Goal: Task Accomplishment & Management: Complete application form

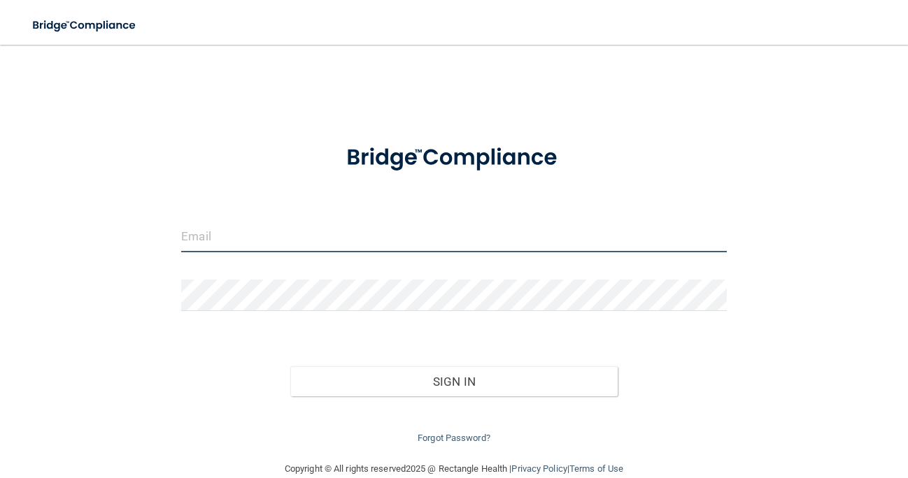
click at [443, 229] on input "email" at bounding box center [453, 236] width 545 height 31
type input "[EMAIL_ADDRESS][DOMAIN_NAME]"
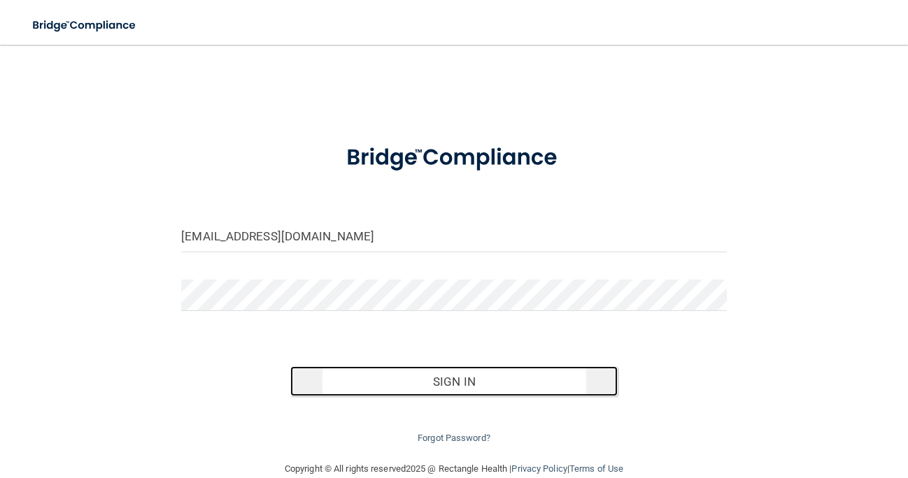
click at [434, 378] on button "Sign In" at bounding box center [453, 381] width 327 height 31
click at [415, 381] on button "Sign In" at bounding box center [453, 381] width 327 height 31
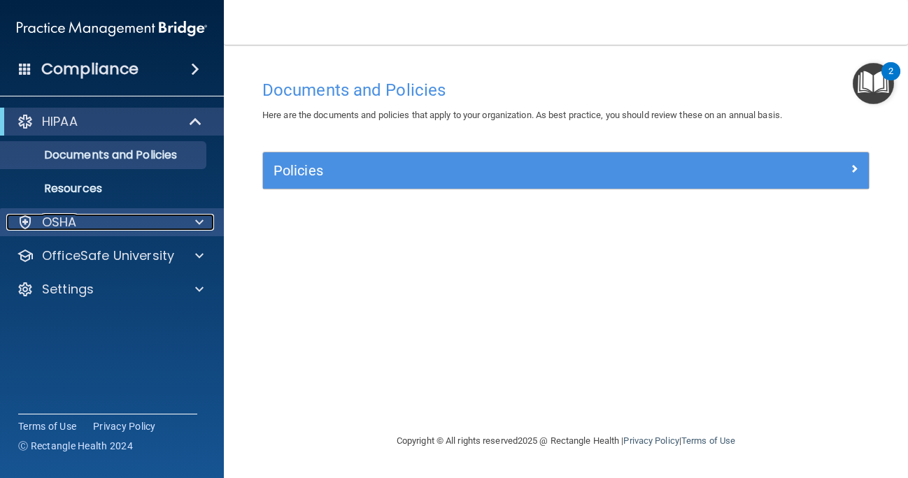
click at [198, 224] on span at bounding box center [199, 222] width 8 height 17
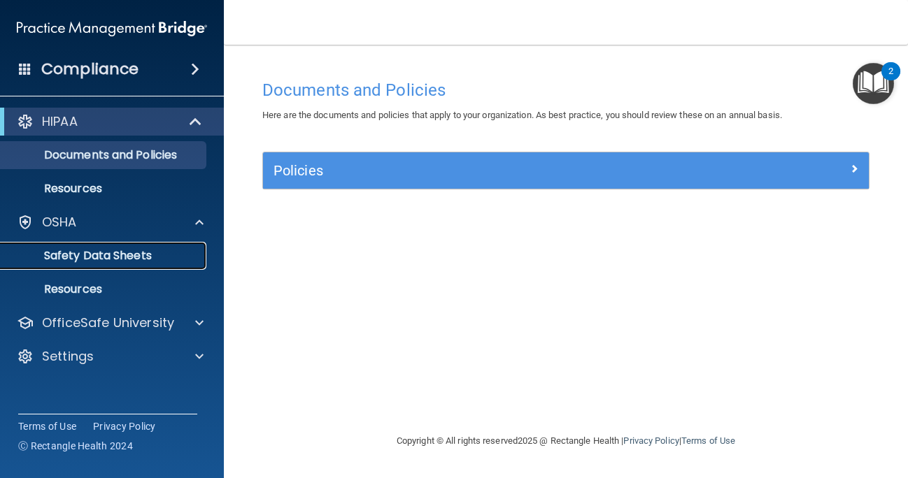
click at [181, 251] on p "Safety Data Sheets" at bounding box center [104, 256] width 191 height 14
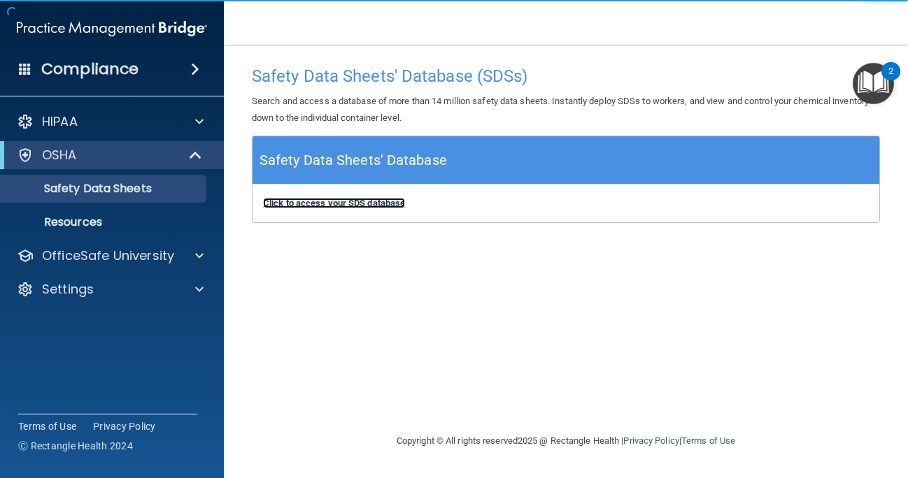
click at [278, 202] on b "Click to access your SDS database" at bounding box center [334, 203] width 142 height 10
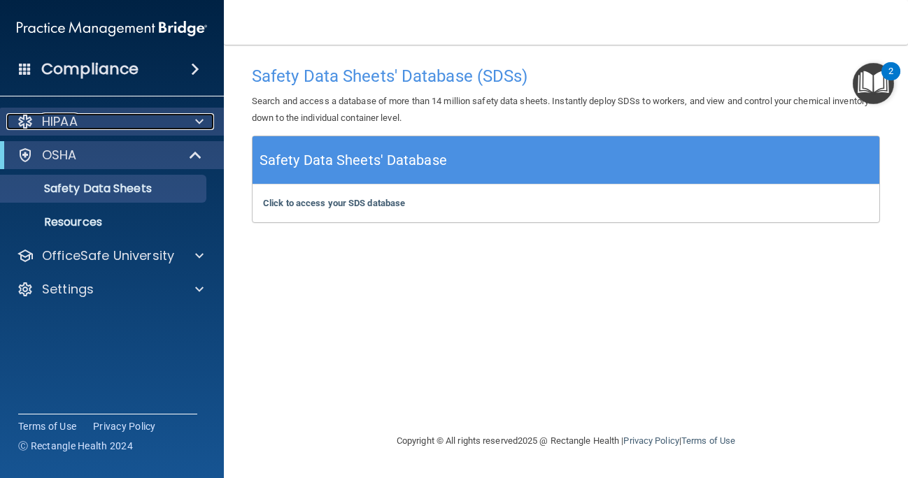
click at [194, 122] on div at bounding box center [197, 121] width 35 height 17
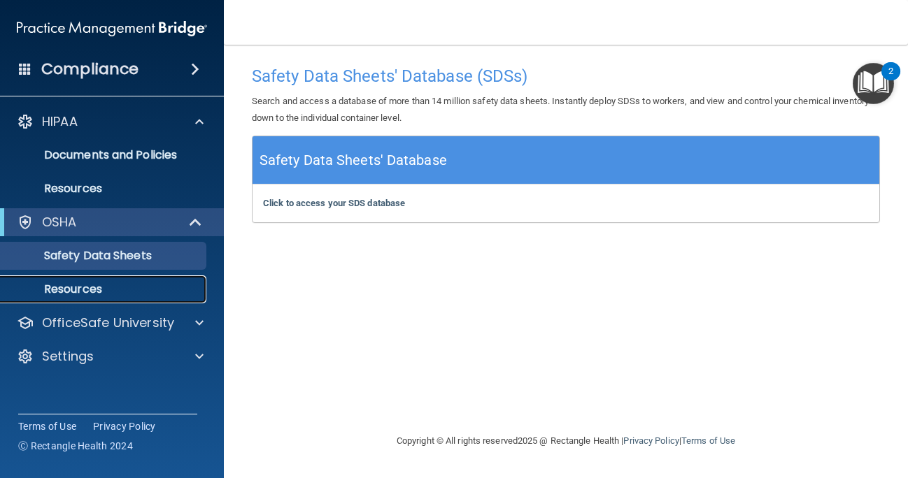
click at [182, 296] on p "Resources" at bounding box center [104, 290] width 191 height 14
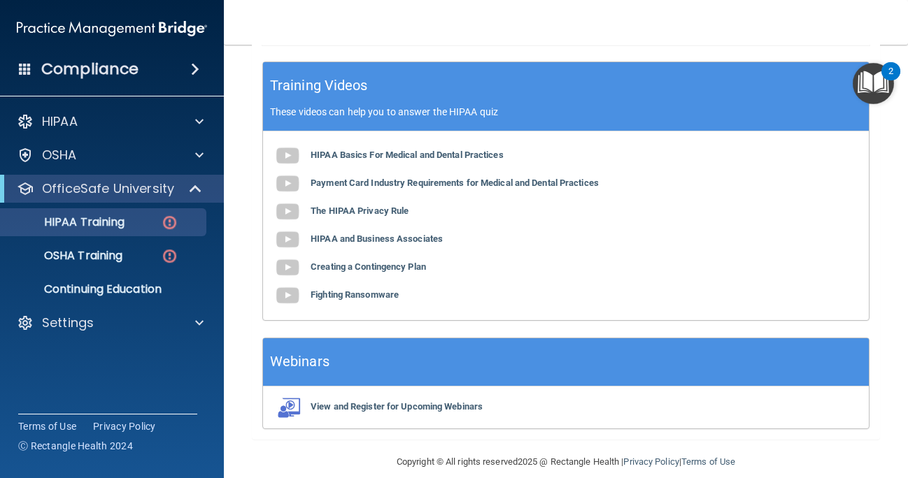
scroll to position [541, 0]
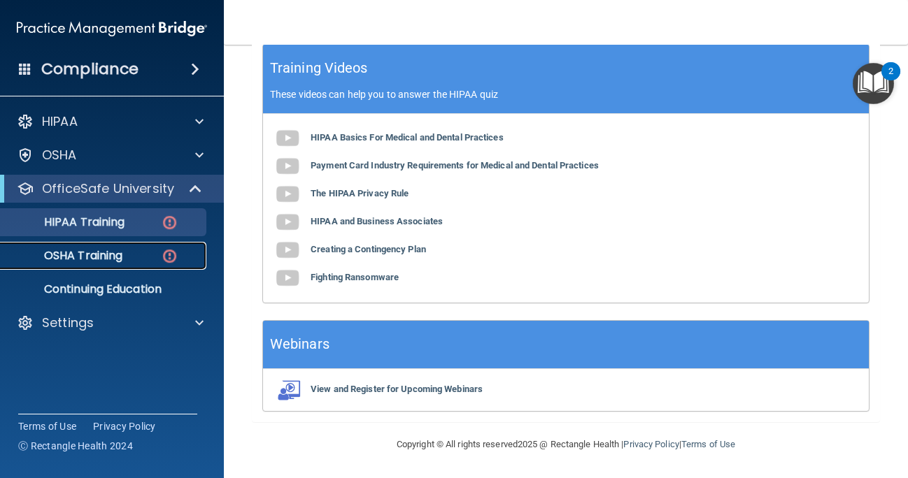
click at [154, 254] on div "OSHA Training" at bounding box center [104, 256] width 191 height 14
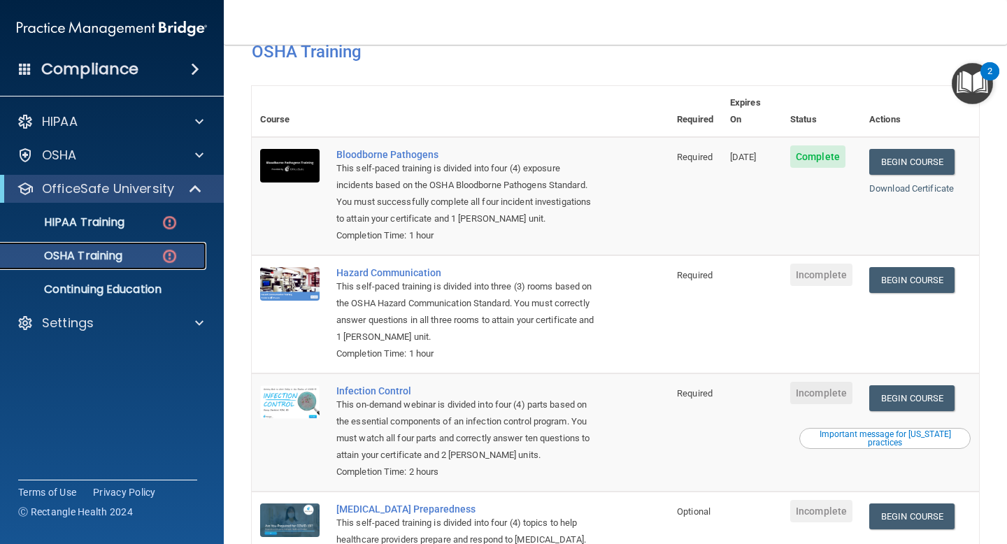
scroll to position [57, 0]
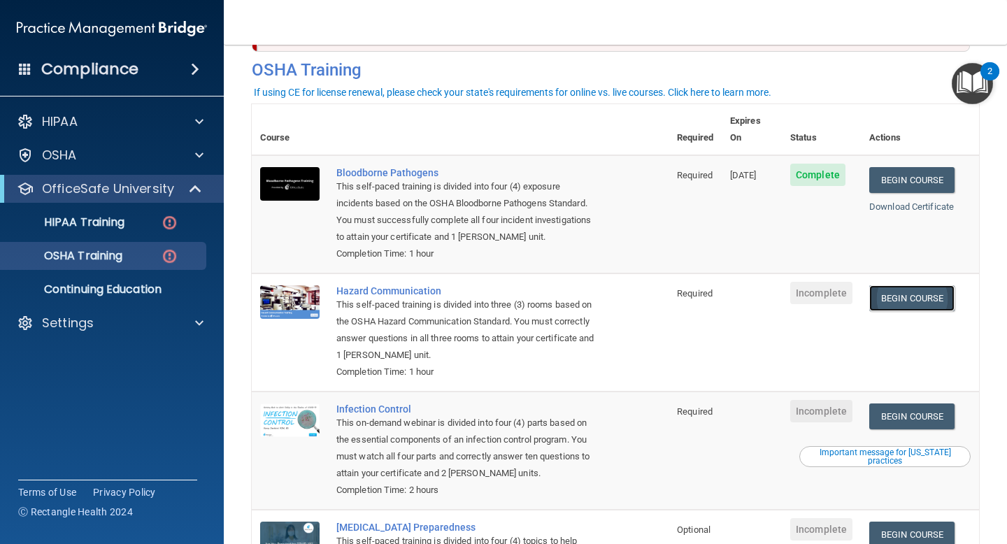
click at [907, 285] on link "Begin Course" at bounding box center [911, 298] width 85 height 26
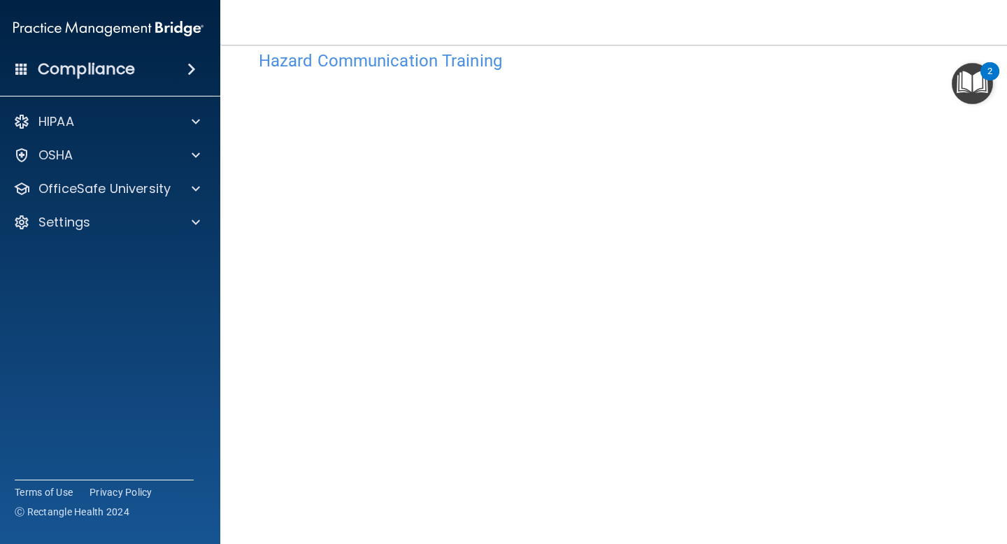
scroll to position [47, 0]
click at [655, 42] on nav "Toggle navigation [PERSON_NAME] [EMAIL_ADDRESS][DOMAIN_NAME] Manage My Enterpri…" at bounding box center [615, 22] width 790 height 45
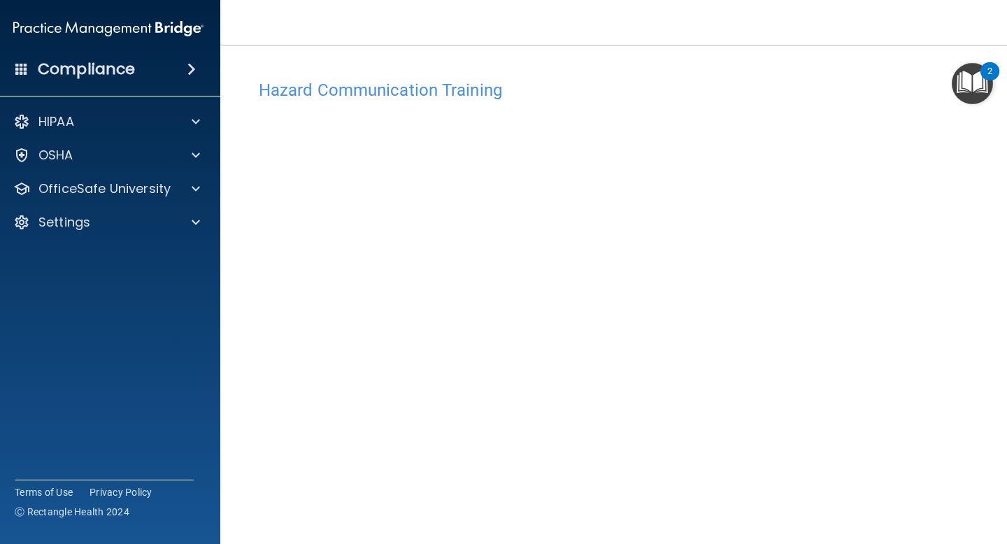
scroll to position [86, 0]
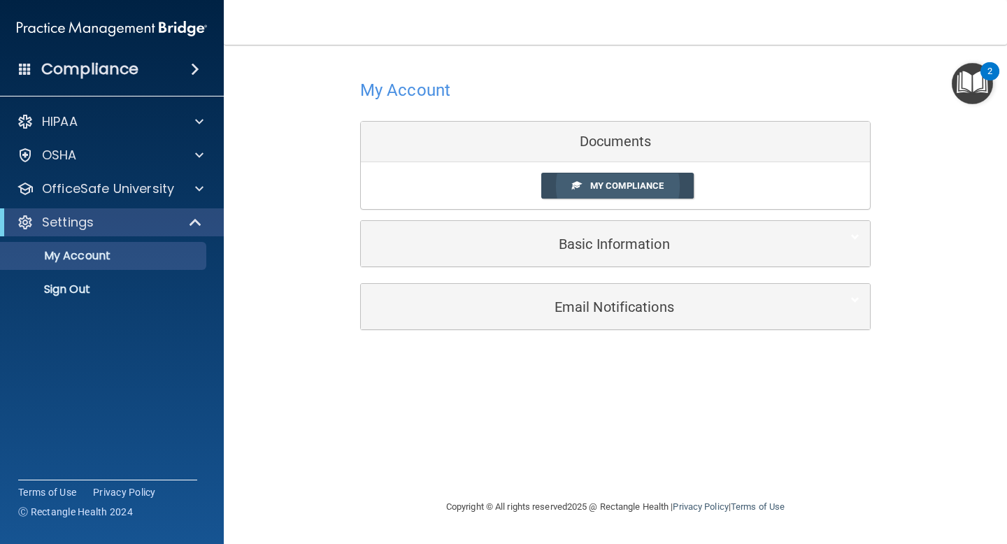
click at [619, 189] on span "My Compliance" at bounding box center [626, 185] width 73 height 10
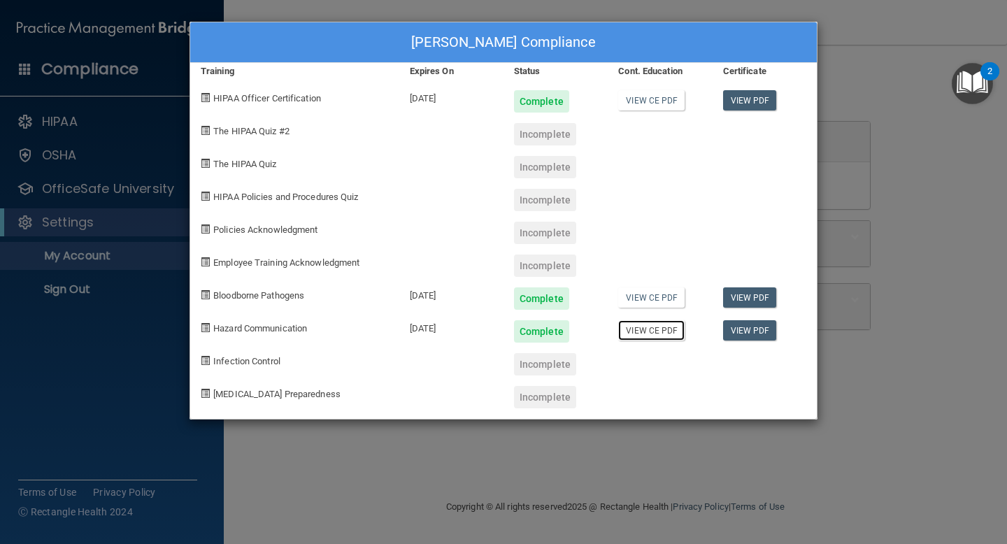
click at [639, 327] on link "View CE PDF" at bounding box center [651, 330] width 66 height 20
click at [867, 57] on div "Nikki Torres's Compliance Training Expires On Status Cont. Education Certificat…" at bounding box center [503, 272] width 1007 height 544
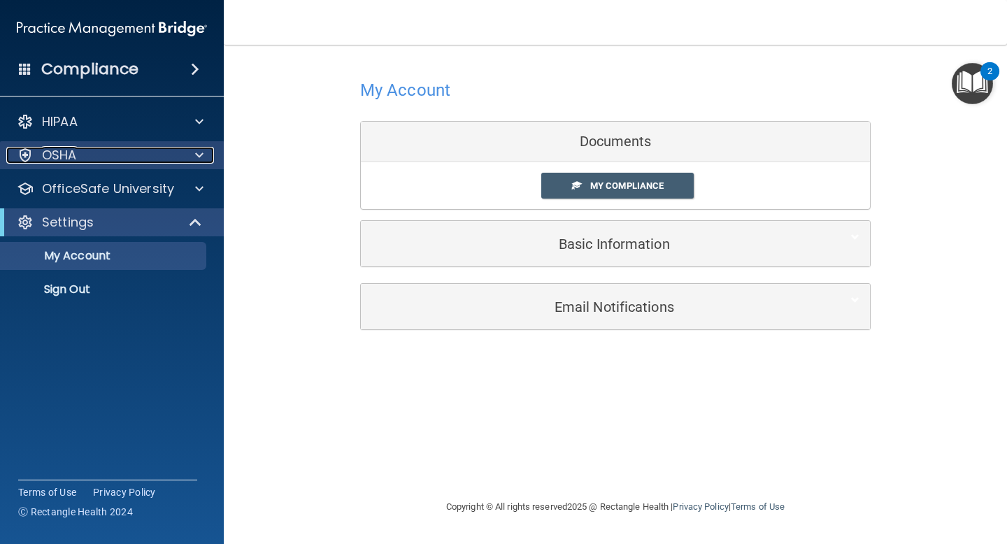
click at [196, 153] on span at bounding box center [199, 155] width 8 height 17
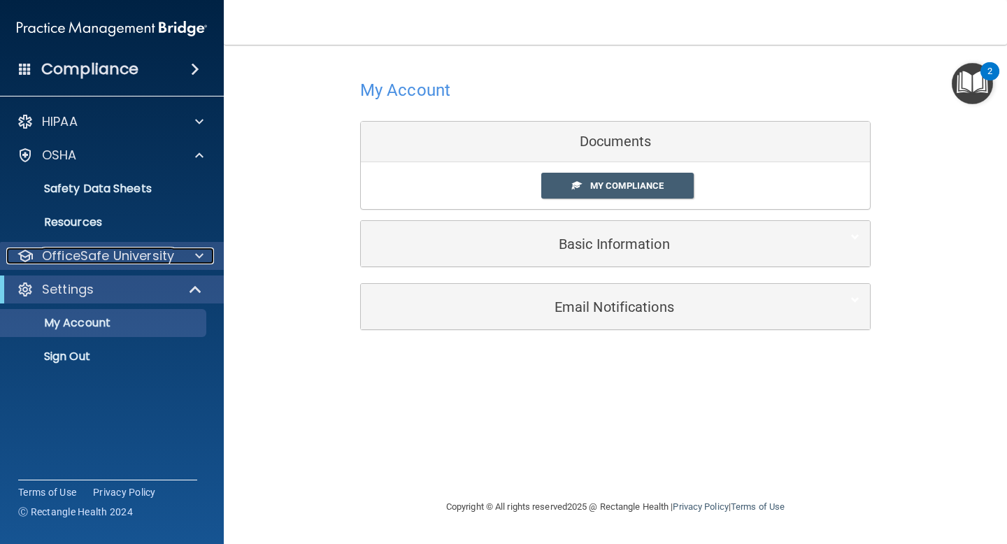
click at [202, 260] on span at bounding box center [199, 256] width 8 height 17
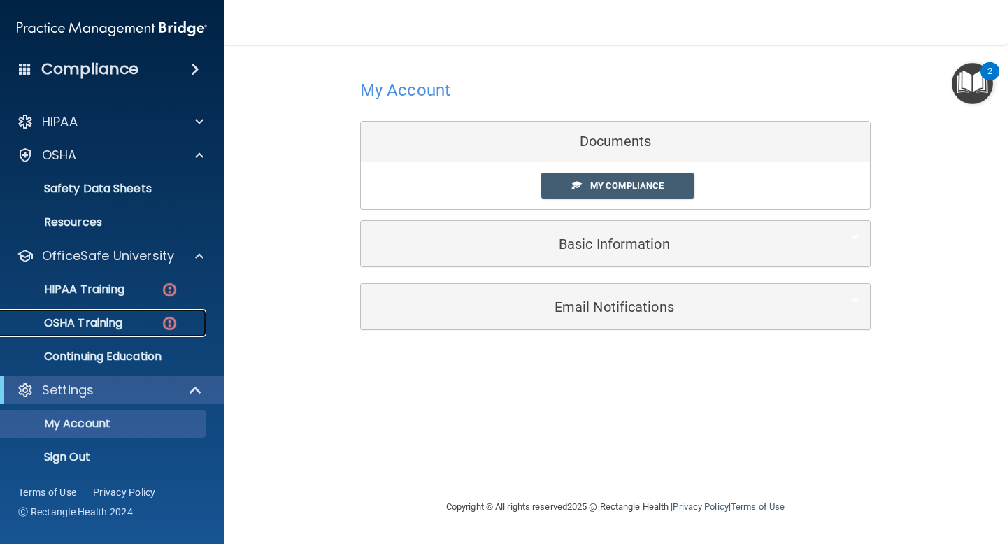
click at [174, 315] on img at bounding box center [169, 323] width 17 height 17
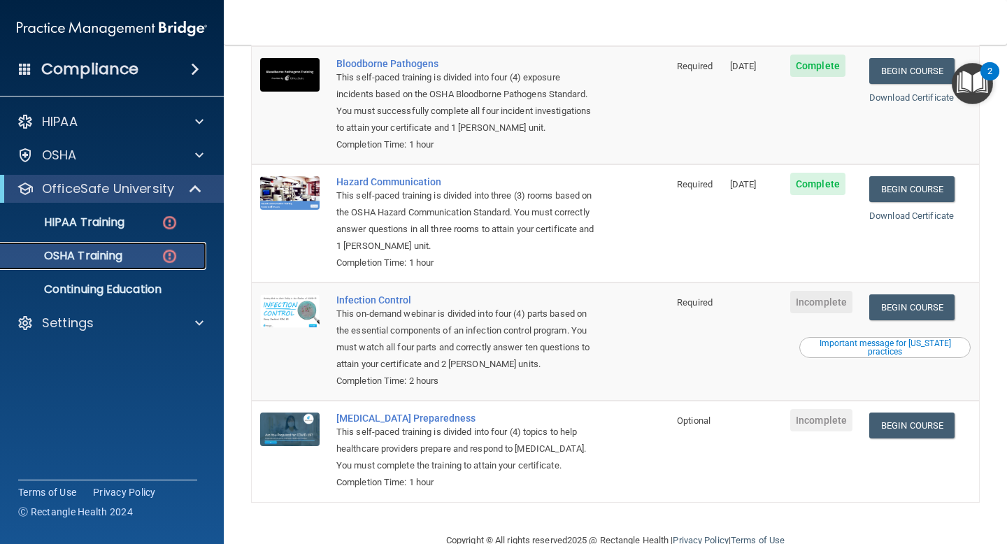
scroll to position [170, 0]
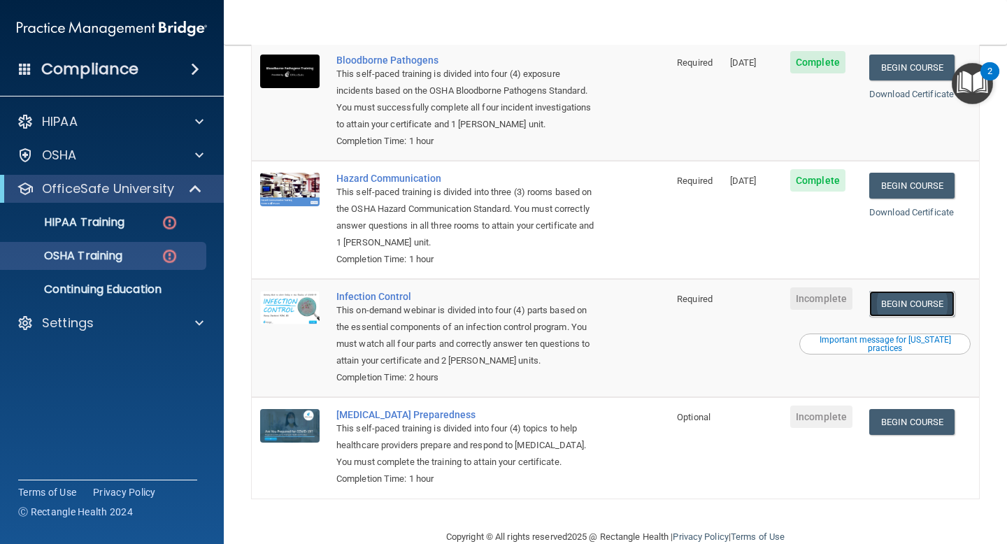
click at [929, 291] on link "Begin Course" at bounding box center [911, 304] width 85 height 26
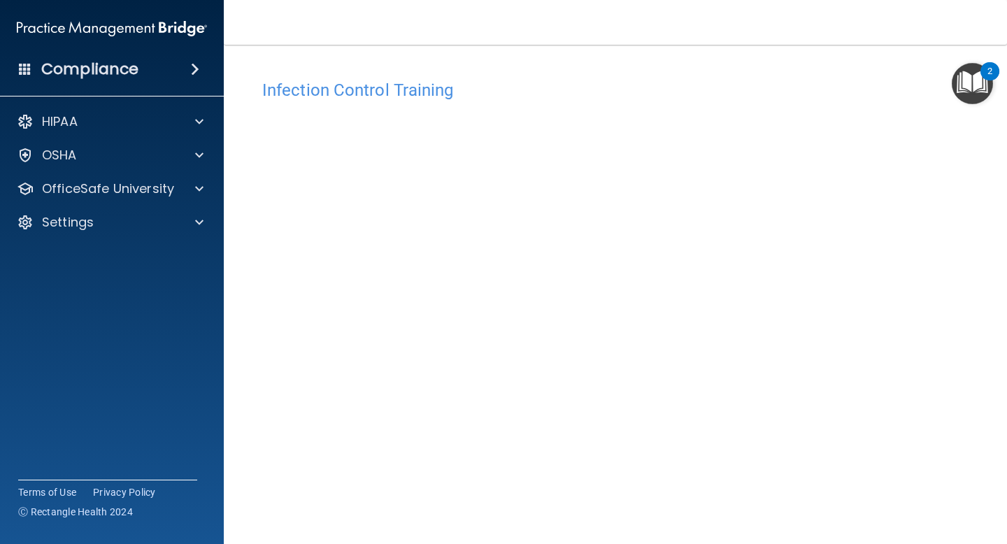
scroll to position [55, 0]
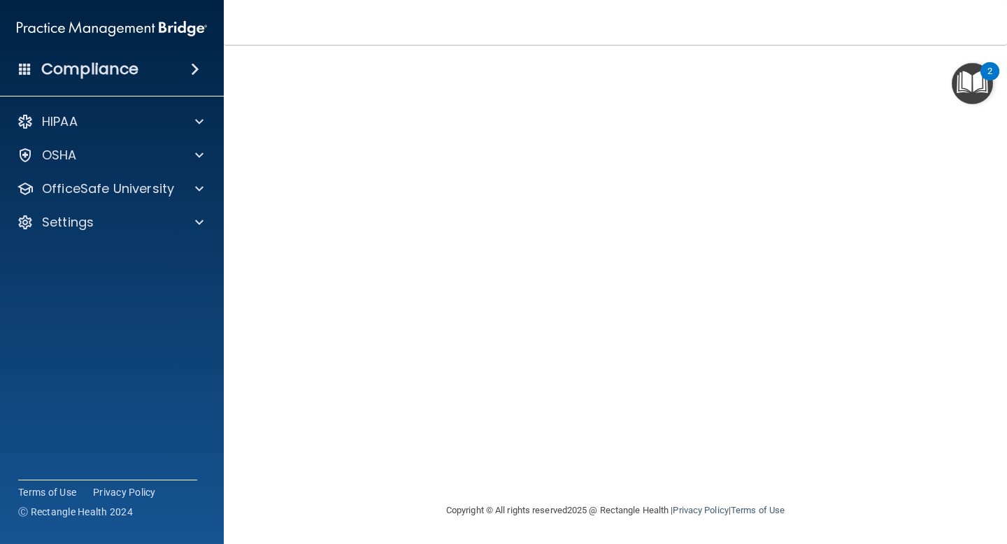
click at [757, 28] on nav "Toggle navigation Nikki Torres nicaurytorres0994@hotmail.com Manage My Enterpri…" at bounding box center [615, 22] width 783 height 45
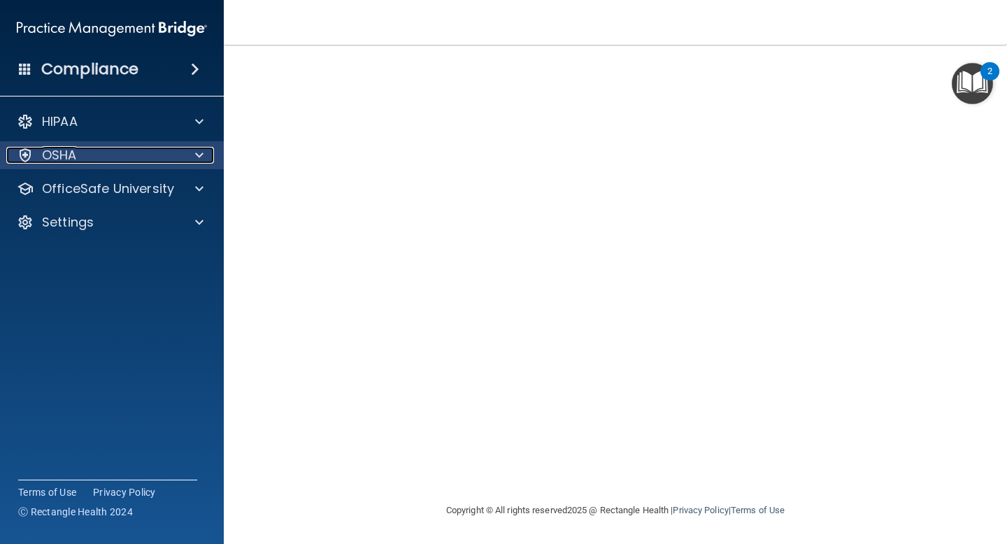
click at [201, 155] on span at bounding box center [199, 155] width 8 height 17
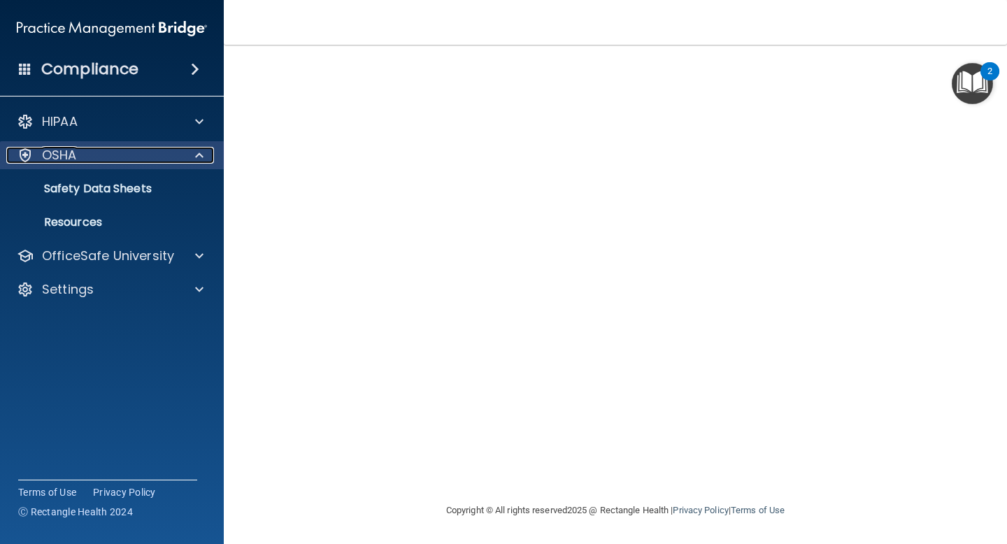
click at [201, 155] on span at bounding box center [199, 155] width 8 height 17
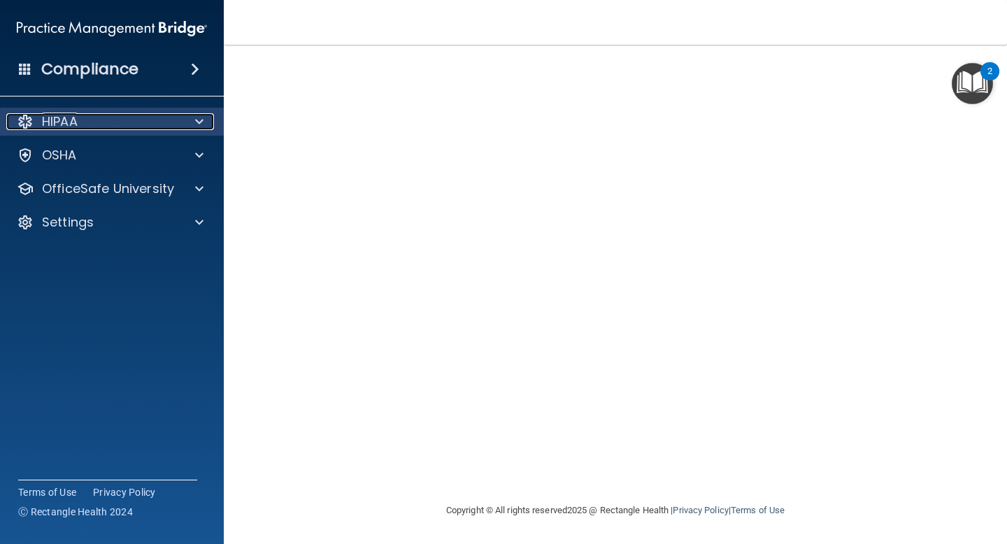
click at [199, 124] on span at bounding box center [199, 121] width 8 height 17
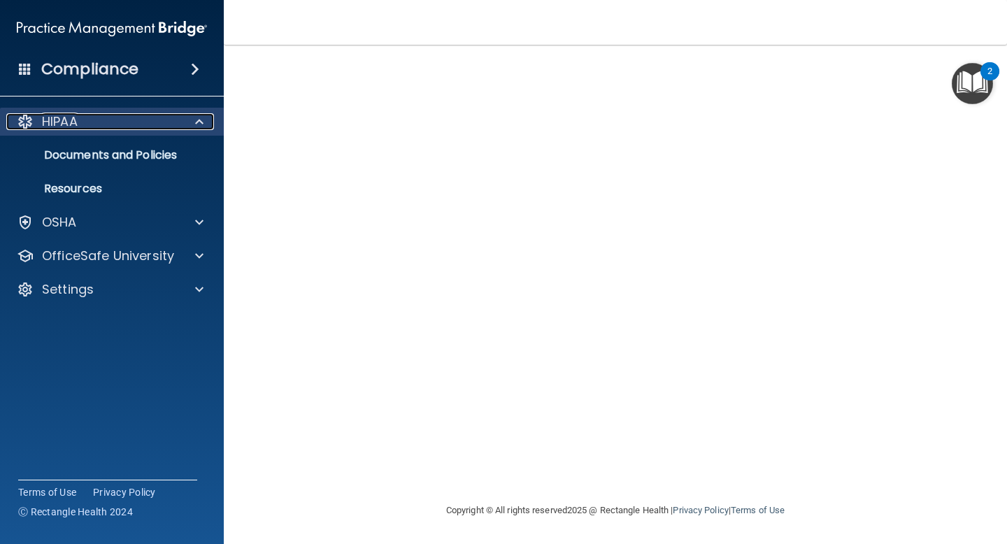
click at [199, 124] on span at bounding box center [199, 121] width 8 height 17
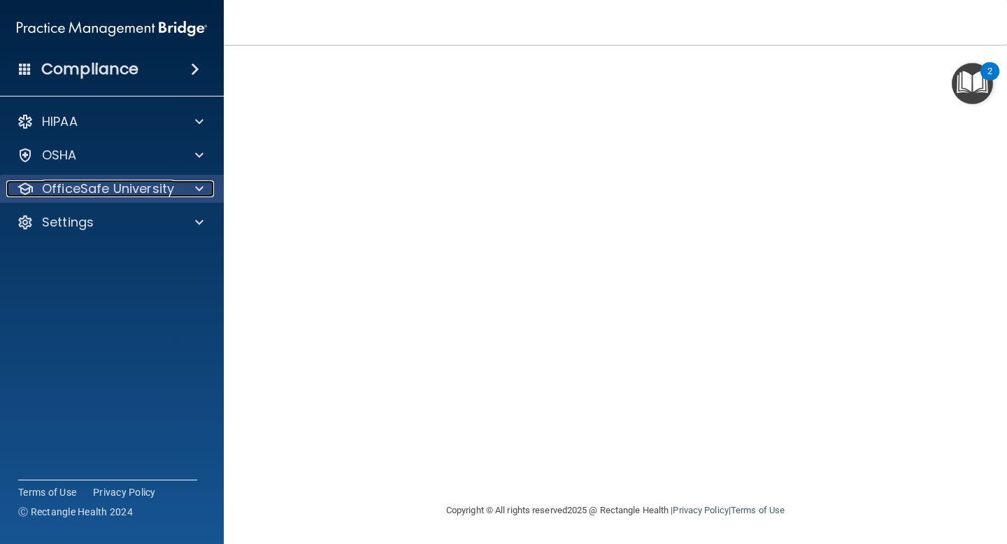
click at [196, 189] on span at bounding box center [199, 188] width 8 height 17
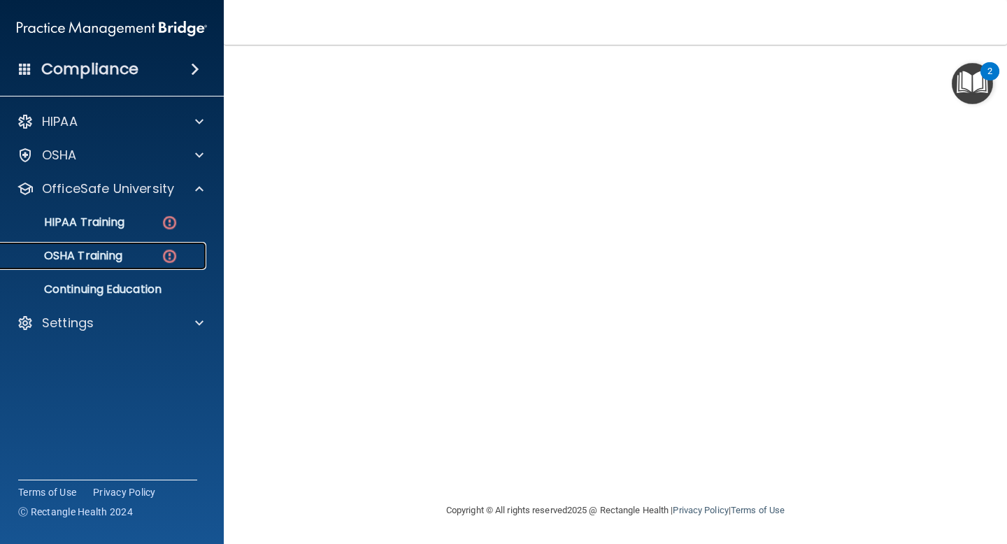
click at [179, 252] on div "OSHA Training" at bounding box center [104, 256] width 191 height 14
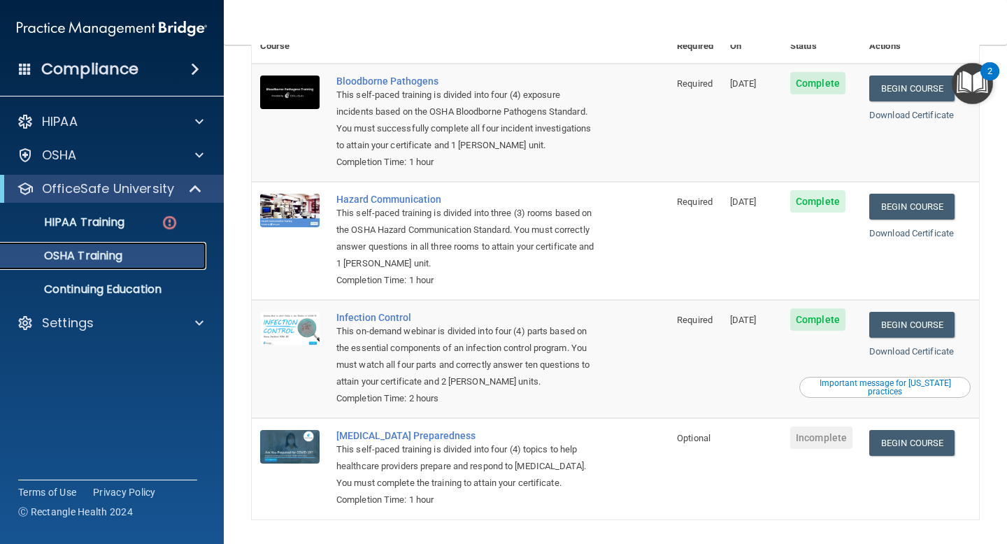
scroll to position [142, 0]
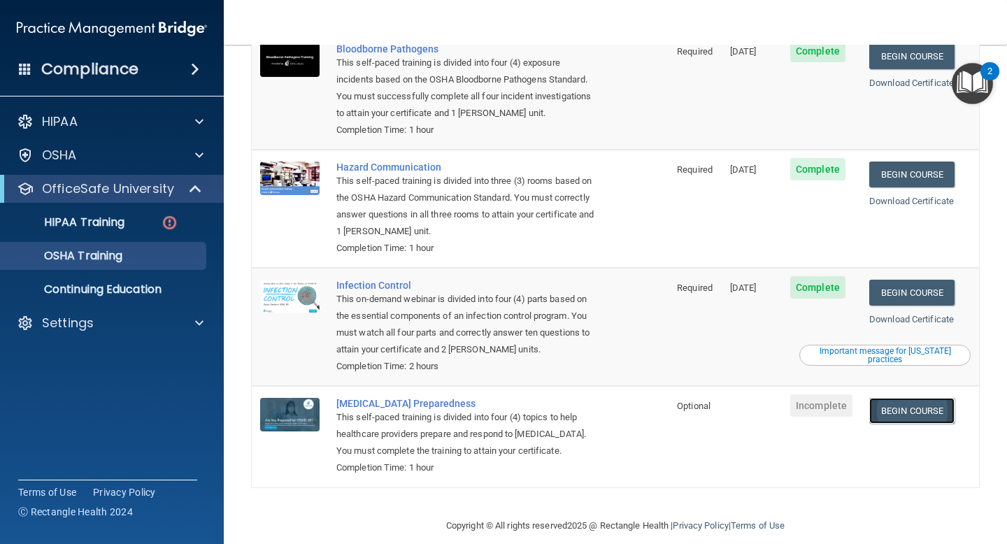
click at [943, 398] on link "Begin Course" at bounding box center [911, 411] width 85 height 26
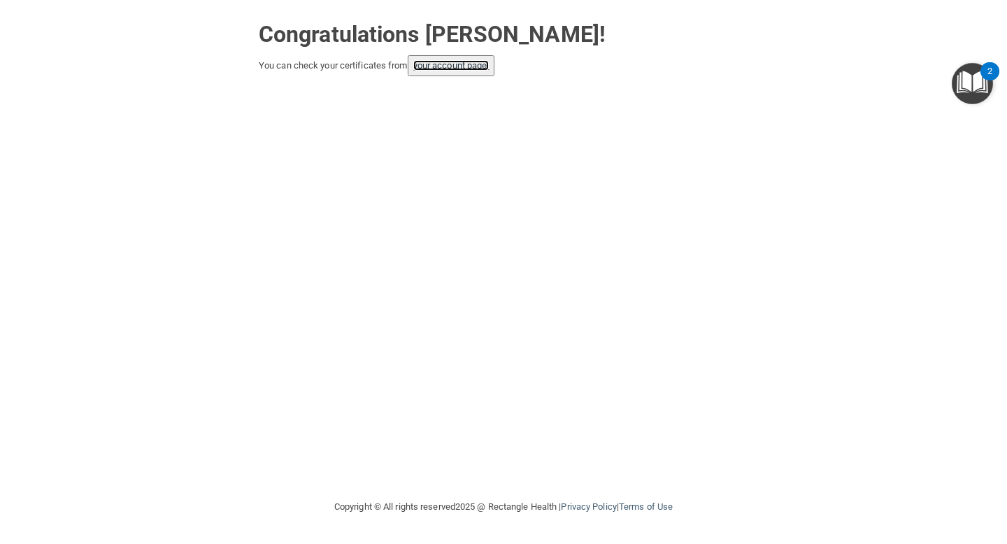
click at [435, 71] on link "your account page!" at bounding box center [451, 65] width 76 height 10
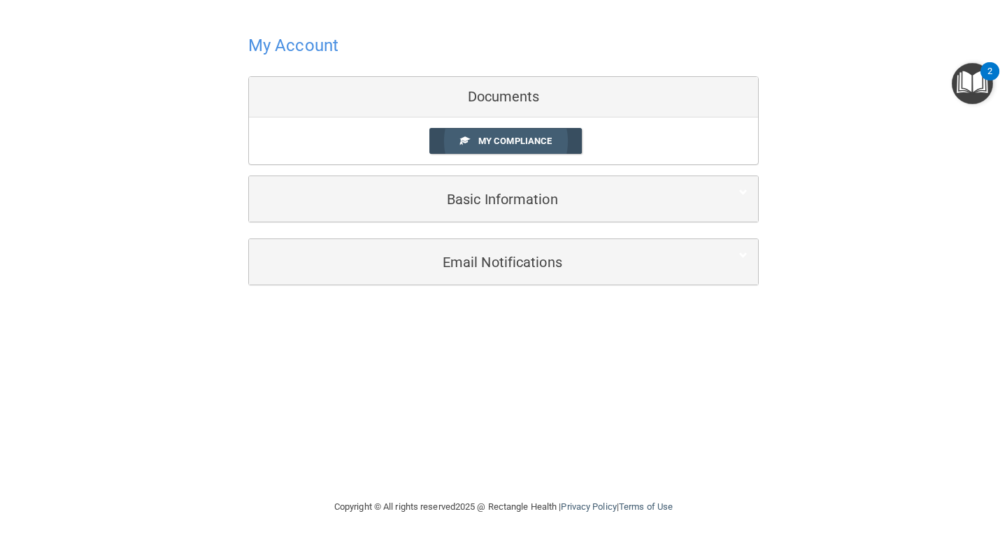
click at [505, 137] on span "My Compliance" at bounding box center [514, 141] width 73 height 10
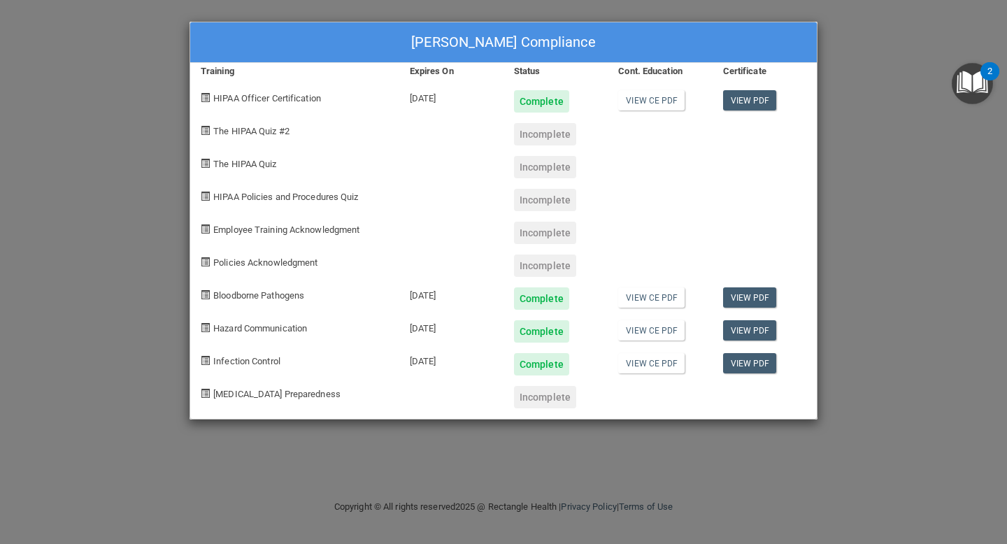
click at [292, 393] on span "[MEDICAL_DATA] Preparedness" at bounding box center [276, 394] width 127 height 10
click at [920, 187] on div "[PERSON_NAME] Compliance Training Expires On Status Cont. Education Certificate…" at bounding box center [503, 272] width 1007 height 544
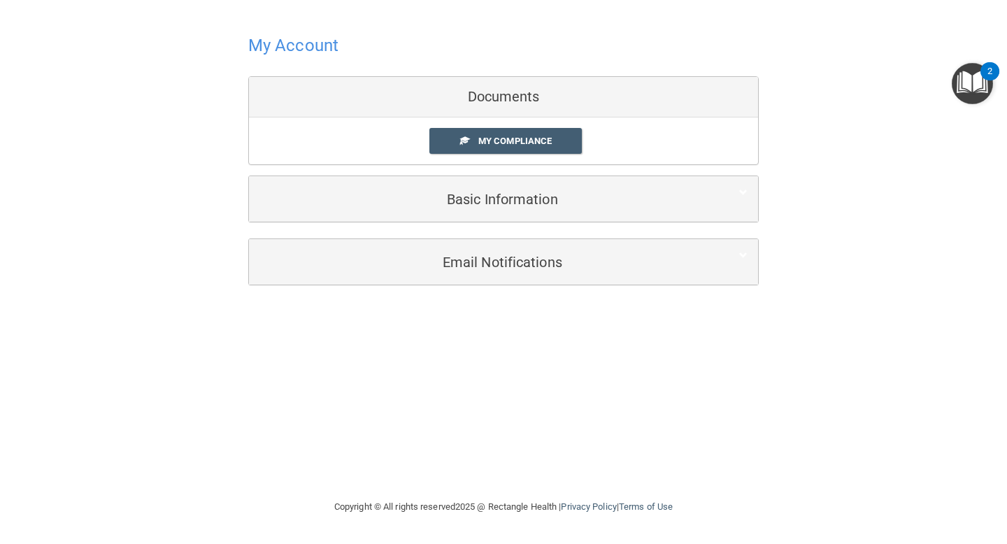
click at [276, 38] on h4 "My Account" at bounding box center [293, 45] width 90 height 18
click at [294, 54] on h4 "My Account" at bounding box center [293, 45] width 90 height 18
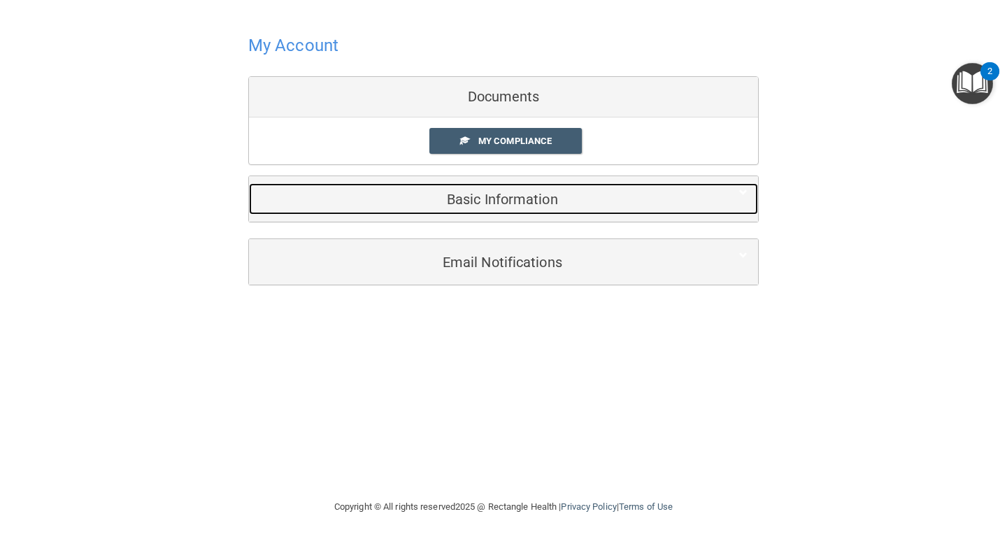
click at [496, 183] on div "Basic Information" at bounding box center [482, 198] width 466 height 31
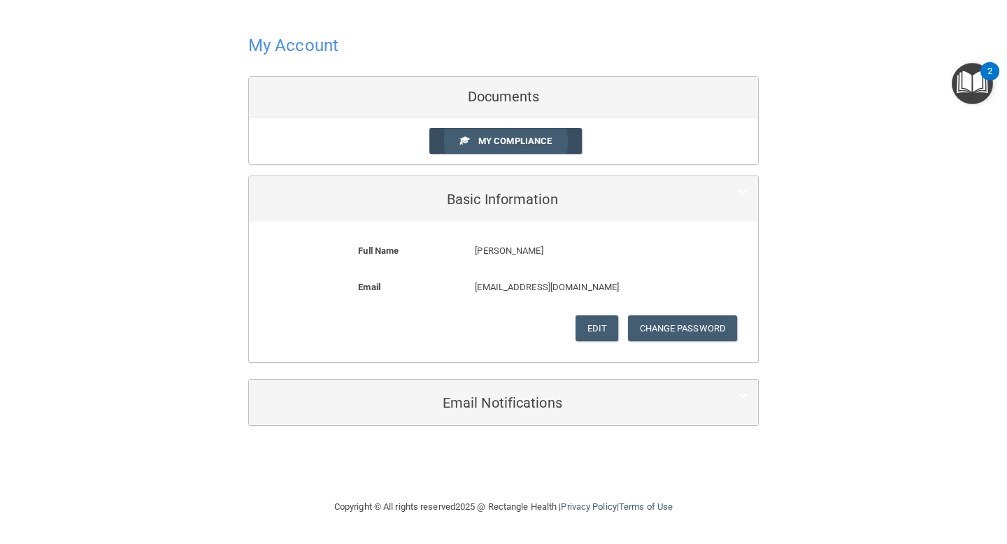
click at [496, 129] on link "My Compliance" at bounding box center [505, 141] width 153 height 26
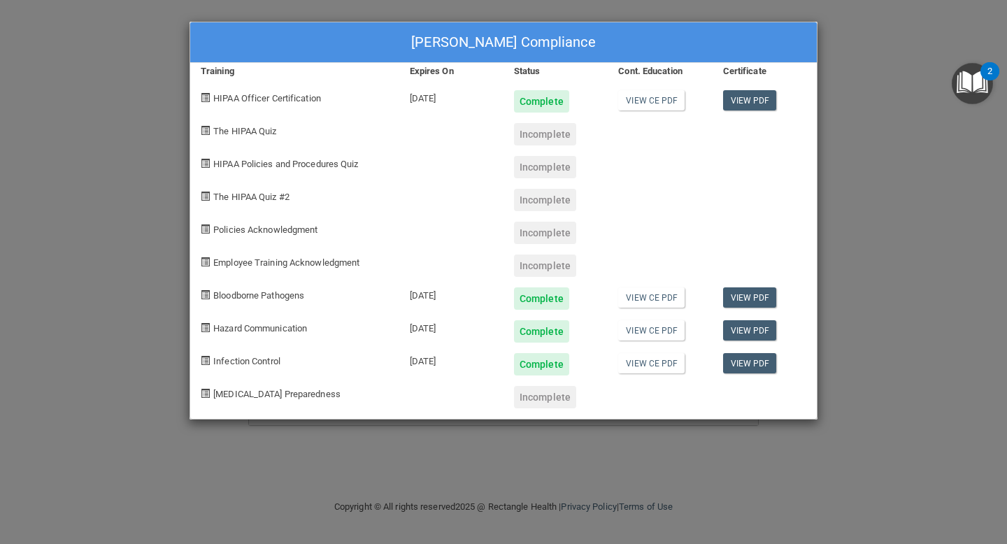
click at [871, 60] on div "[PERSON_NAME] Compliance Training Expires On Status Cont. Education Certificate…" at bounding box center [503, 272] width 1007 height 544
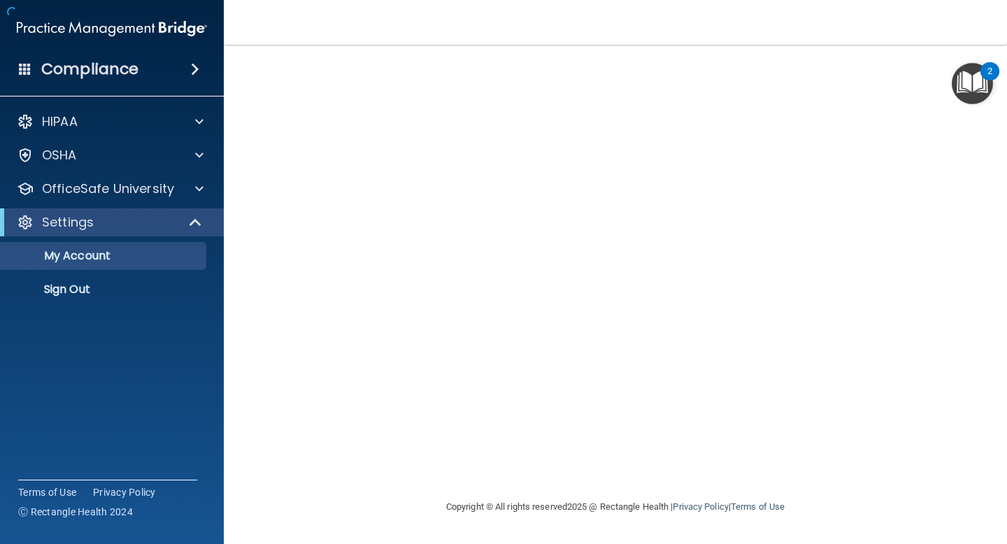
click at [571, 178] on div at bounding box center [615, 272] width 727 height 426
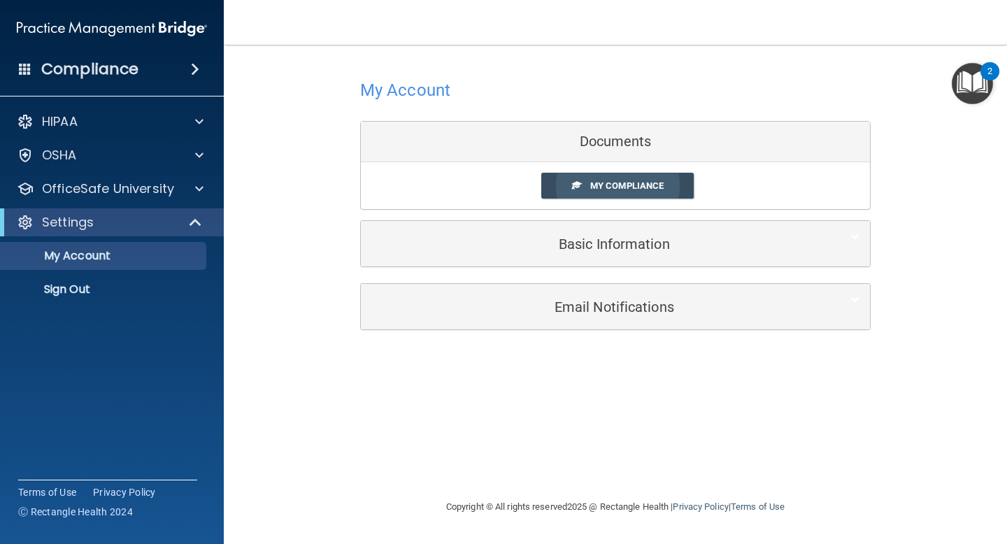
click at [650, 184] on span "My Compliance" at bounding box center [626, 185] width 73 height 10
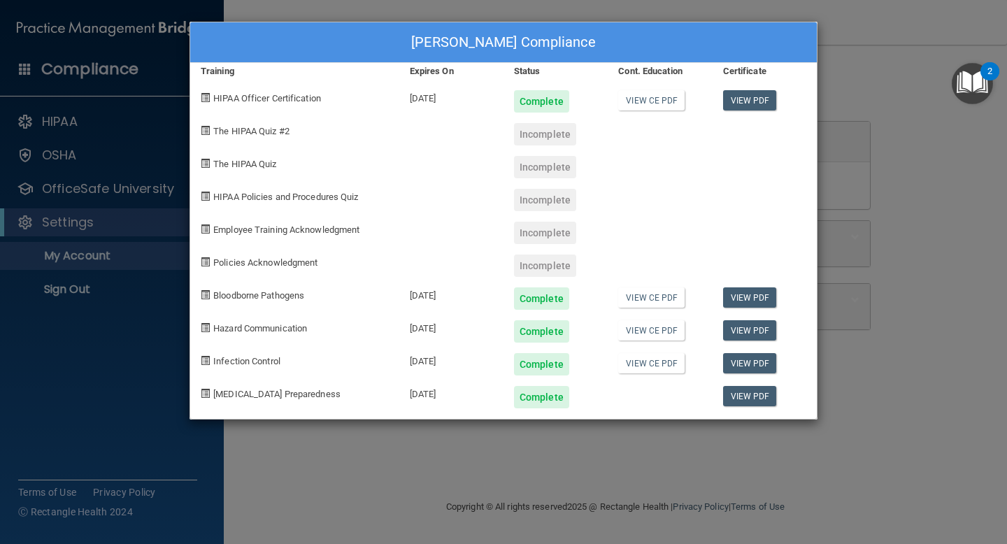
click at [929, 255] on div "Nikki Torres's Compliance Training Expires On Status Cont. Education Certificat…" at bounding box center [503, 272] width 1007 height 544
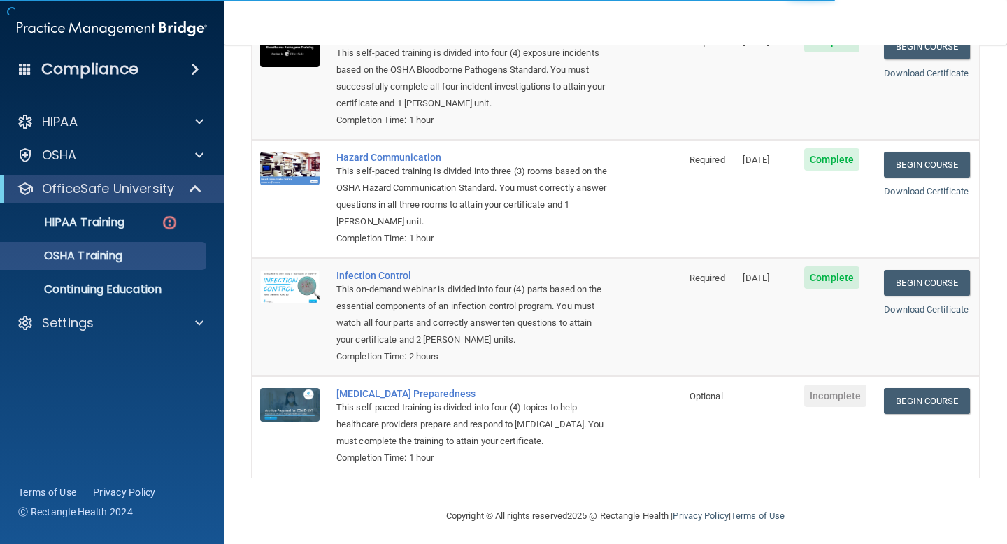
scroll to position [142, 0]
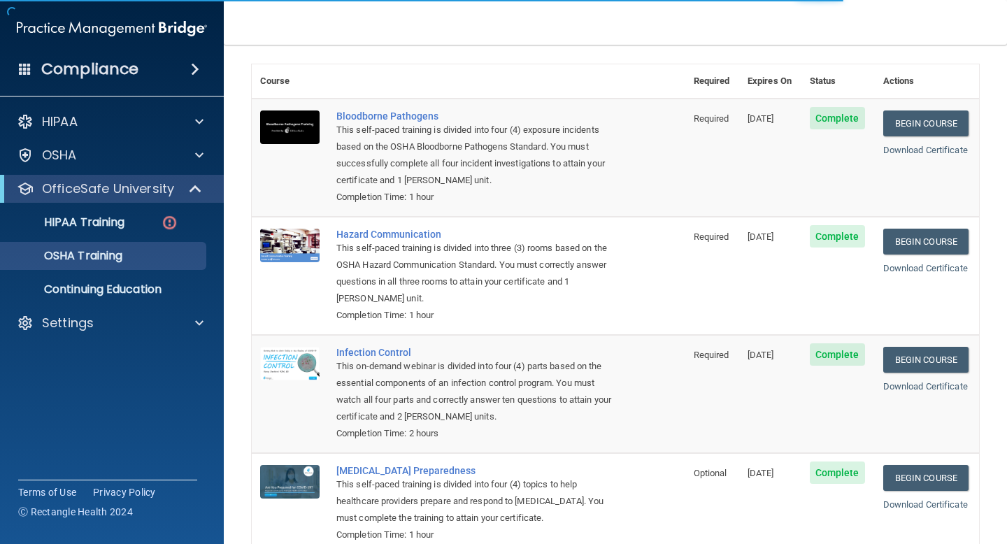
scroll to position [142, 0]
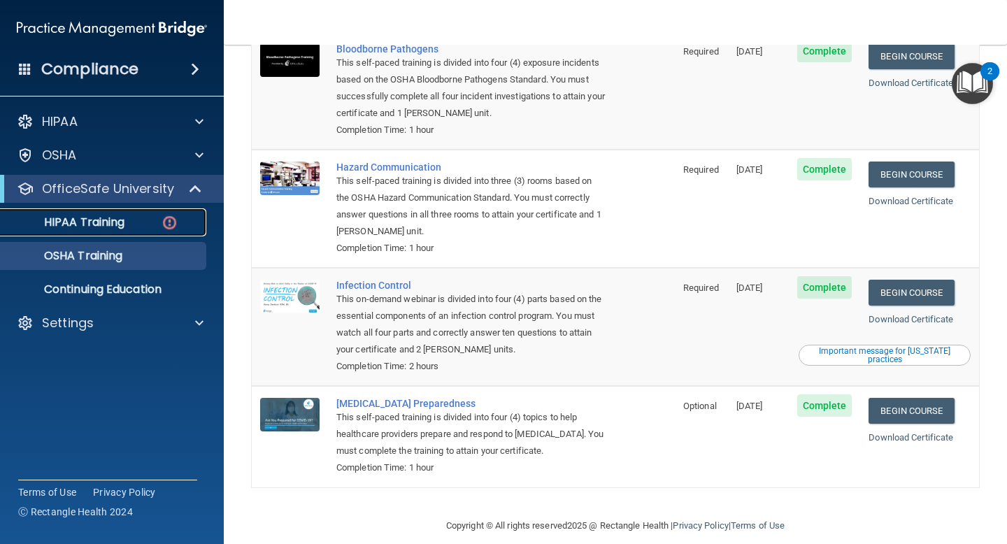
click at [145, 214] on link "HIPAA Training" at bounding box center [96, 222] width 220 height 28
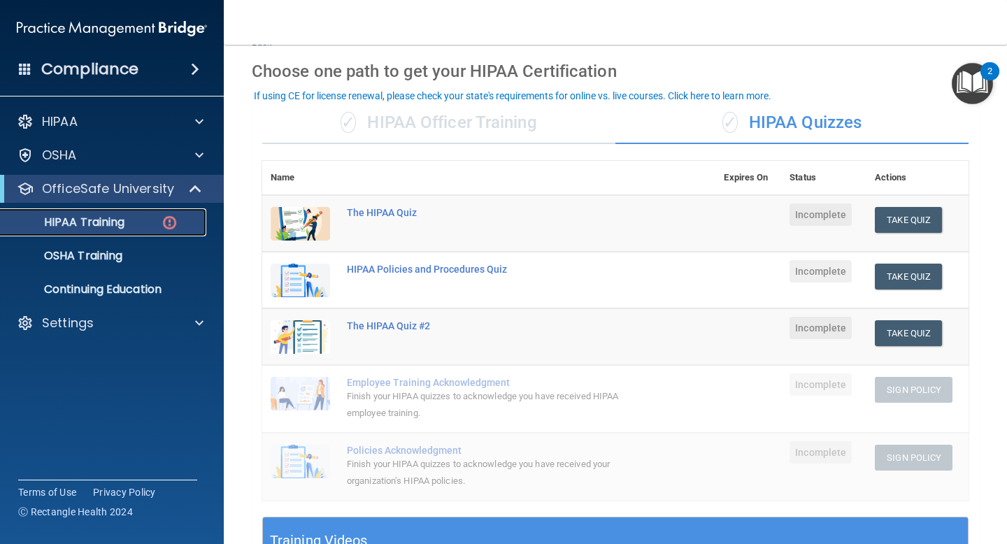
scroll to position [53, 0]
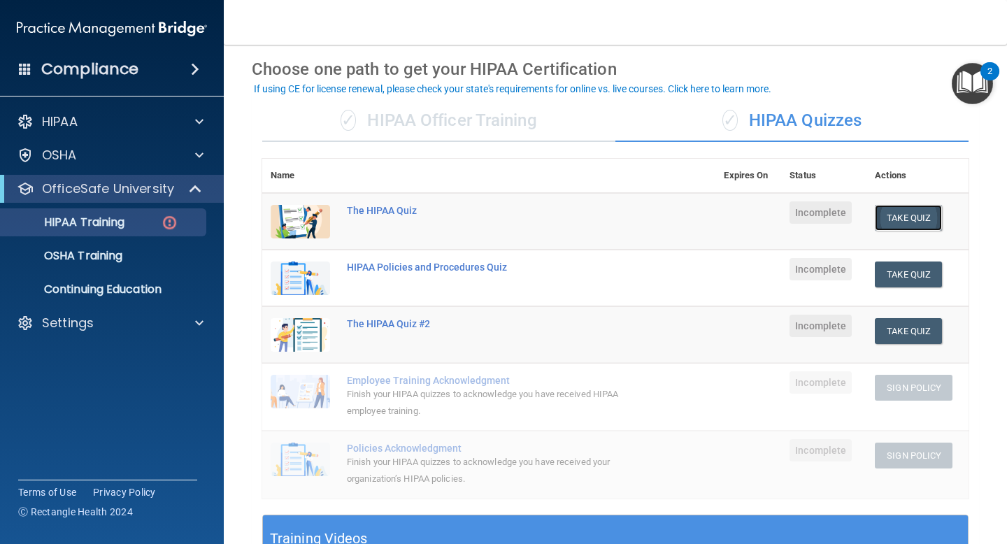
click at [903, 220] on button "Take Quiz" at bounding box center [908, 218] width 67 height 26
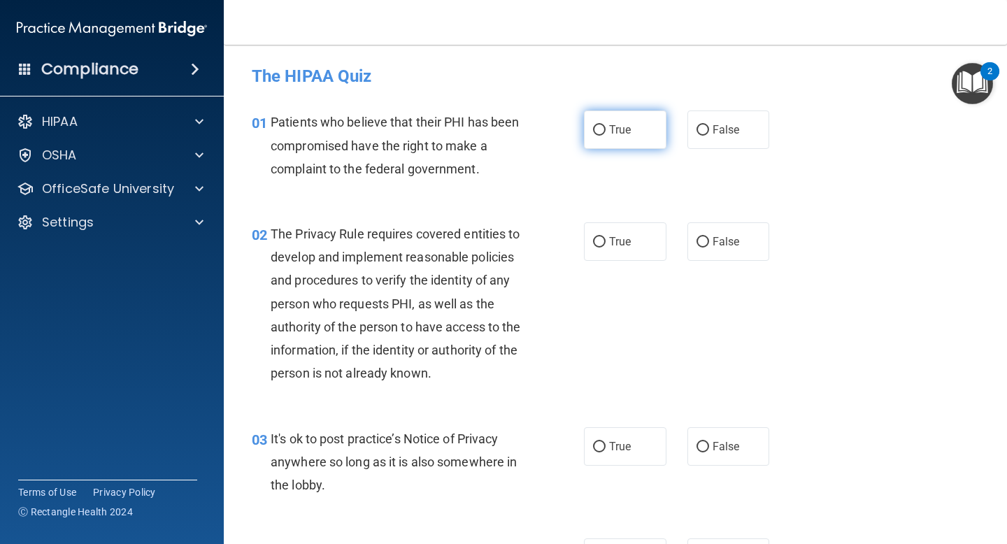
click at [618, 129] on span "True" at bounding box center [620, 129] width 22 height 13
click at [606, 129] on input "True" at bounding box center [599, 130] width 13 height 10
radio input "true"
click at [607, 238] on label "True" at bounding box center [625, 241] width 83 height 38
click at [606, 238] on input "True" at bounding box center [599, 242] width 13 height 10
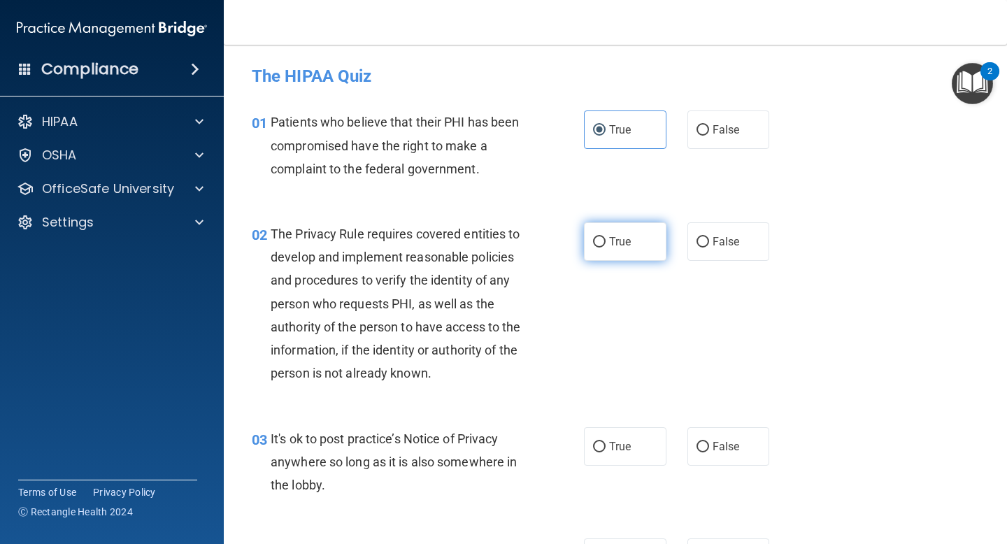
radio input "true"
click at [718, 447] on span "False" at bounding box center [726, 446] width 27 height 13
click at [709, 447] on input "False" at bounding box center [702, 447] width 13 height 10
radio input "true"
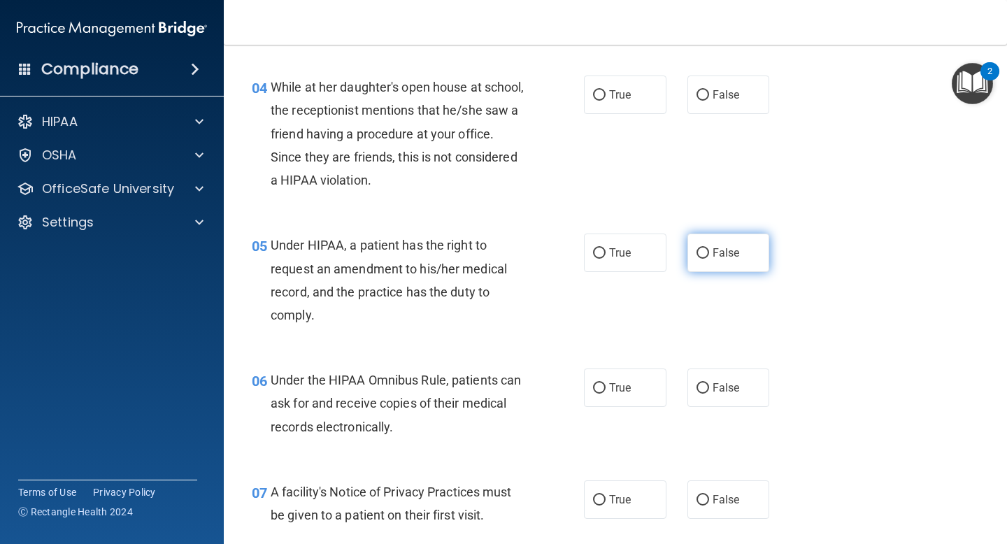
scroll to position [471, 0]
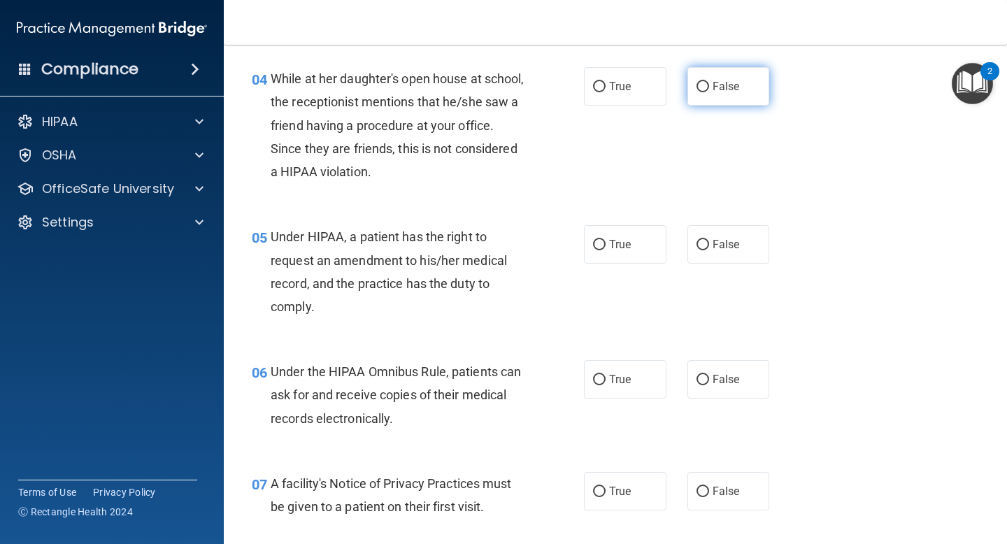
click at [727, 89] on span "False" at bounding box center [726, 86] width 27 height 13
click at [709, 89] on input "False" at bounding box center [702, 87] width 13 height 10
radio input "true"
click at [610, 246] on span "True" at bounding box center [620, 244] width 22 height 13
click at [606, 246] on input "True" at bounding box center [599, 245] width 13 height 10
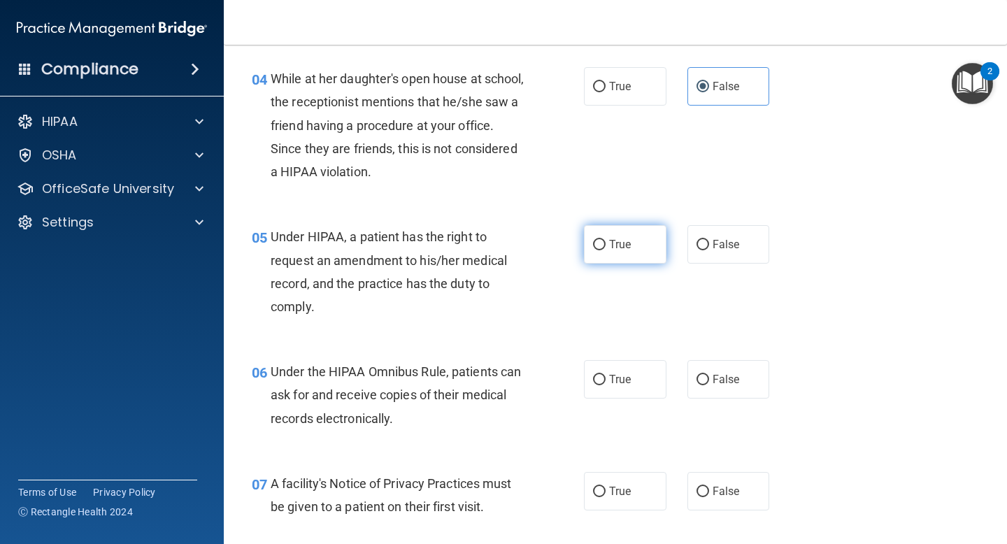
radio input "true"
click at [609, 376] on span "True" at bounding box center [620, 379] width 22 height 13
click at [606, 376] on input "True" at bounding box center [599, 380] width 13 height 10
radio input "true"
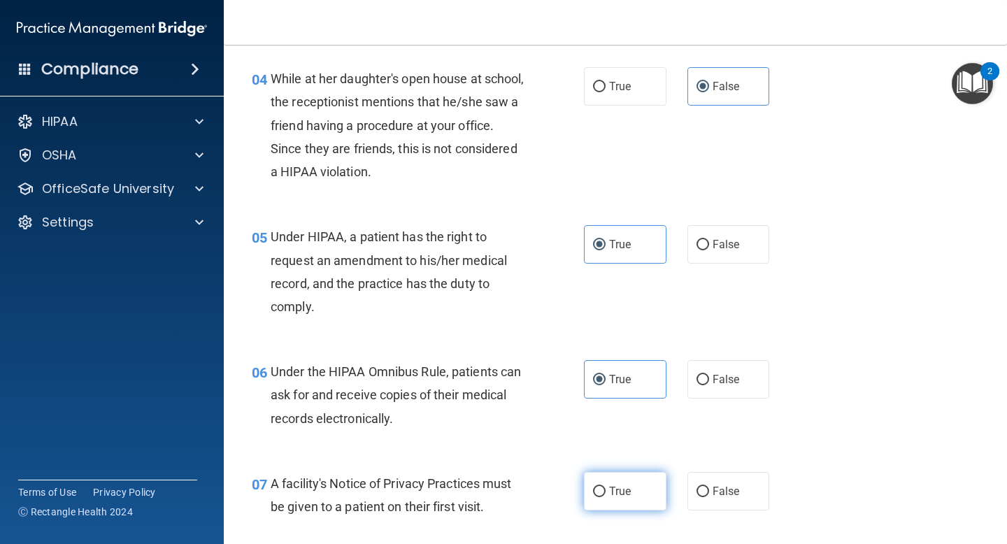
click at [635, 496] on label "True" at bounding box center [625, 491] width 83 height 38
click at [606, 496] on input "True" at bounding box center [599, 492] width 13 height 10
radio input "true"
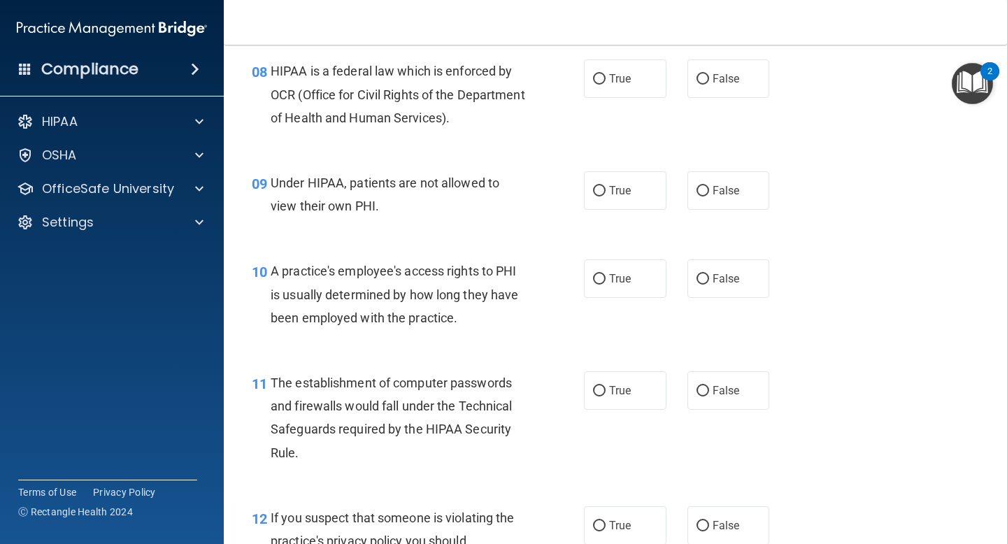
scroll to position [973, 0]
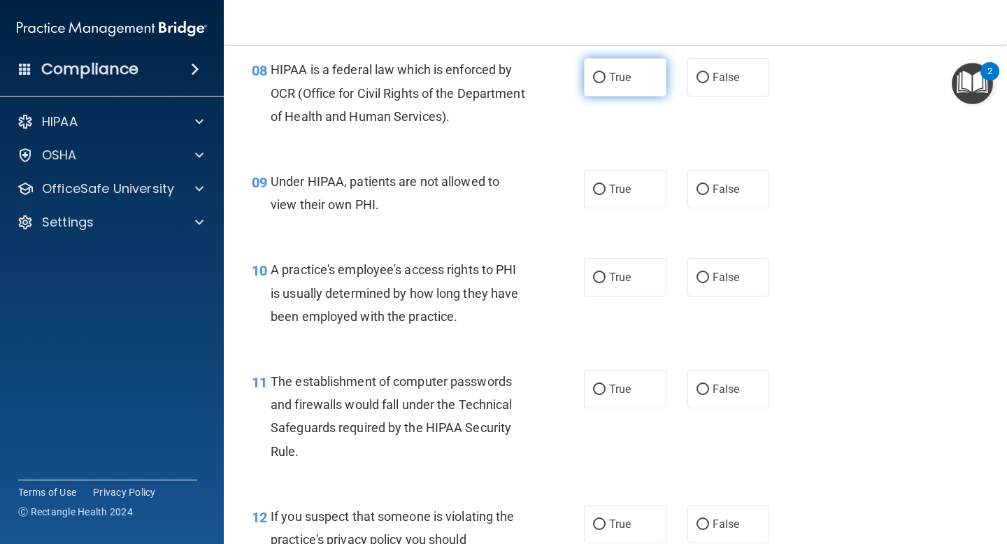
click at [637, 81] on label "True" at bounding box center [625, 77] width 83 height 38
click at [606, 81] on input "True" at bounding box center [599, 78] width 13 height 10
radio input "true"
click at [711, 182] on label "False" at bounding box center [728, 189] width 83 height 38
click at [709, 185] on input "False" at bounding box center [702, 190] width 13 height 10
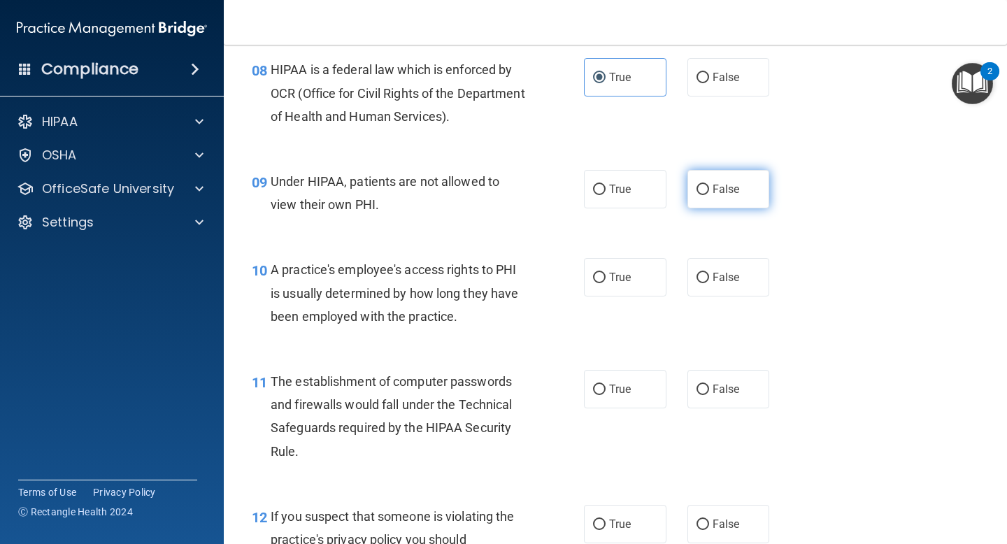
radio input "true"
click at [703, 276] on input "False" at bounding box center [702, 278] width 13 height 10
radio input "true"
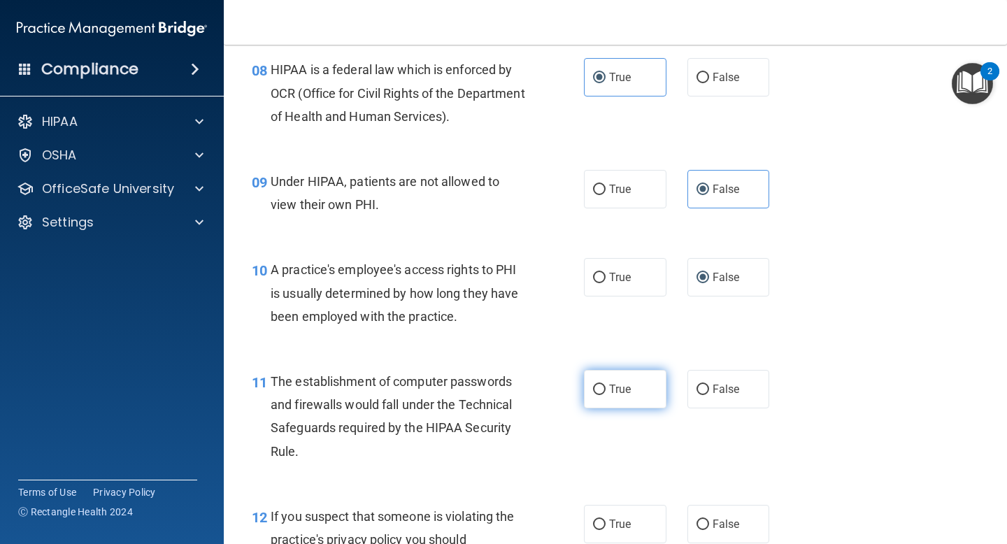
click at [599, 385] on input "True" at bounding box center [599, 390] width 13 height 10
radio input "true"
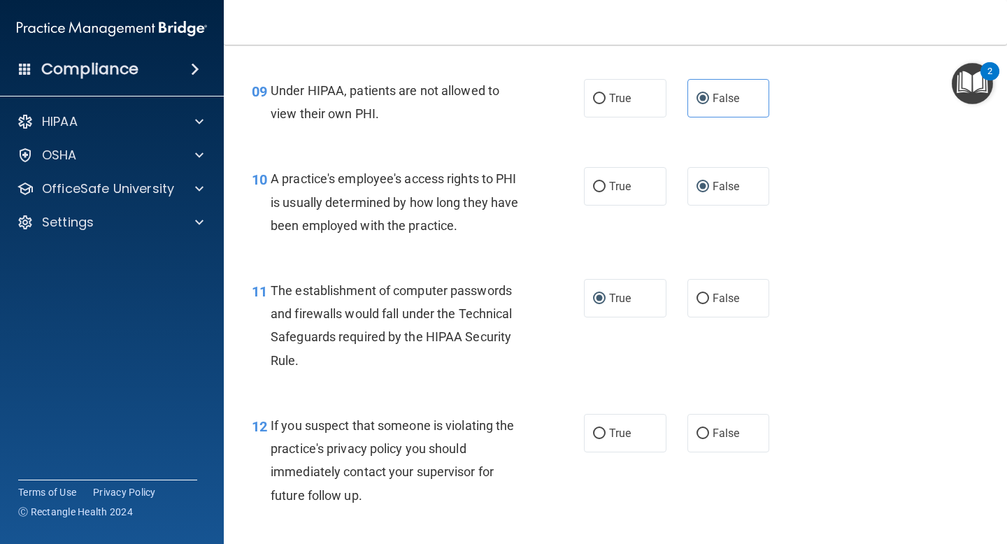
scroll to position [1067, 0]
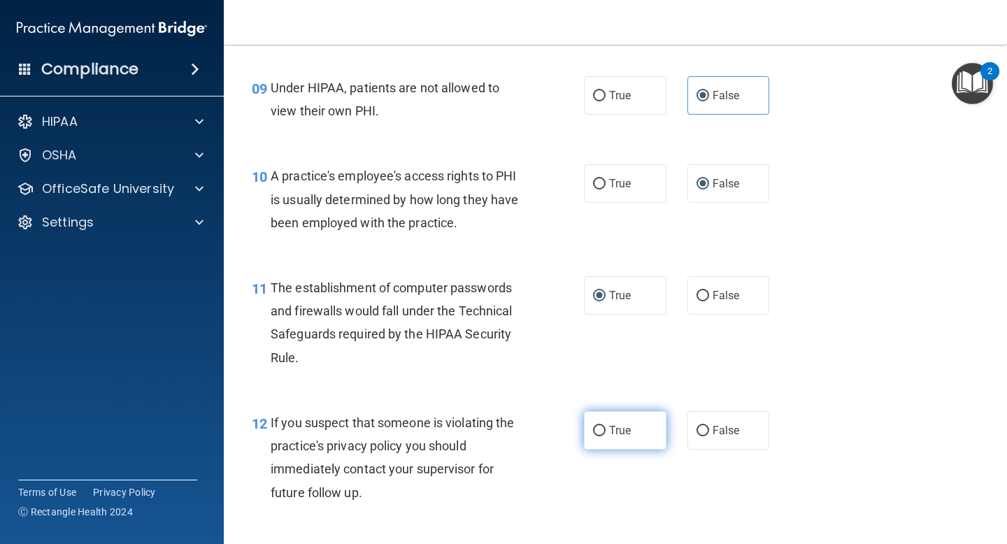
click at [629, 424] on span "True" at bounding box center [620, 430] width 22 height 13
click at [606, 426] on input "True" at bounding box center [599, 431] width 13 height 10
radio input "true"
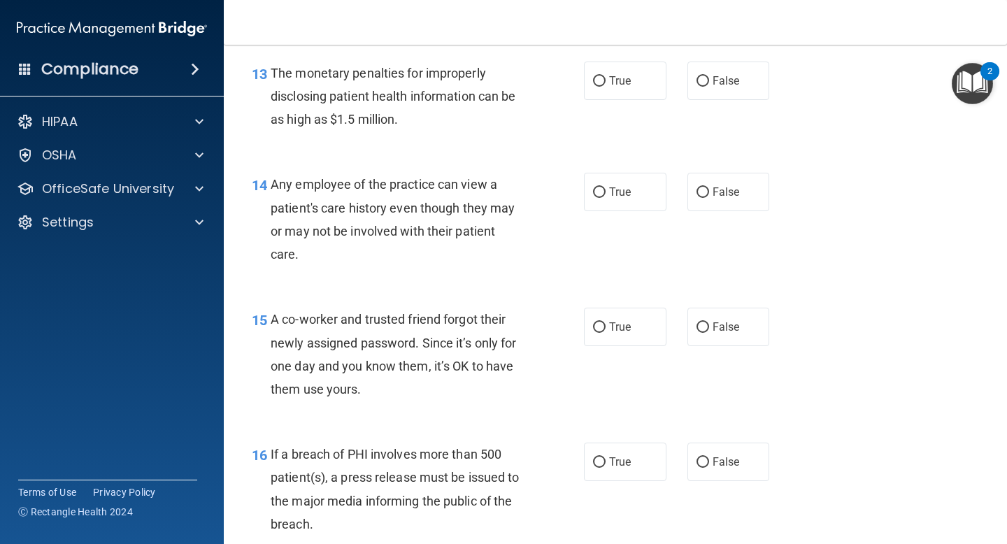
scroll to position [1544, 0]
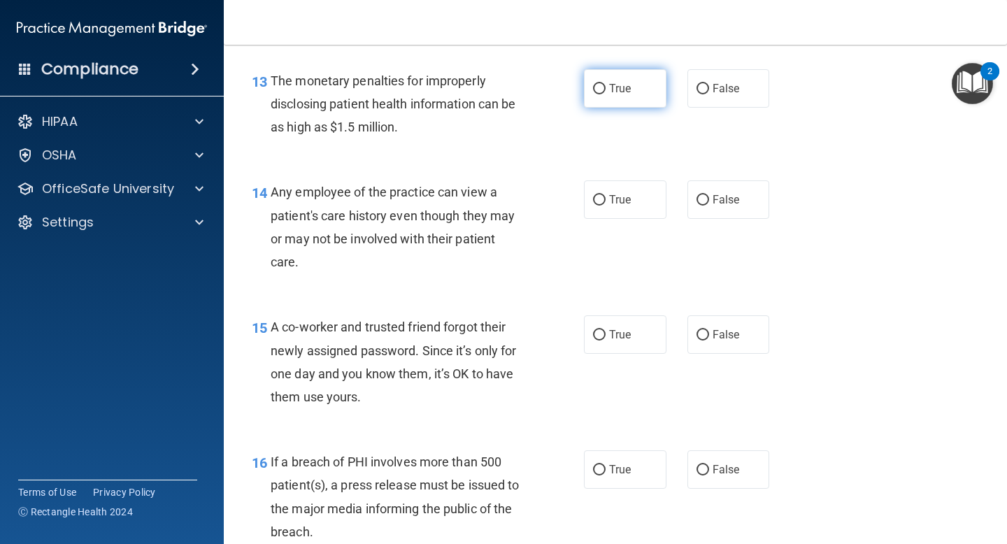
click at [640, 90] on label "True" at bounding box center [625, 88] width 83 height 38
click at [606, 90] on input "True" at bounding box center [599, 89] width 13 height 10
radio input "true"
click at [615, 187] on label "True" at bounding box center [625, 199] width 83 height 38
click at [606, 195] on input "True" at bounding box center [599, 200] width 13 height 10
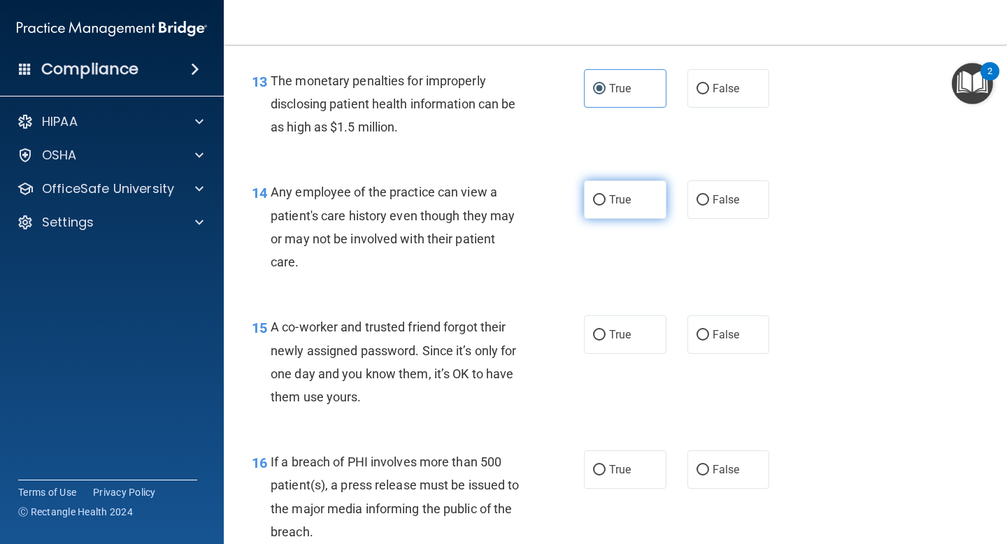
radio input "true"
click at [713, 204] on span "False" at bounding box center [726, 199] width 27 height 13
click at [709, 204] on input "False" at bounding box center [702, 200] width 13 height 10
radio input "true"
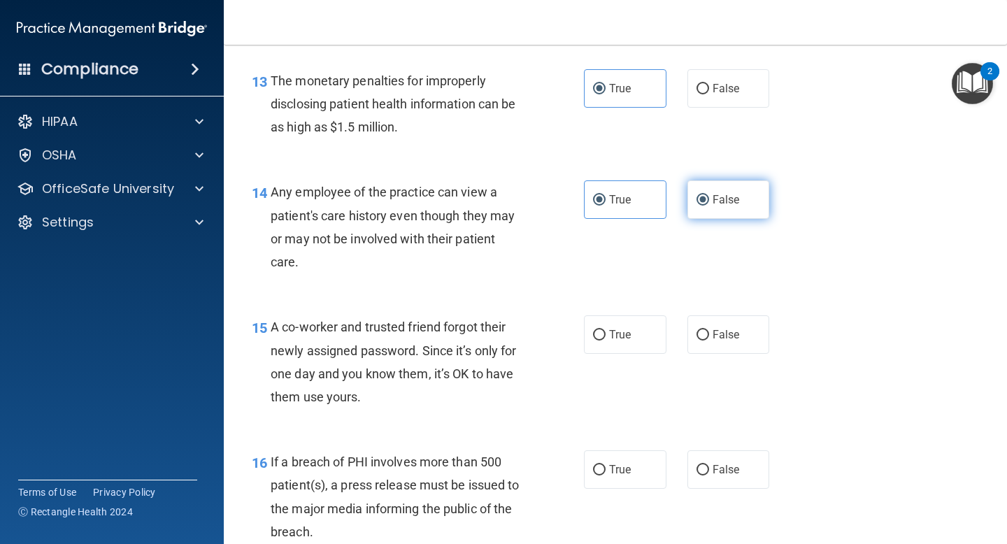
radio input "false"
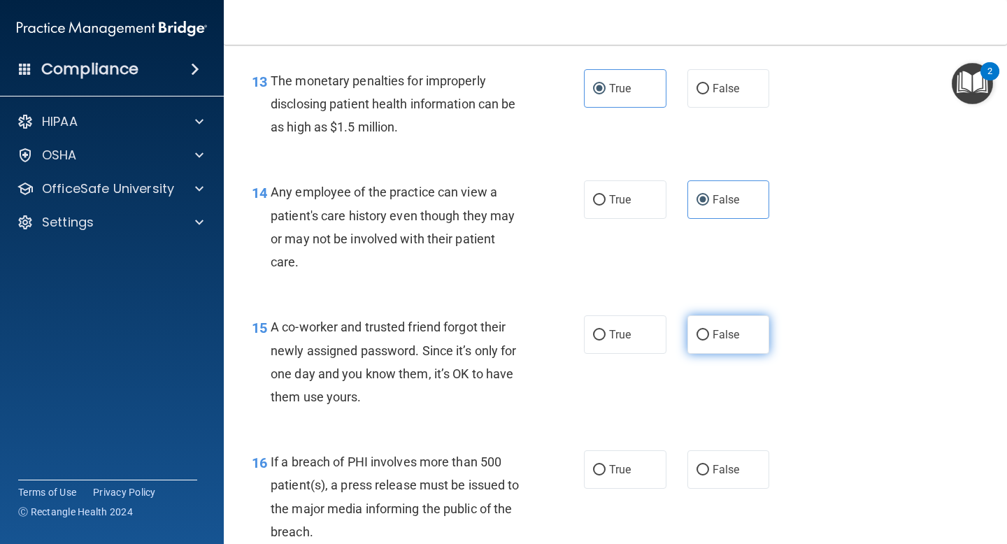
click at [694, 333] on label "False" at bounding box center [728, 334] width 83 height 38
click at [696, 333] on input "False" at bounding box center [702, 335] width 13 height 10
radio input "true"
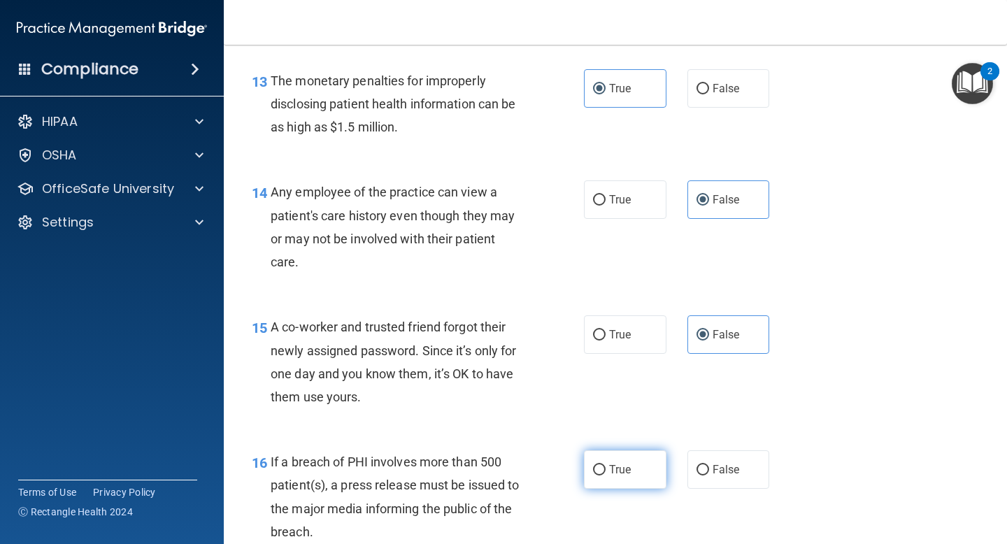
click at [615, 463] on span "True" at bounding box center [620, 469] width 22 height 13
click at [606, 465] on input "True" at bounding box center [599, 470] width 13 height 10
radio input "true"
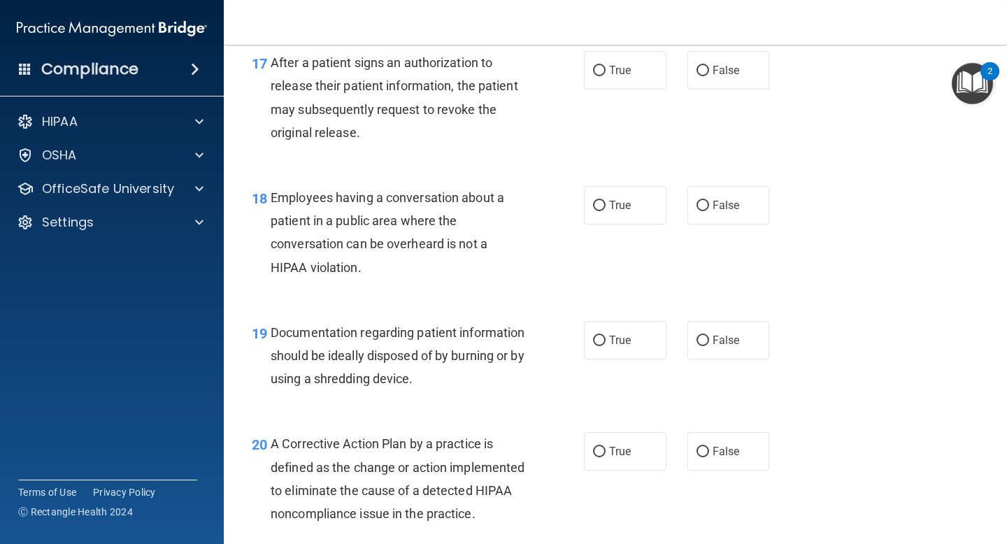
scroll to position [2079, 0]
click at [634, 77] on label "True" at bounding box center [625, 69] width 83 height 38
click at [606, 76] on input "True" at bounding box center [599, 70] width 13 height 10
radio input "true"
click at [620, 212] on label "True" at bounding box center [625, 204] width 83 height 38
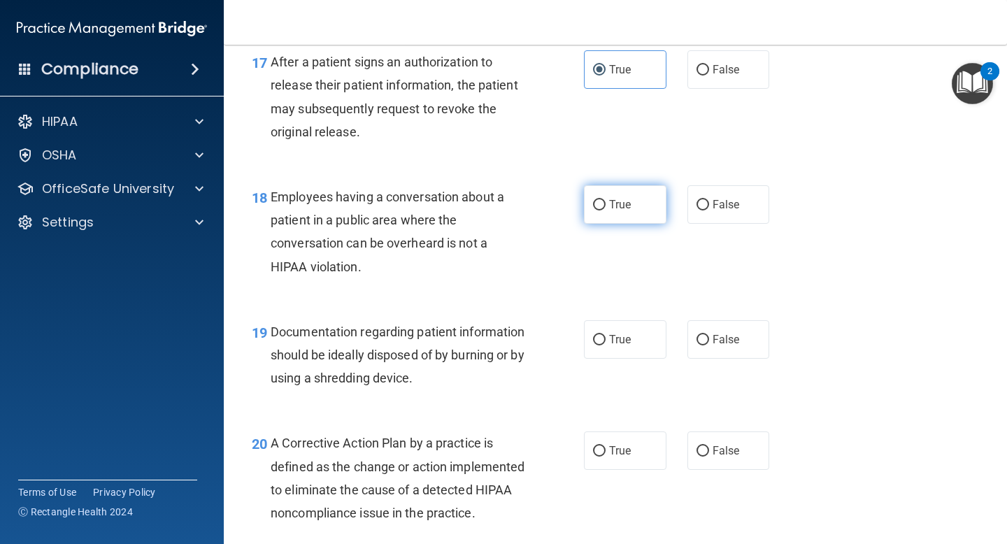
click at [606, 210] on input "True" at bounding box center [599, 205] width 13 height 10
radio input "true"
click at [716, 213] on label "False" at bounding box center [728, 204] width 83 height 38
click at [709, 210] on input "False" at bounding box center [702, 205] width 13 height 10
radio input "true"
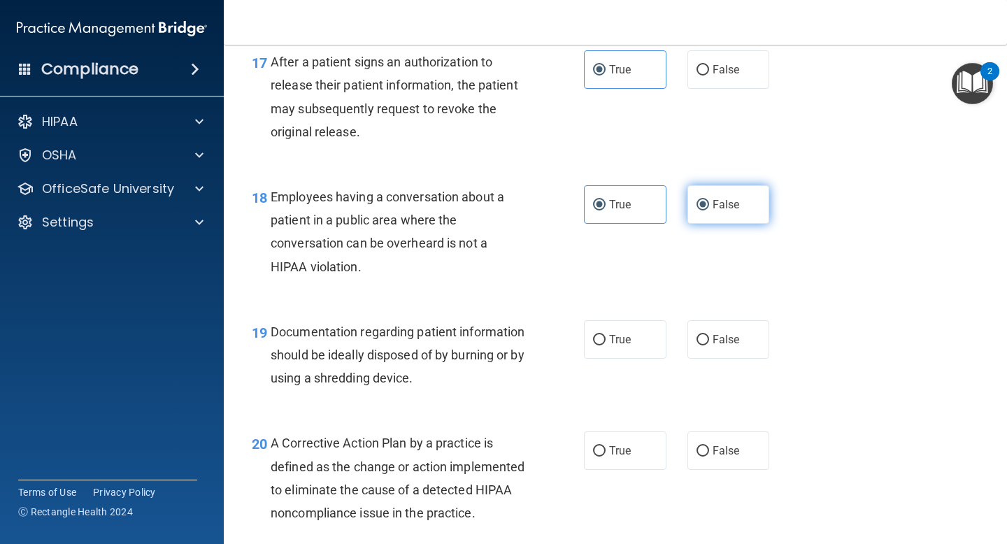
radio input "false"
click at [589, 352] on label "True" at bounding box center [625, 339] width 83 height 38
click at [593, 345] on input "True" at bounding box center [599, 340] width 13 height 10
radio input "true"
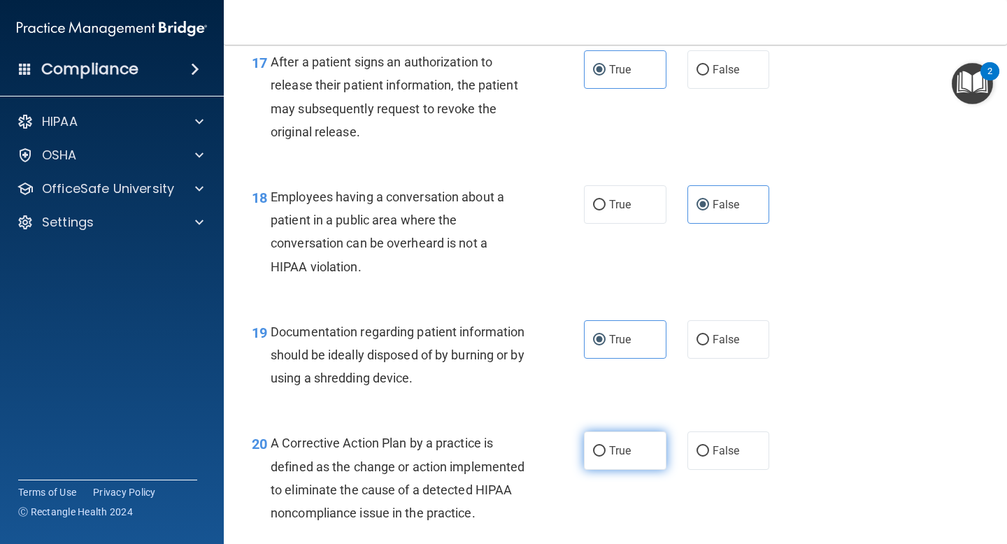
click at [610, 449] on span "True" at bounding box center [620, 450] width 22 height 13
click at [606, 449] on input "True" at bounding box center [599, 451] width 13 height 10
radio input "true"
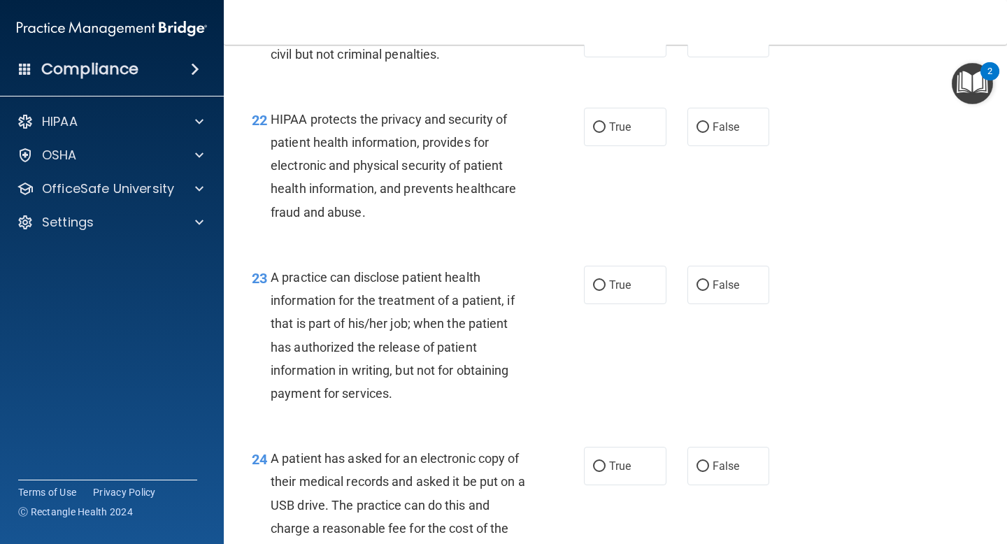
scroll to position [2629, 0]
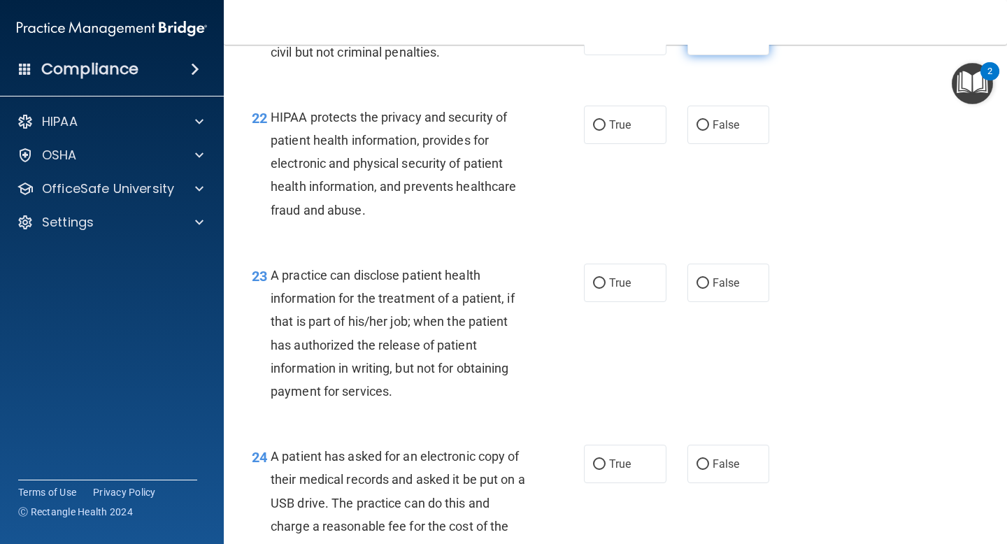
click at [699, 55] on label "False" at bounding box center [728, 36] width 83 height 38
click at [699, 42] on input "False" at bounding box center [702, 36] width 13 height 10
radio input "true"
click at [620, 140] on label "True" at bounding box center [625, 125] width 83 height 38
click at [606, 131] on input "True" at bounding box center [599, 125] width 13 height 10
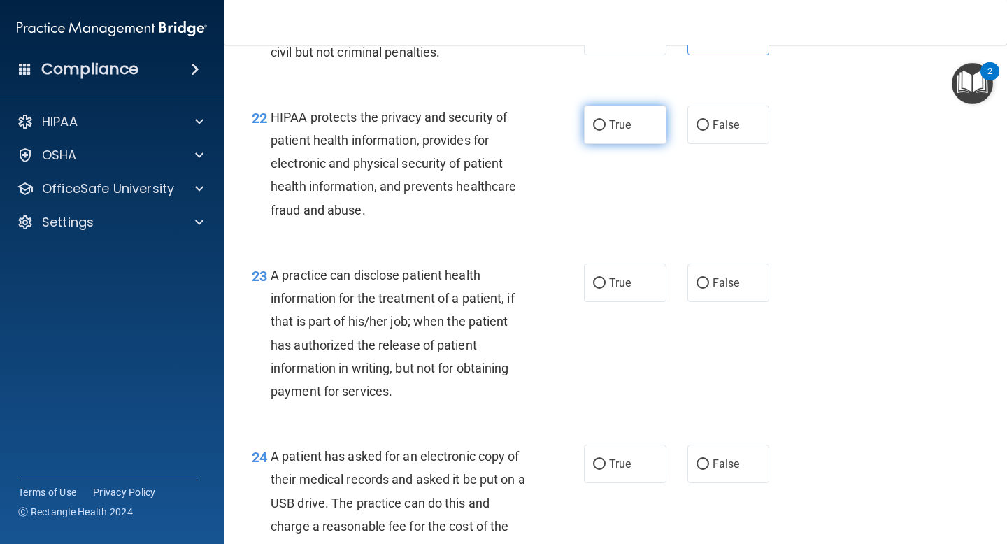
radio input "true"
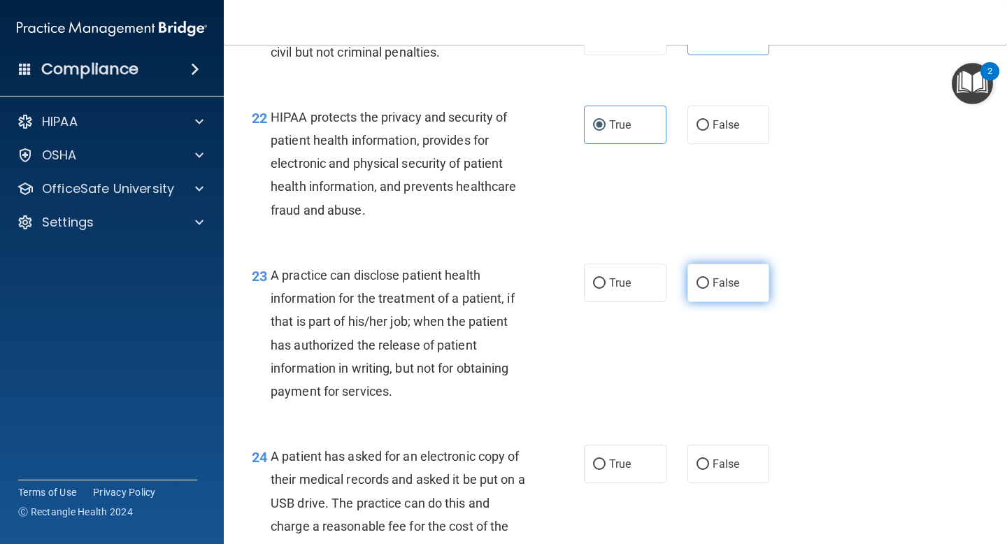
click at [703, 289] on input "False" at bounding box center [702, 283] width 13 height 10
radio input "true"
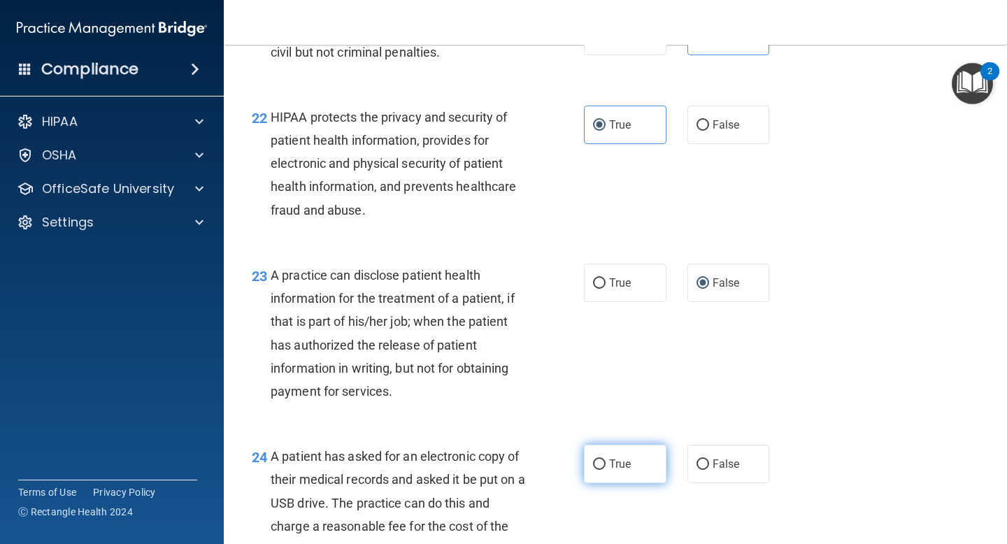
click at [608, 483] on label "True" at bounding box center [625, 464] width 83 height 38
click at [606, 470] on input "True" at bounding box center [599, 464] width 13 height 10
radio input "true"
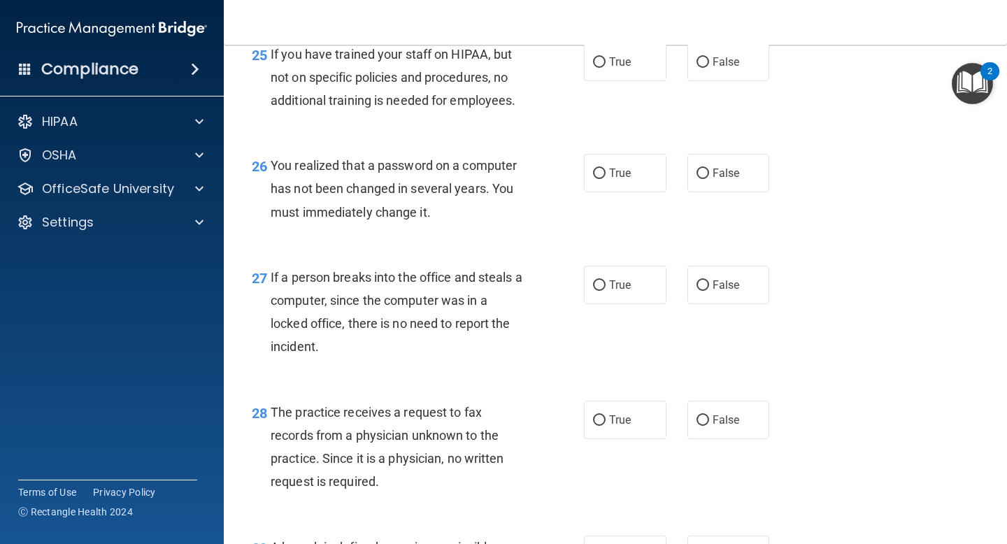
scroll to position [3220, 0]
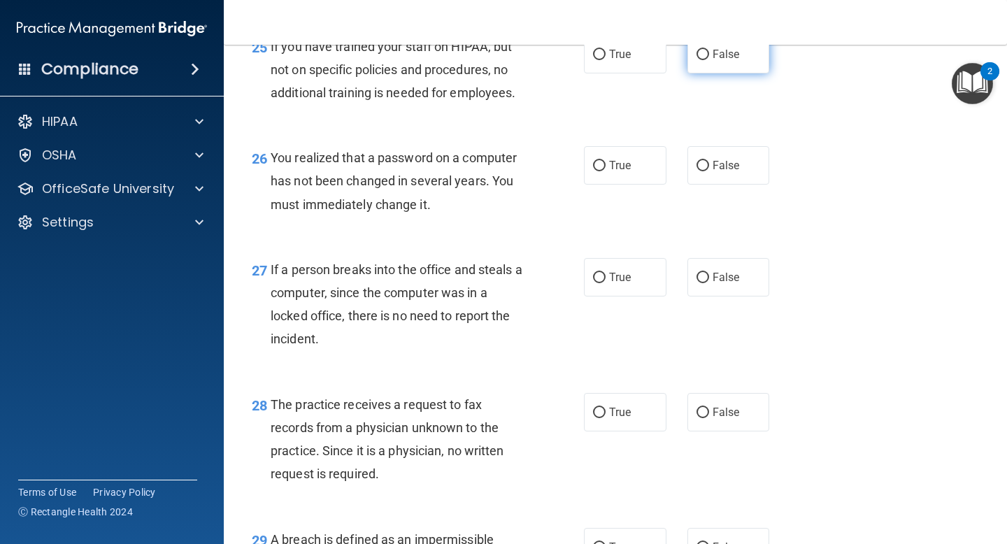
click at [709, 73] on label "False" at bounding box center [728, 54] width 83 height 38
click at [709, 60] on input "False" at bounding box center [702, 55] width 13 height 10
radio input "true"
click at [629, 180] on label "True" at bounding box center [625, 165] width 83 height 38
click at [606, 171] on input "True" at bounding box center [599, 166] width 13 height 10
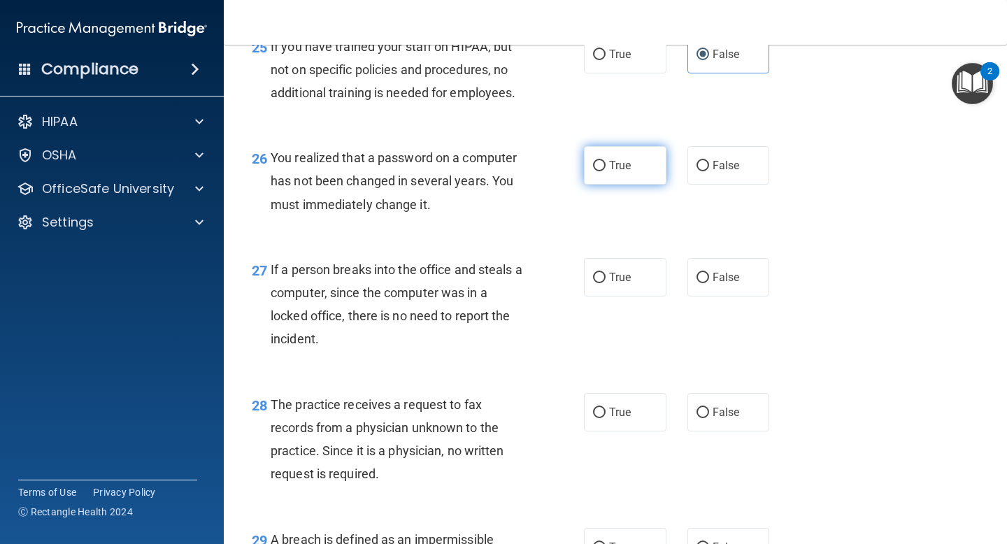
radio input "true"
click at [696, 283] on input "False" at bounding box center [702, 278] width 13 height 10
radio input "true"
click at [721, 425] on label "False" at bounding box center [728, 412] width 83 height 38
click at [709, 418] on input "False" at bounding box center [702, 413] width 13 height 10
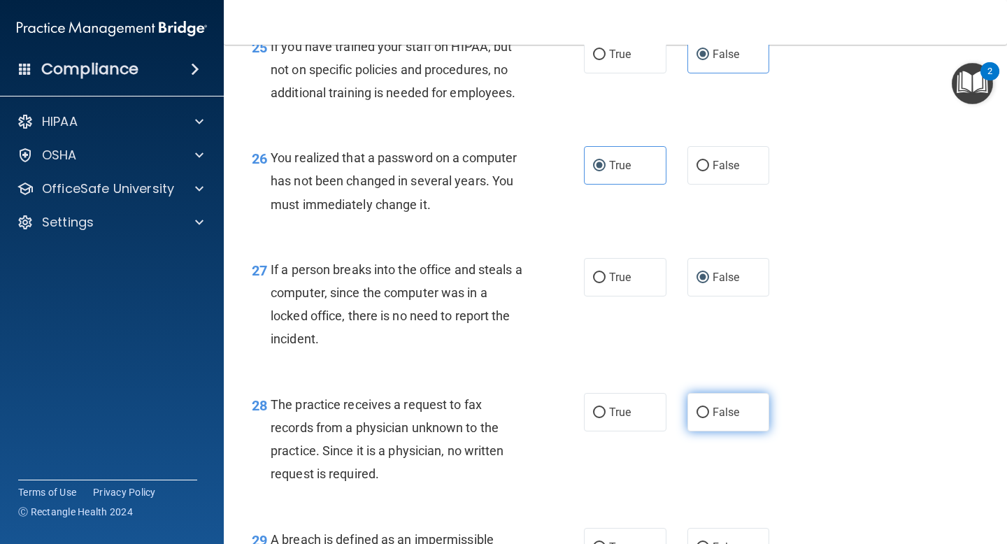
radio input "true"
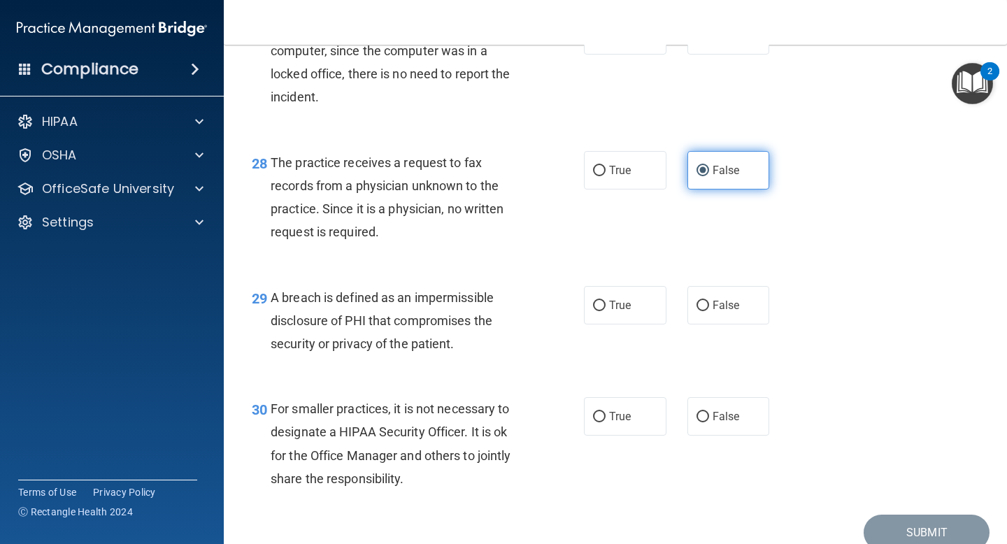
scroll to position [3548, 0]
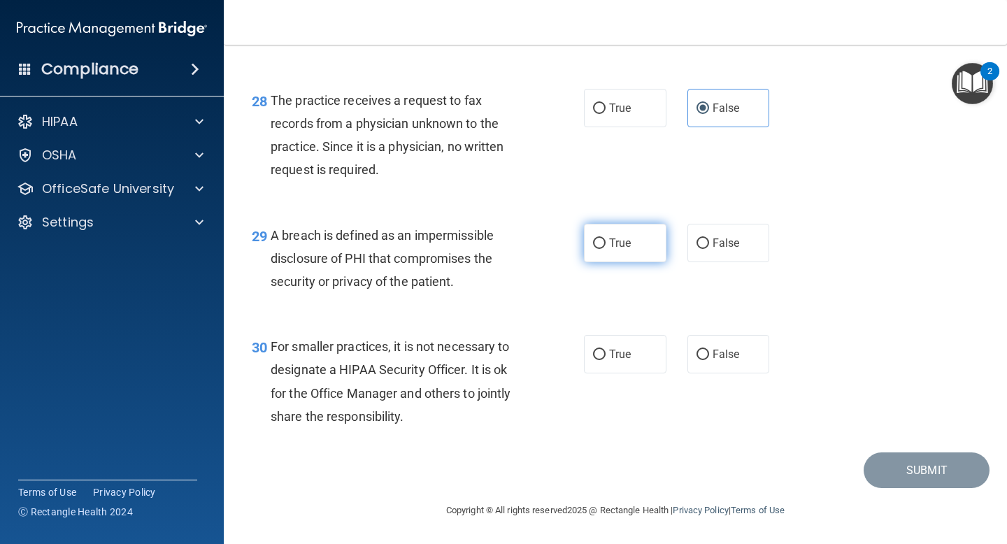
click at [648, 238] on label "True" at bounding box center [625, 243] width 83 height 38
click at [606, 238] on input "True" at bounding box center [599, 243] width 13 height 10
radio input "true"
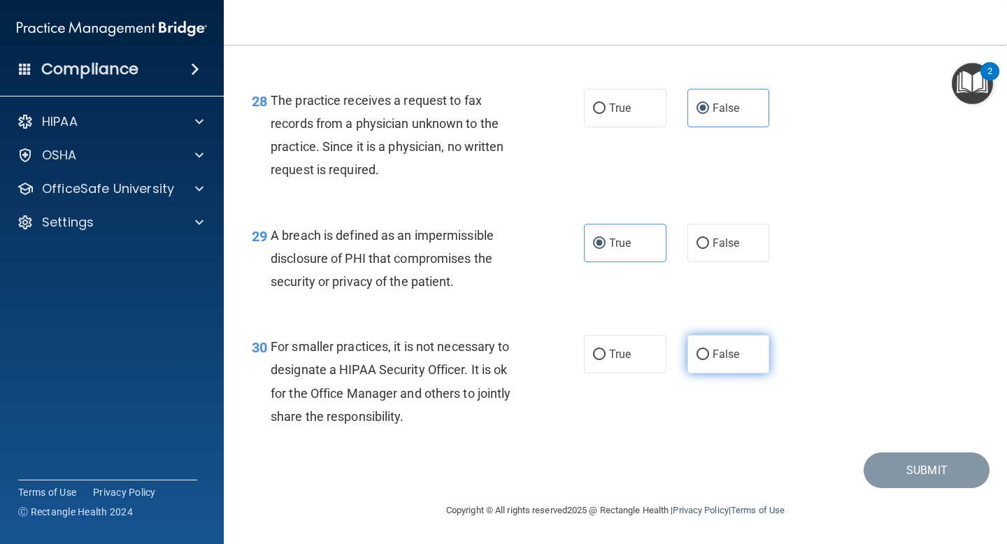
click at [736, 359] on span "False" at bounding box center [726, 354] width 27 height 13
click at [709, 359] on input "False" at bounding box center [702, 355] width 13 height 10
radio input "true"
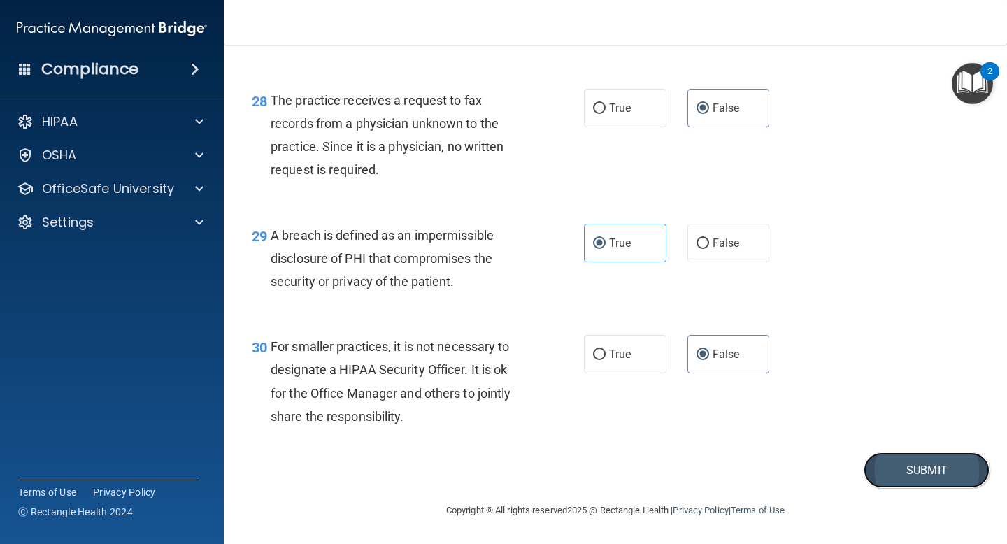
click at [926, 472] on button "Submit" at bounding box center [927, 470] width 126 height 36
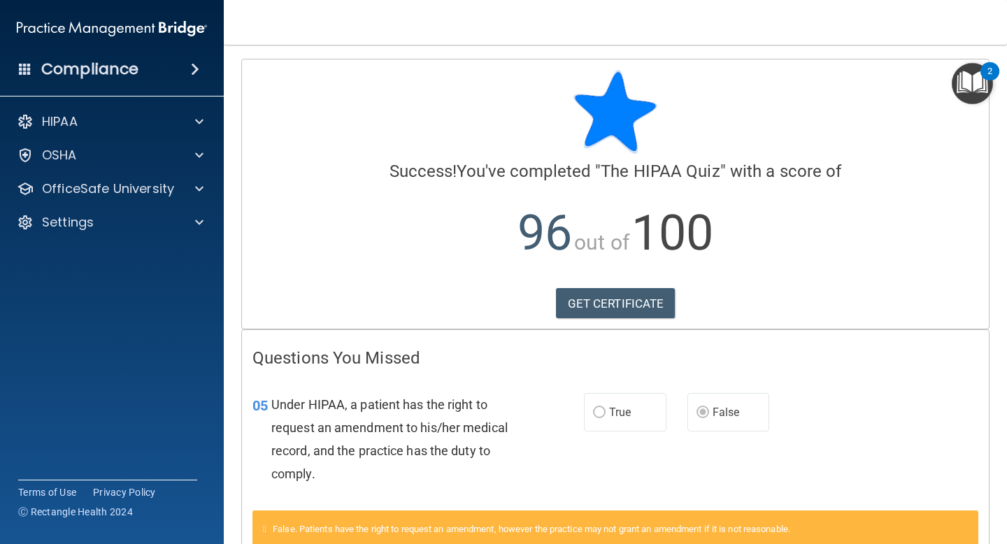
scroll to position [87, 0]
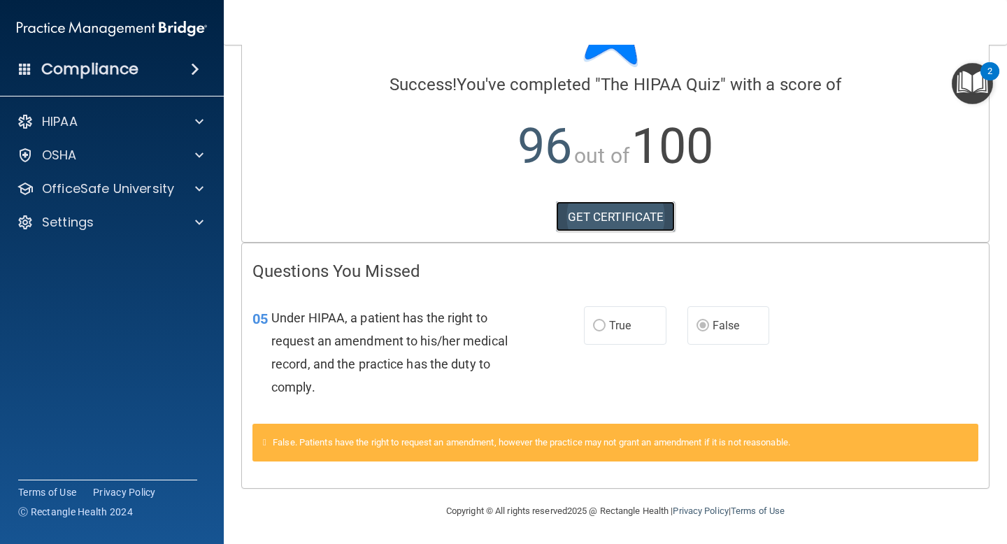
click at [670, 215] on link "GET CERTIFICATE" at bounding box center [616, 216] width 120 height 31
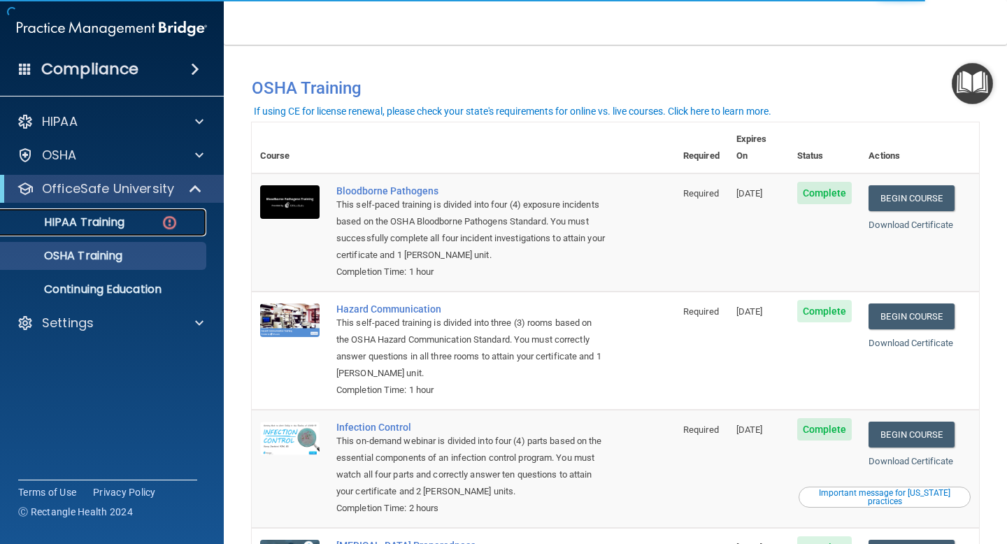
click at [131, 233] on link "HIPAA Training" at bounding box center [96, 222] width 220 height 28
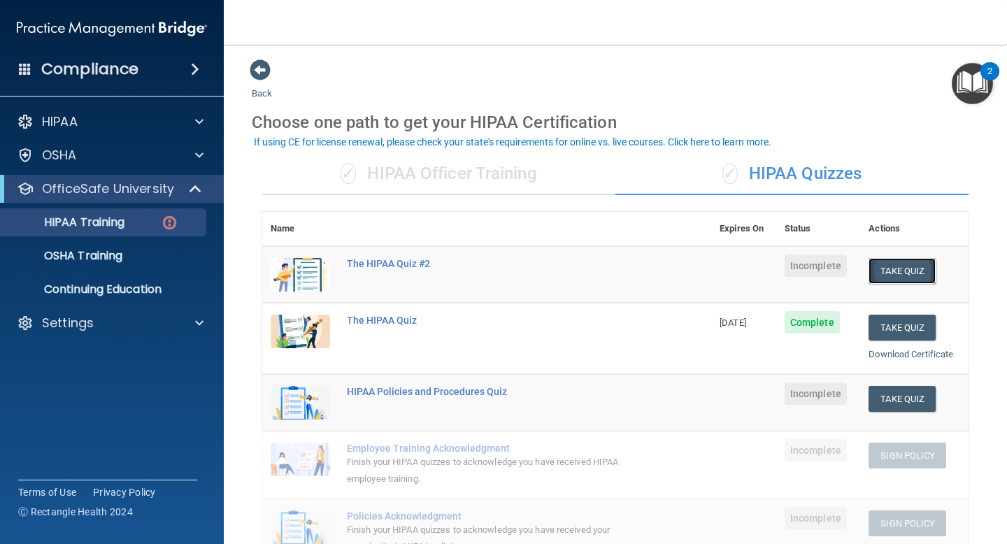
click at [887, 273] on button "Take Quiz" at bounding box center [901, 271] width 67 height 26
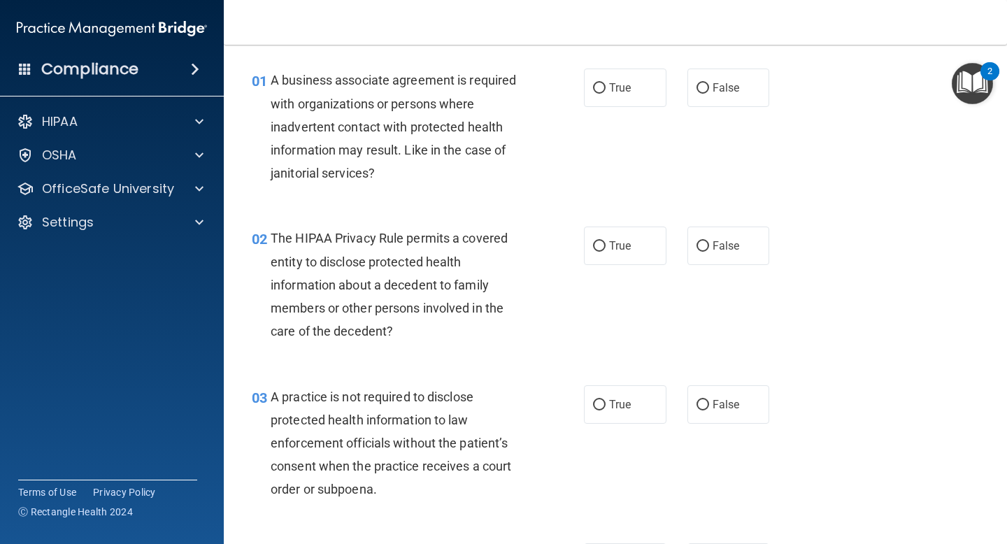
scroll to position [40, 0]
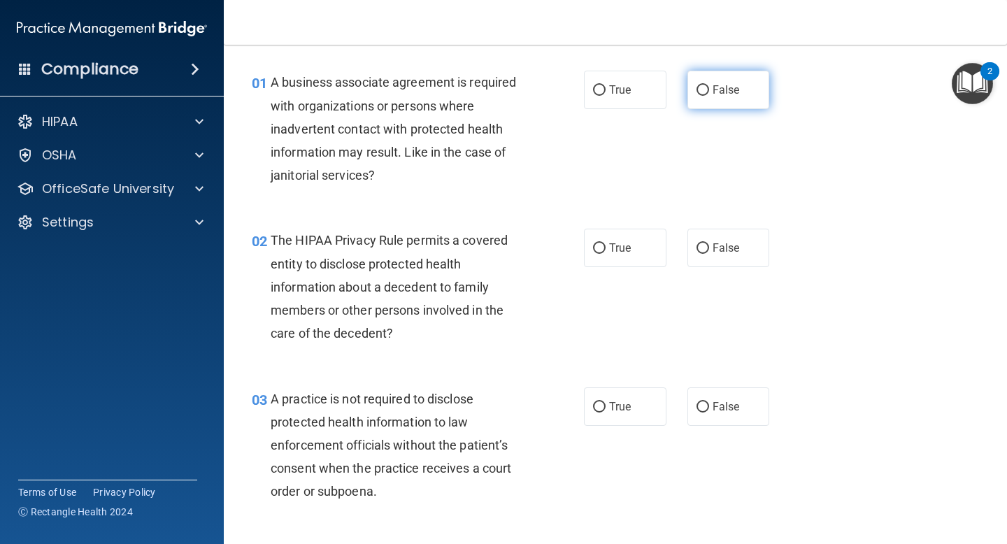
click at [689, 97] on label "False" at bounding box center [728, 90] width 83 height 38
click at [696, 96] on input "False" at bounding box center [702, 90] width 13 height 10
radio input "true"
click at [609, 244] on span "True" at bounding box center [620, 247] width 22 height 13
click at [606, 244] on input "True" at bounding box center [599, 248] width 13 height 10
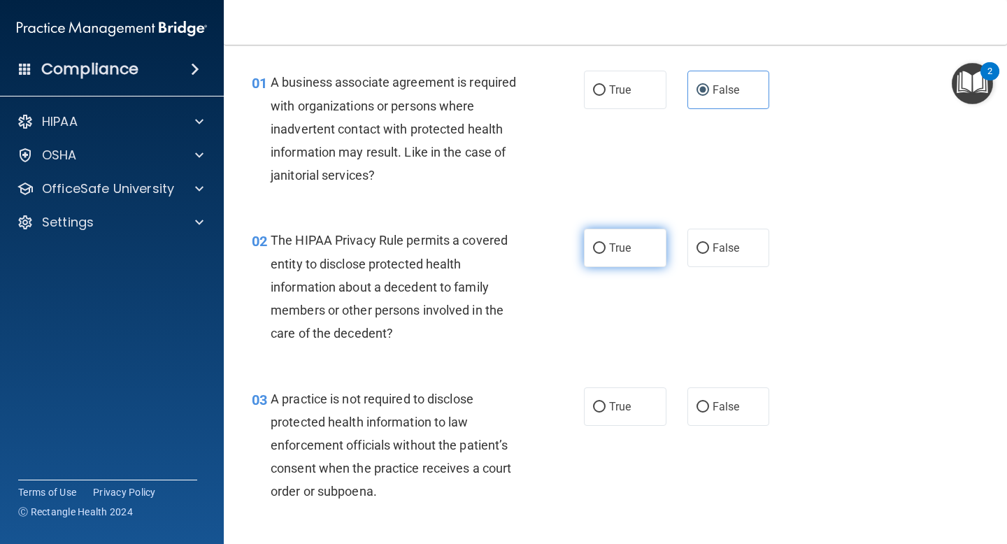
radio input "true"
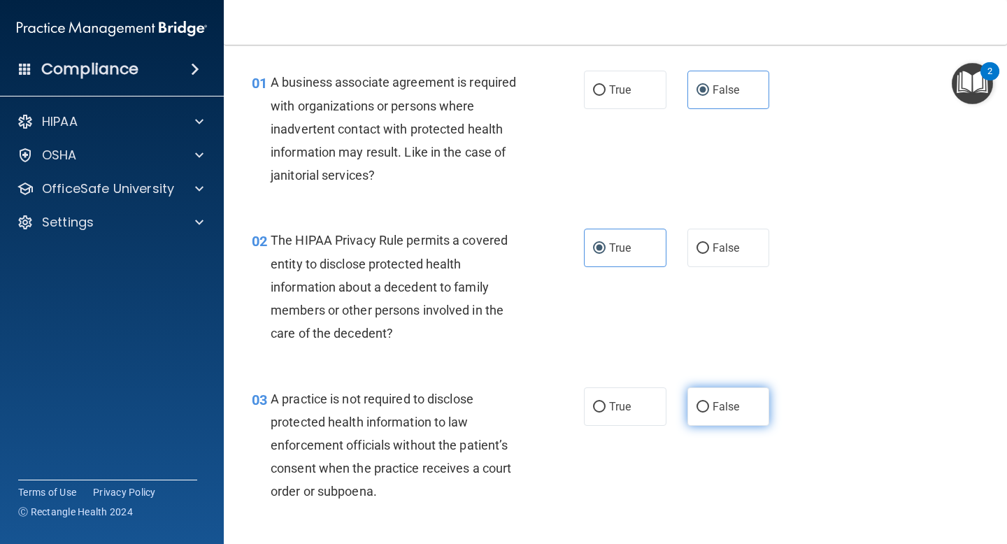
click at [700, 419] on label "False" at bounding box center [728, 406] width 83 height 38
click at [700, 413] on input "False" at bounding box center [702, 407] width 13 height 10
radio input "true"
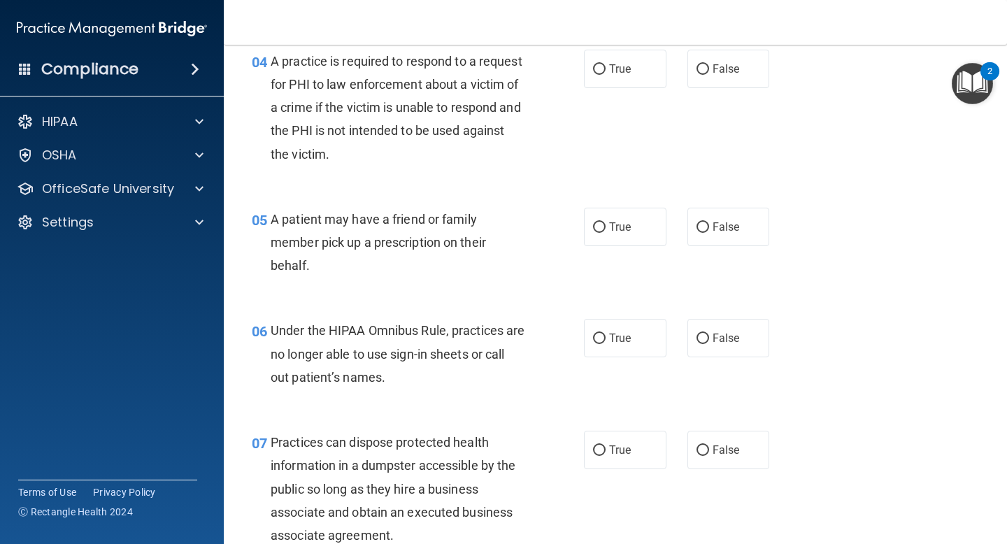
scroll to position [537, 0]
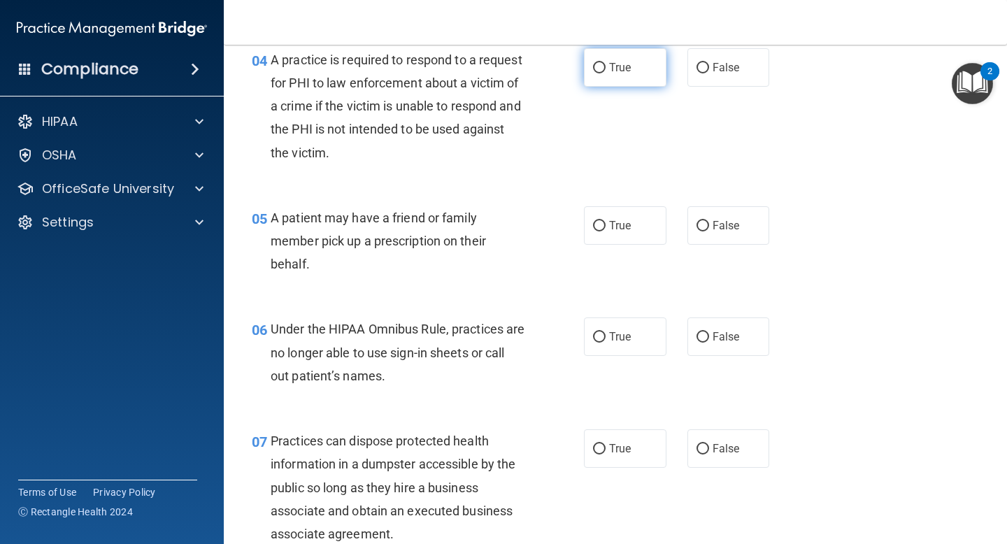
click at [615, 69] on span "True" at bounding box center [620, 67] width 22 height 13
click at [606, 69] on input "True" at bounding box center [599, 68] width 13 height 10
radio input "true"
click at [620, 215] on label "True" at bounding box center [625, 225] width 83 height 38
click at [606, 221] on input "True" at bounding box center [599, 226] width 13 height 10
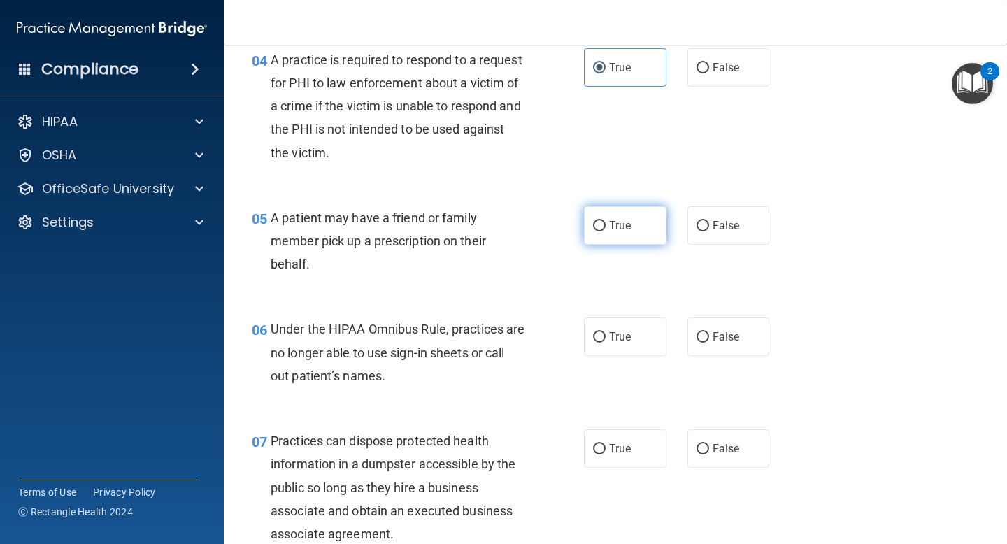
radio input "true"
click at [610, 336] on span "True" at bounding box center [620, 336] width 22 height 13
click at [606, 336] on input "True" at bounding box center [599, 337] width 13 height 10
radio input "true"
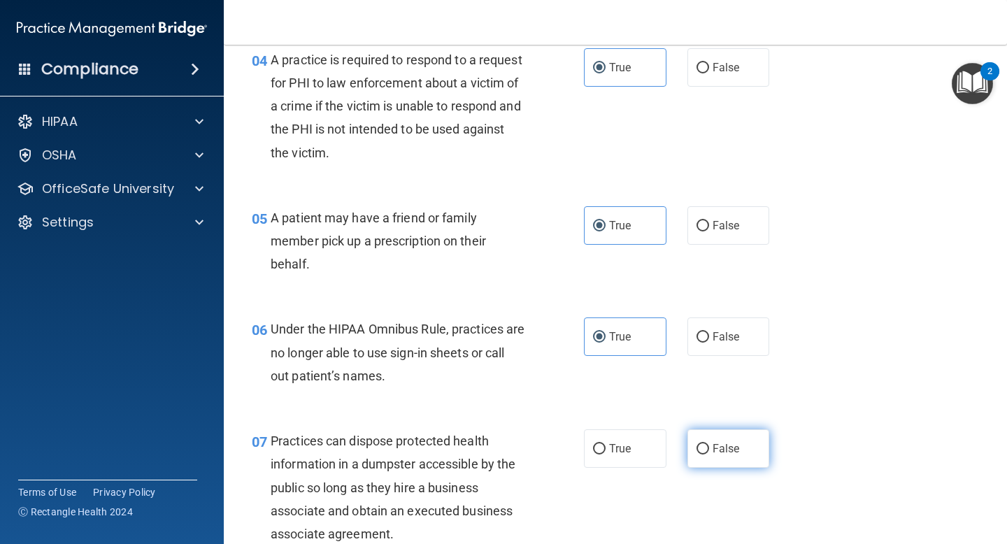
click at [740, 439] on label "False" at bounding box center [728, 448] width 83 height 38
click at [709, 444] on input "False" at bounding box center [702, 449] width 13 height 10
radio input "true"
click at [622, 475] on div "07 Practices can dispose protected health information in a dumpster accessible …" at bounding box center [615, 491] width 748 height 158
click at [622, 450] on span "True" at bounding box center [620, 448] width 22 height 13
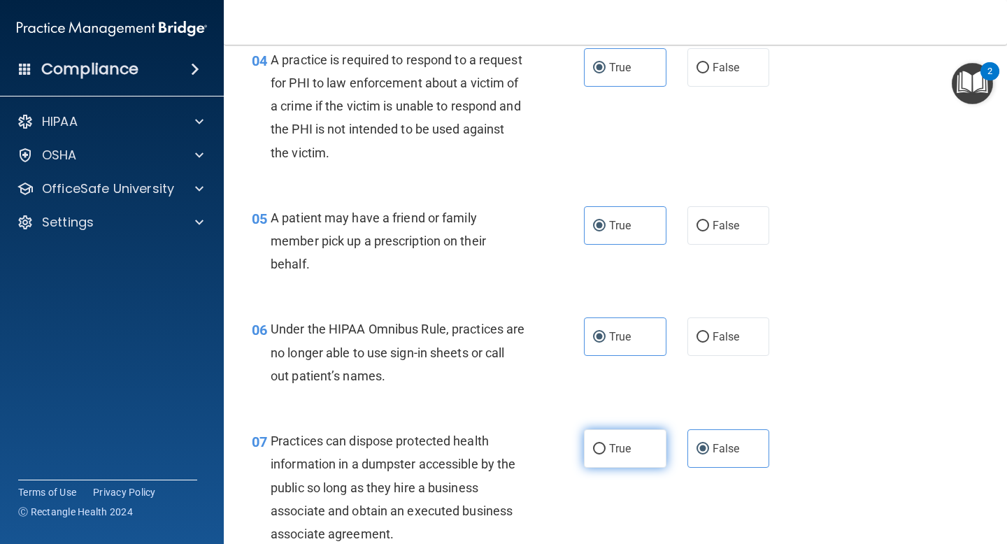
click at [606, 450] on input "True" at bounding box center [599, 449] width 13 height 10
radio input "true"
radio input "false"
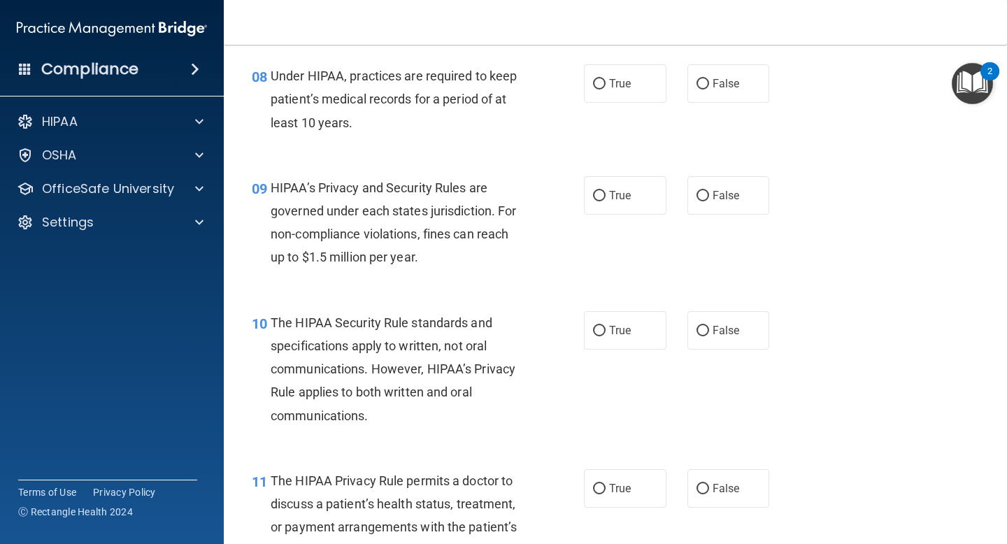
scroll to position [1064, 0]
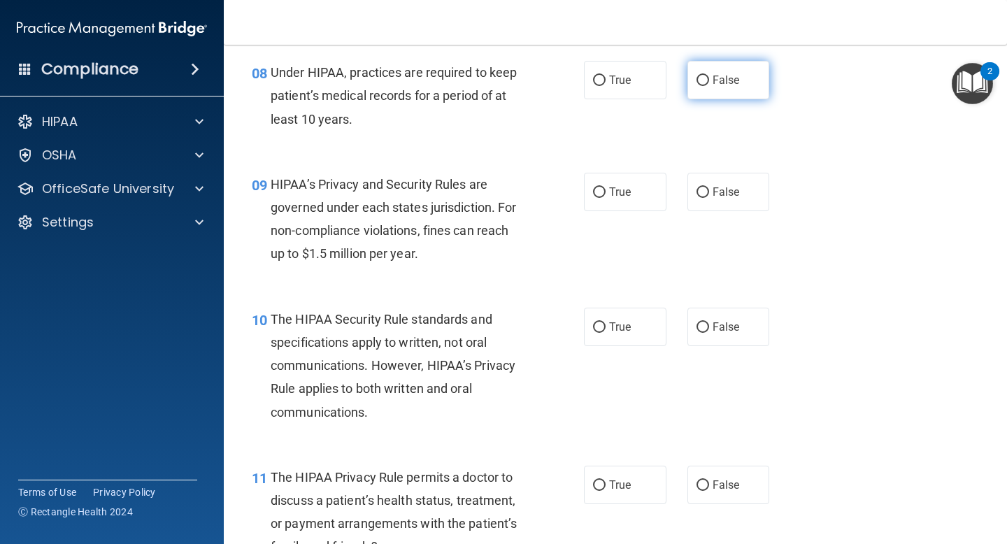
click at [710, 91] on label "False" at bounding box center [728, 80] width 83 height 38
click at [709, 86] on input "False" at bounding box center [702, 81] width 13 height 10
radio input "true"
click at [723, 198] on span "False" at bounding box center [726, 191] width 27 height 13
click at [709, 198] on input "False" at bounding box center [702, 192] width 13 height 10
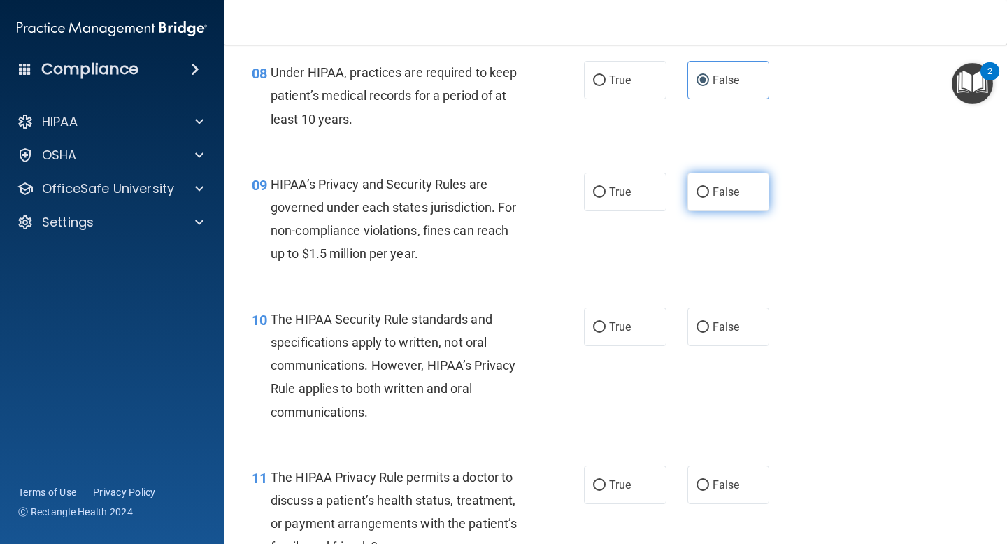
radio input "true"
click at [714, 350] on div "10 The HIPAA Security Rule standards and specifications apply to written, not o…" at bounding box center [615, 369] width 748 height 158
click at [624, 487] on span "True" at bounding box center [620, 484] width 22 height 13
click at [606, 487] on input "True" at bounding box center [599, 485] width 13 height 10
radio input "true"
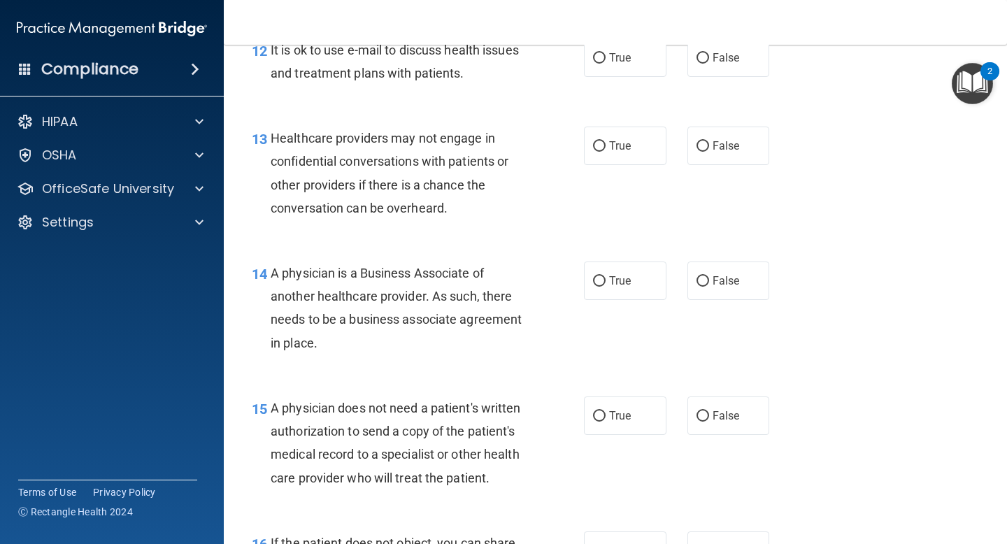
scroll to position [1619, 0]
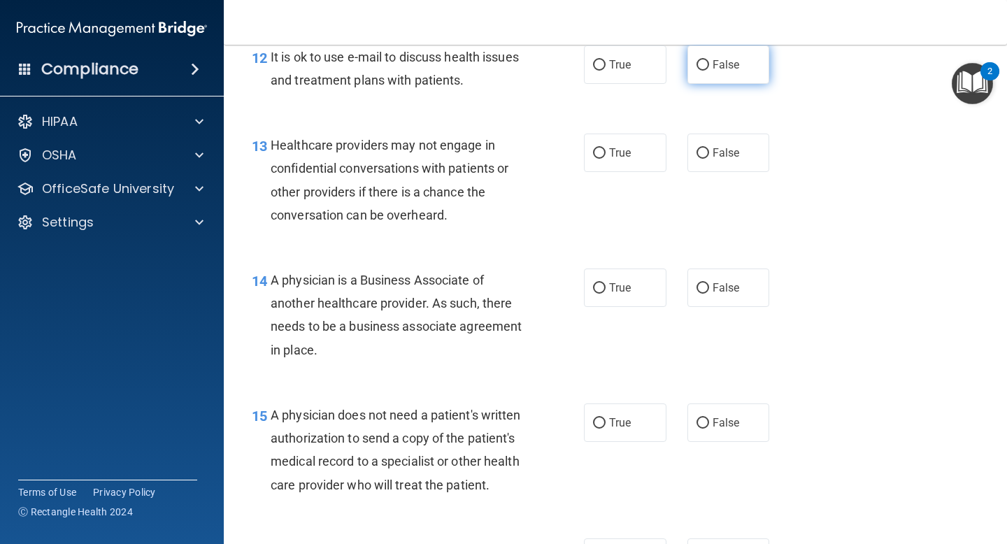
click at [723, 73] on label "False" at bounding box center [728, 64] width 83 height 38
click at [709, 71] on input "False" at bounding box center [702, 65] width 13 height 10
radio input "true"
click at [630, 164] on label "True" at bounding box center [625, 153] width 83 height 38
click at [606, 159] on input "True" at bounding box center [599, 153] width 13 height 10
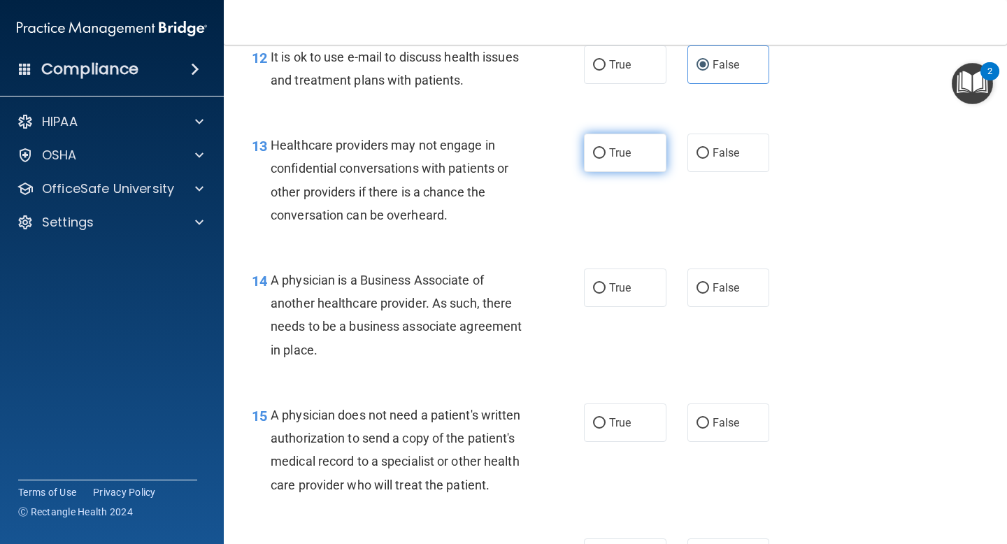
radio input "true"
click at [714, 294] on span "False" at bounding box center [726, 287] width 27 height 13
click at [709, 294] on input "False" at bounding box center [702, 288] width 13 height 10
radio input "true"
click at [646, 289] on label "True" at bounding box center [625, 288] width 83 height 38
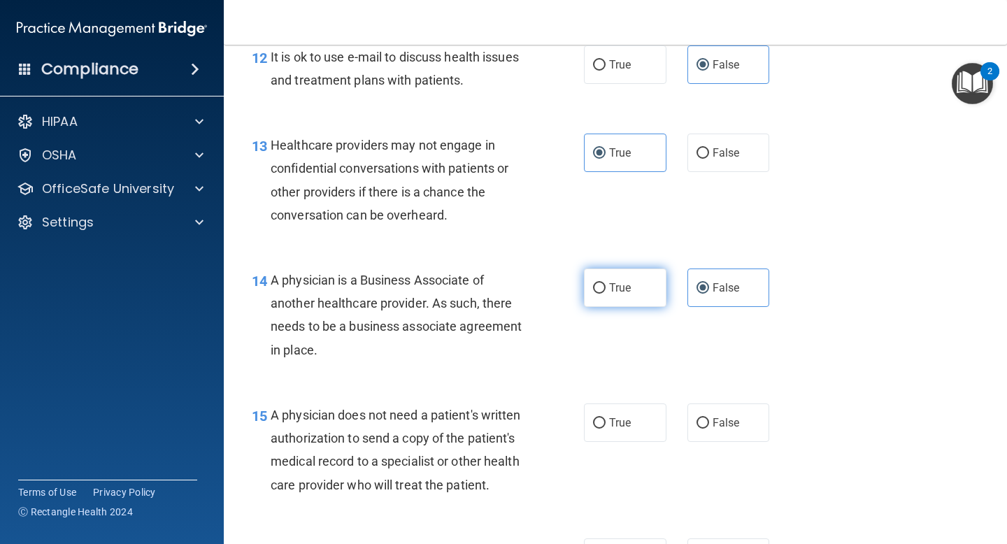
click at [606, 289] on input "True" at bounding box center [599, 288] width 13 height 10
radio input "true"
click at [724, 284] on span "False" at bounding box center [726, 287] width 27 height 13
click at [709, 284] on input "False" at bounding box center [702, 288] width 13 height 10
radio input "true"
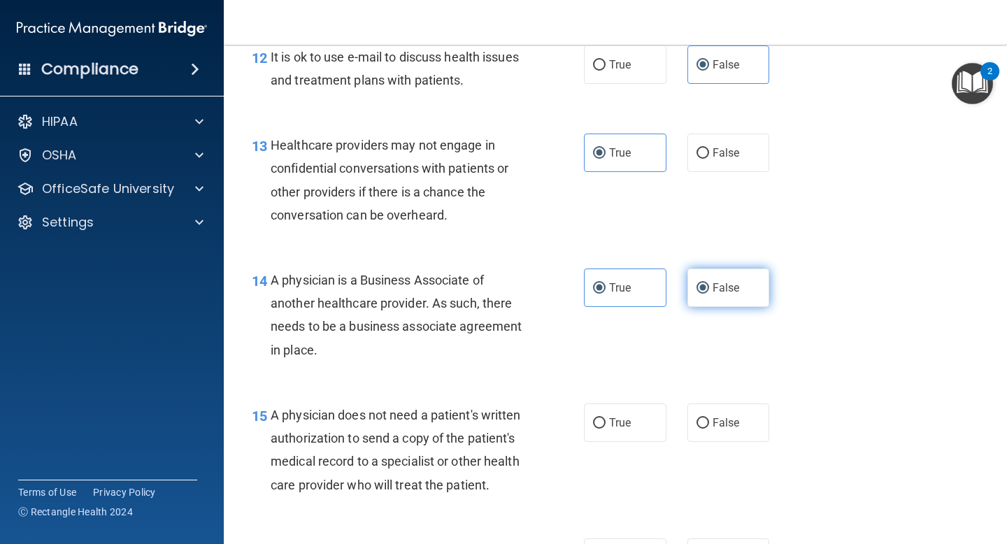
radio input "false"
click at [618, 422] on span "True" at bounding box center [620, 422] width 22 height 13
click at [606, 422] on input "True" at bounding box center [599, 423] width 13 height 10
radio input "true"
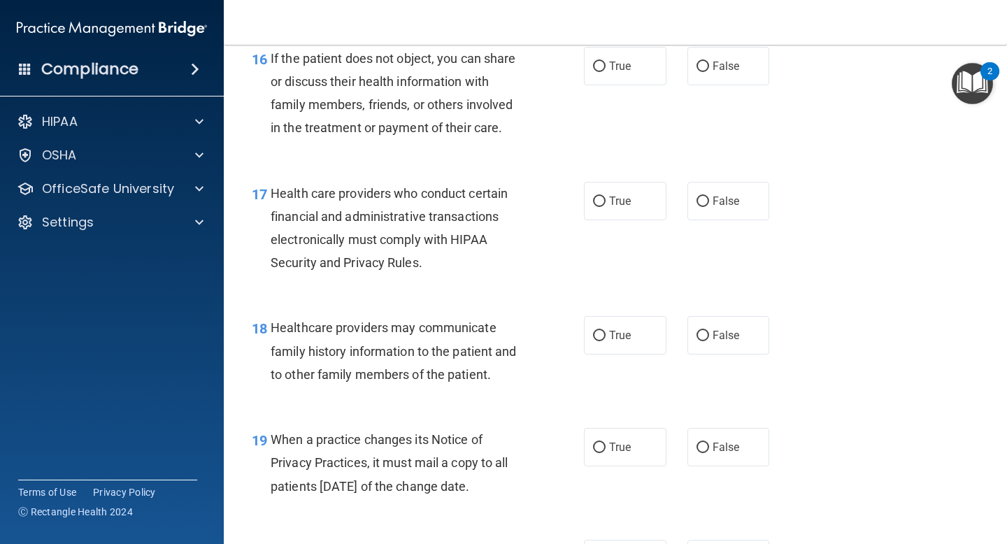
scroll to position [2115, 0]
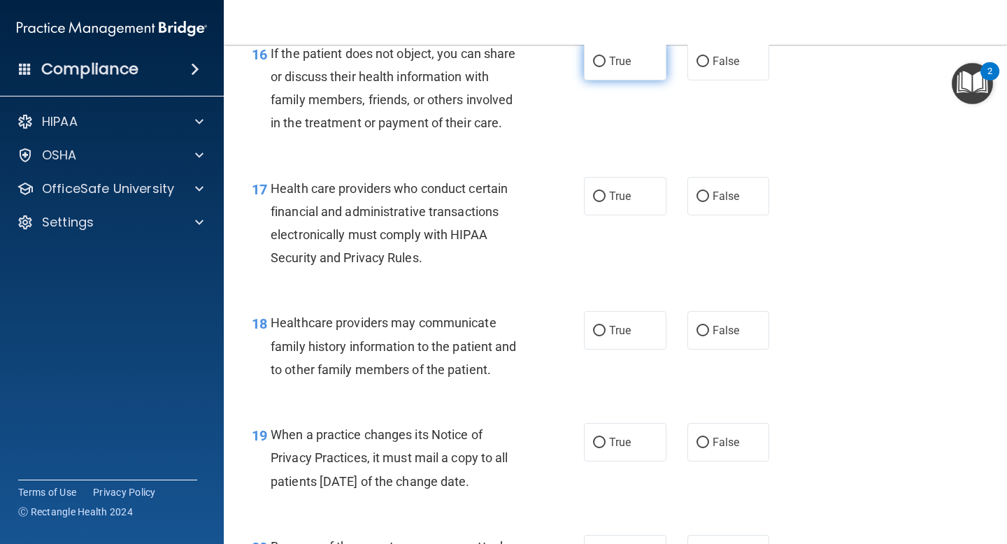
click at [637, 66] on label "True" at bounding box center [625, 61] width 83 height 38
click at [606, 66] on input "True" at bounding box center [599, 62] width 13 height 10
radio input "true"
click at [619, 198] on span "True" at bounding box center [620, 196] width 22 height 13
click at [606, 198] on input "True" at bounding box center [599, 197] width 13 height 10
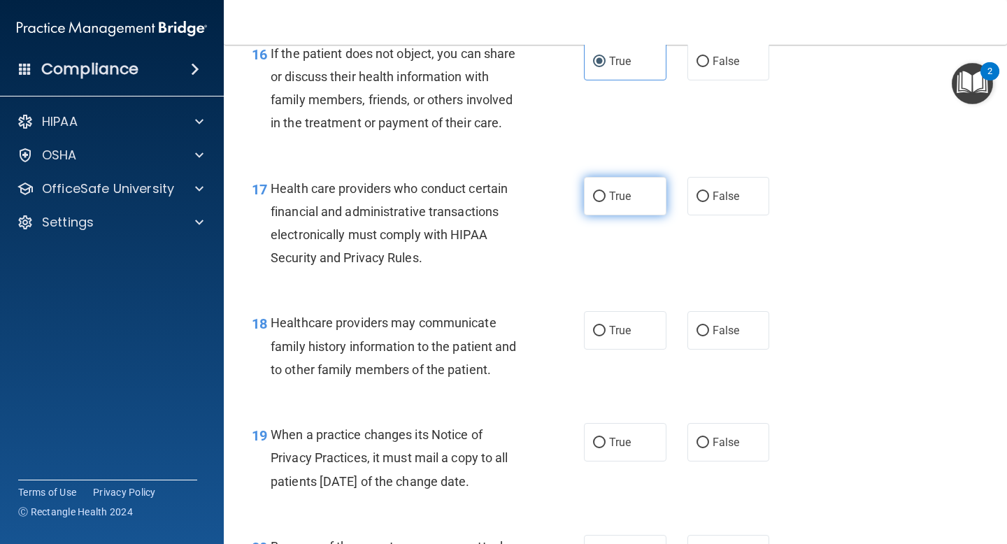
radio input "true"
click at [622, 332] on span "True" at bounding box center [620, 330] width 22 height 13
click at [606, 332] on input "True" at bounding box center [599, 331] width 13 height 10
radio input "true"
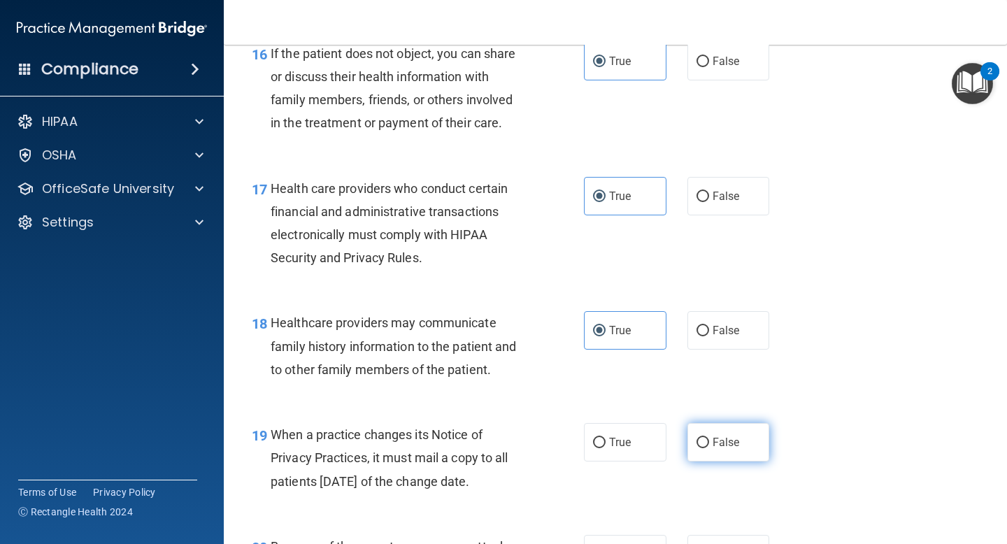
click at [734, 443] on span "False" at bounding box center [726, 442] width 27 height 13
click at [709, 443] on input "False" at bounding box center [702, 443] width 13 height 10
radio input "true"
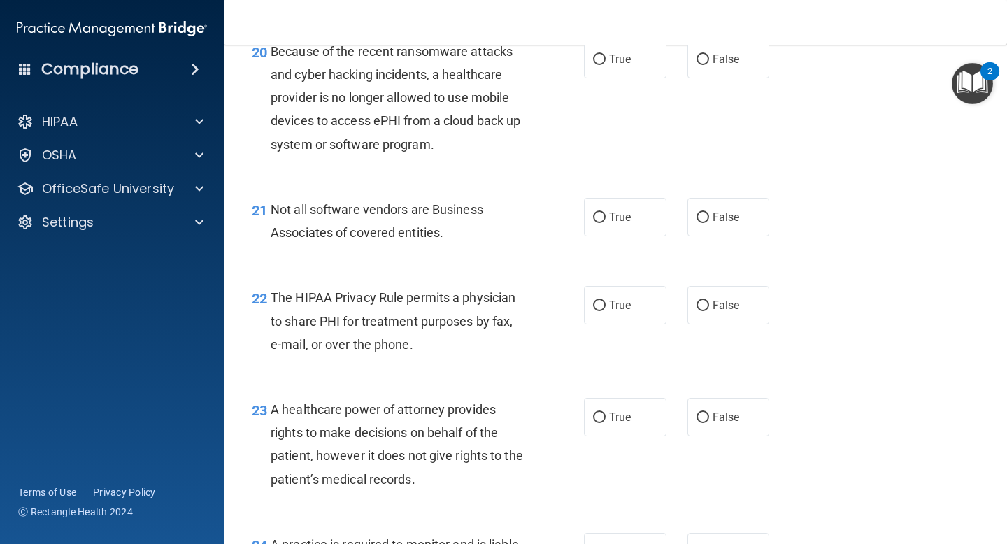
scroll to position [2612, 0]
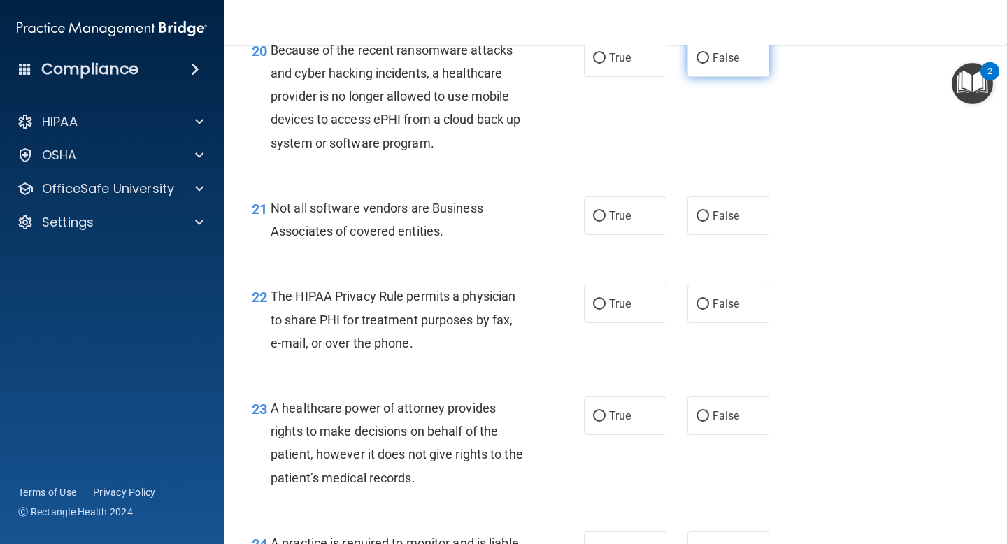
click at [726, 74] on label "False" at bounding box center [728, 57] width 83 height 38
click at [709, 64] on input "False" at bounding box center [702, 58] width 13 height 10
radio input "true"
click at [613, 210] on span "True" at bounding box center [620, 215] width 22 height 13
click at [606, 211] on input "True" at bounding box center [599, 216] width 13 height 10
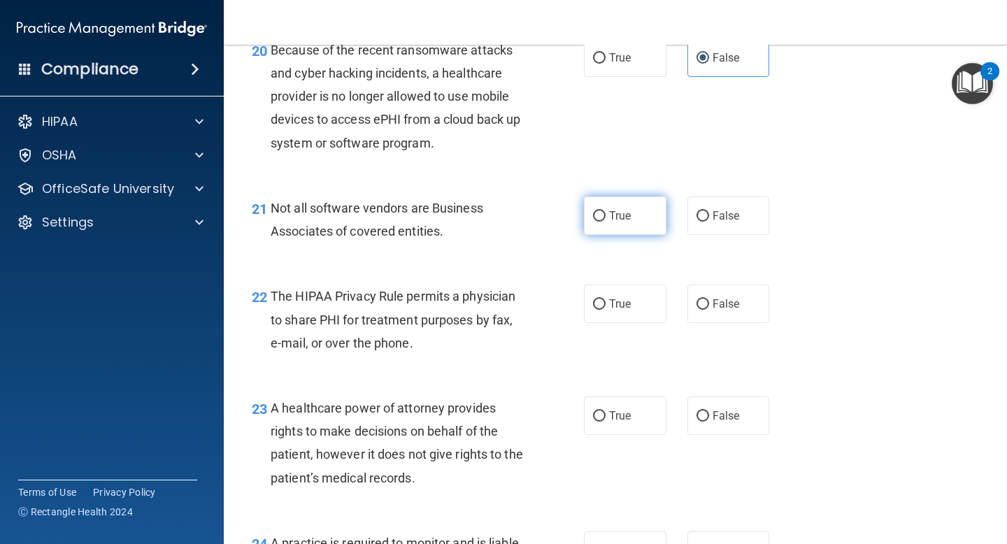
radio input "true"
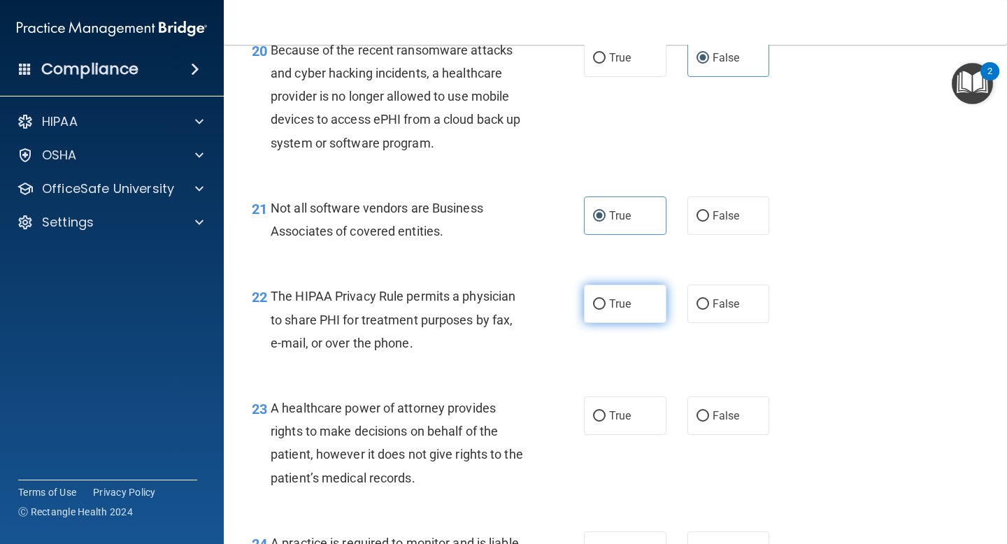
click at [613, 307] on span "True" at bounding box center [620, 303] width 22 height 13
click at [606, 307] on input "True" at bounding box center [599, 304] width 13 height 10
radio input "true"
click at [710, 426] on label "False" at bounding box center [728, 415] width 83 height 38
click at [709, 422] on input "False" at bounding box center [702, 416] width 13 height 10
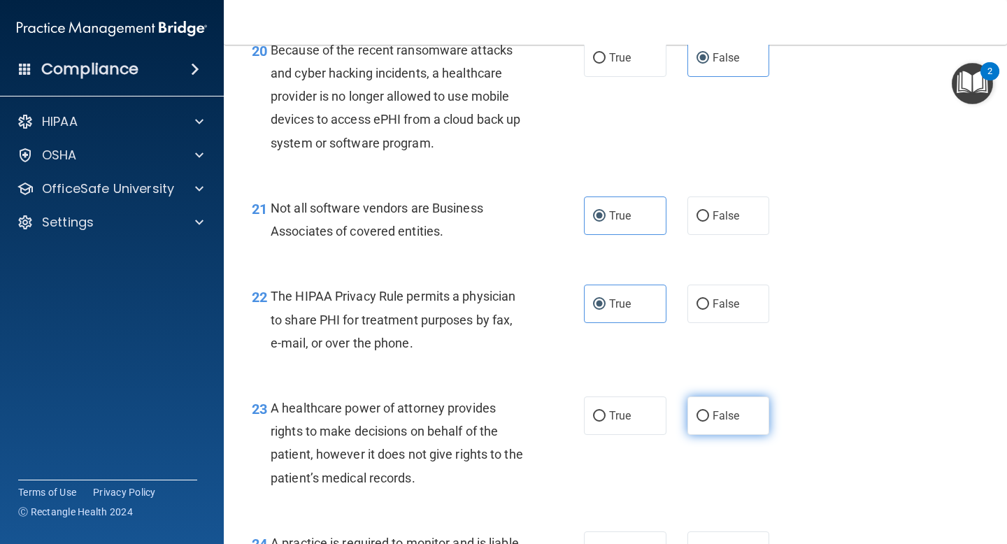
radio input "true"
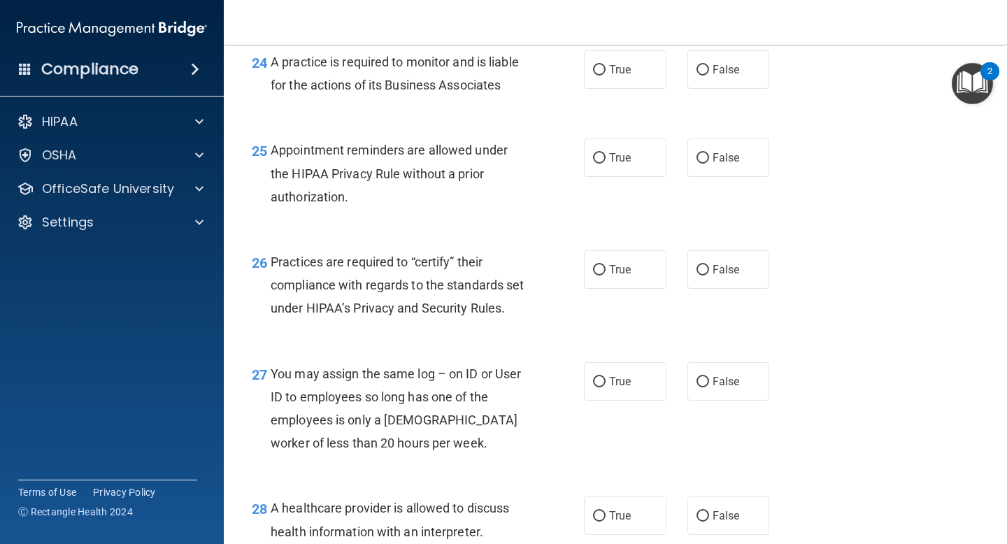
scroll to position [3097, 0]
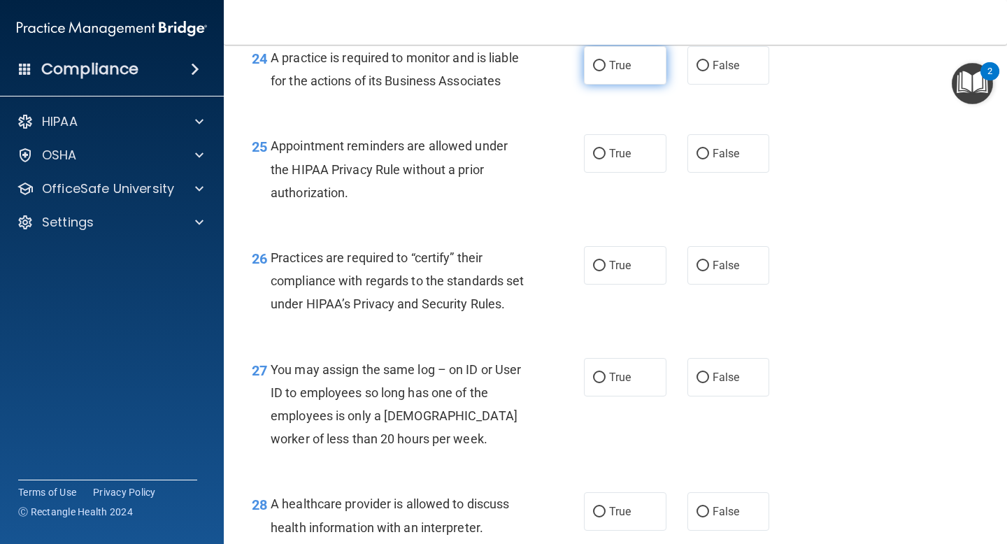
click at [639, 69] on label "True" at bounding box center [625, 65] width 83 height 38
click at [606, 69] on input "True" at bounding box center [599, 66] width 13 height 10
radio input "true"
click at [631, 171] on label "True" at bounding box center [625, 153] width 83 height 38
click at [606, 159] on input "True" at bounding box center [599, 154] width 13 height 10
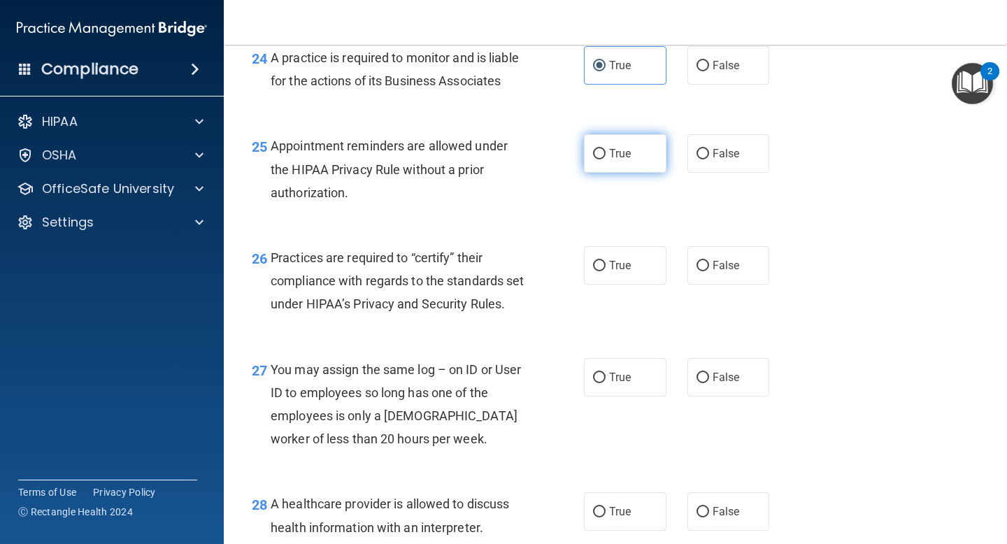
radio input "true"
click at [714, 259] on span "False" at bounding box center [726, 265] width 27 height 13
click at [709, 261] on input "False" at bounding box center [702, 266] width 13 height 10
radio input "true"
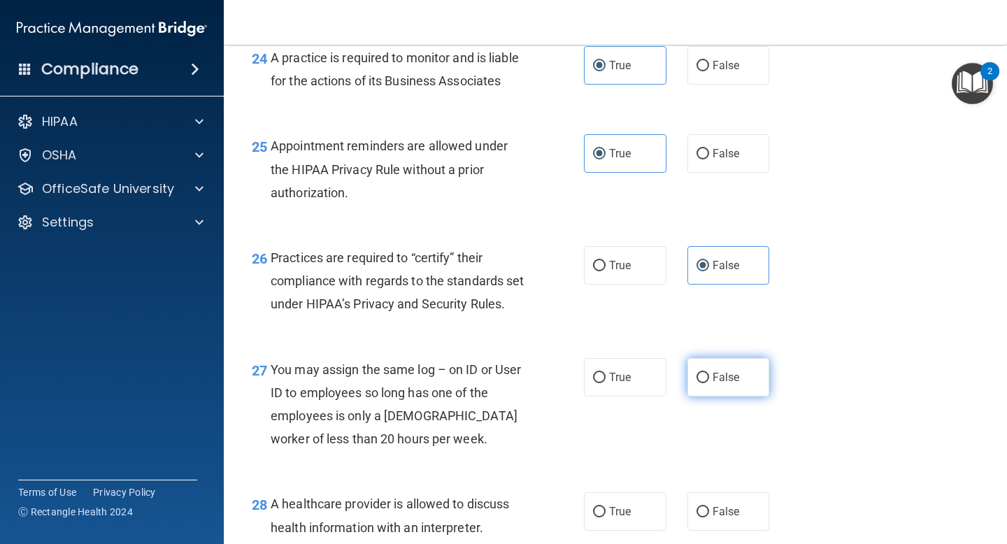
click at [712, 396] on label "False" at bounding box center [728, 377] width 83 height 38
click at [709, 383] on input "False" at bounding box center [702, 378] width 13 height 10
radio input "true"
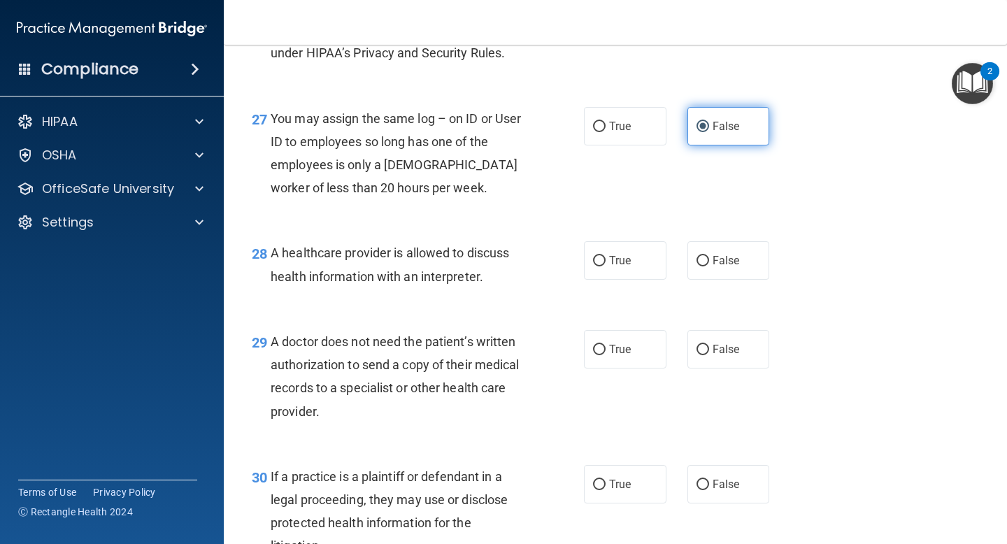
scroll to position [3501, 0]
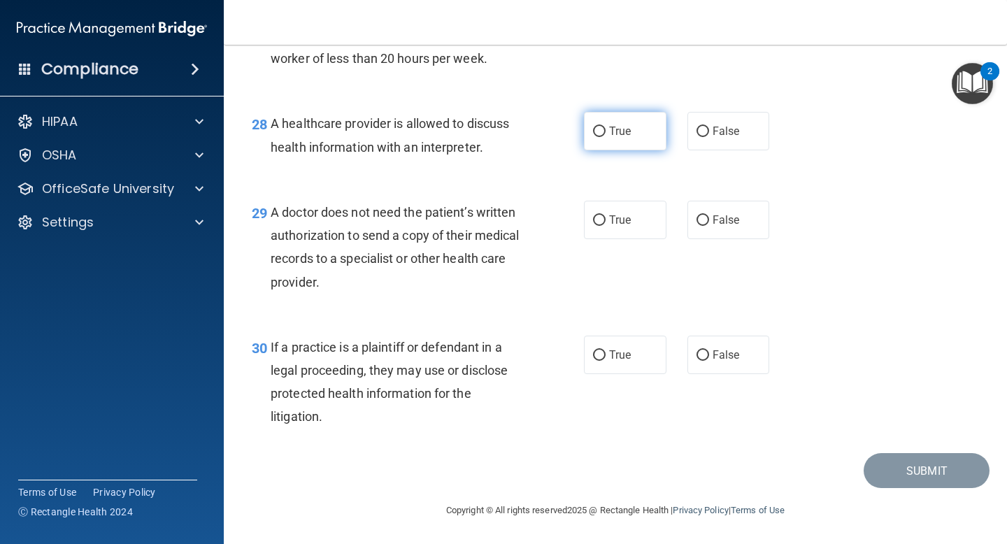
click at [631, 124] on label "True" at bounding box center [625, 131] width 83 height 38
click at [606, 127] on input "True" at bounding box center [599, 132] width 13 height 10
radio input "true"
click at [631, 219] on span "True" at bounding box center [620, 219] width 22 height 13
click at [606, 219] on input "True" at bounding box center [599, 220] width 13 height 10
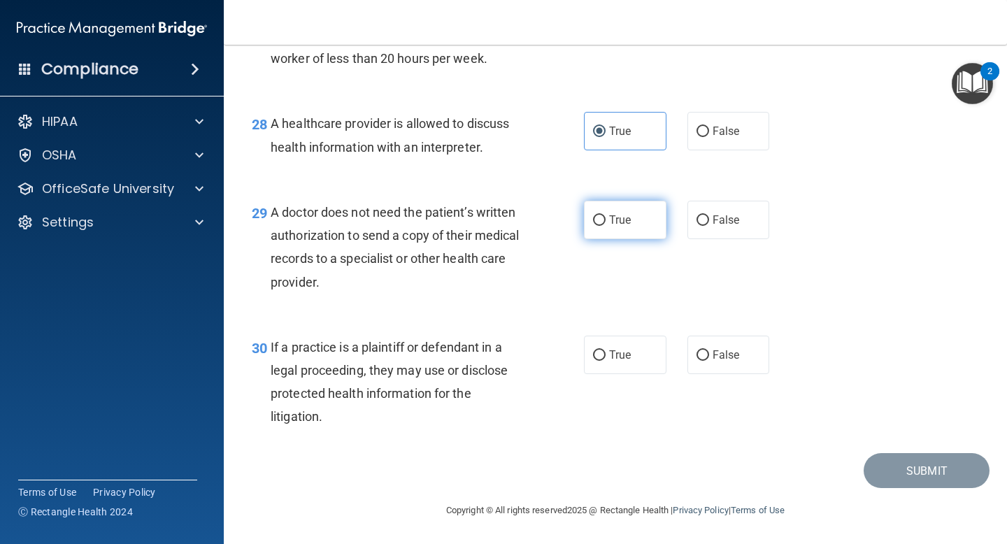
radio input "true"
click at [621, 350] on span "True" at bounding box center [620, 354] width 22 height 13
click at [606, 350] on input "True" at bounding box center [599, 355] width 13 height 10
radio input "true"
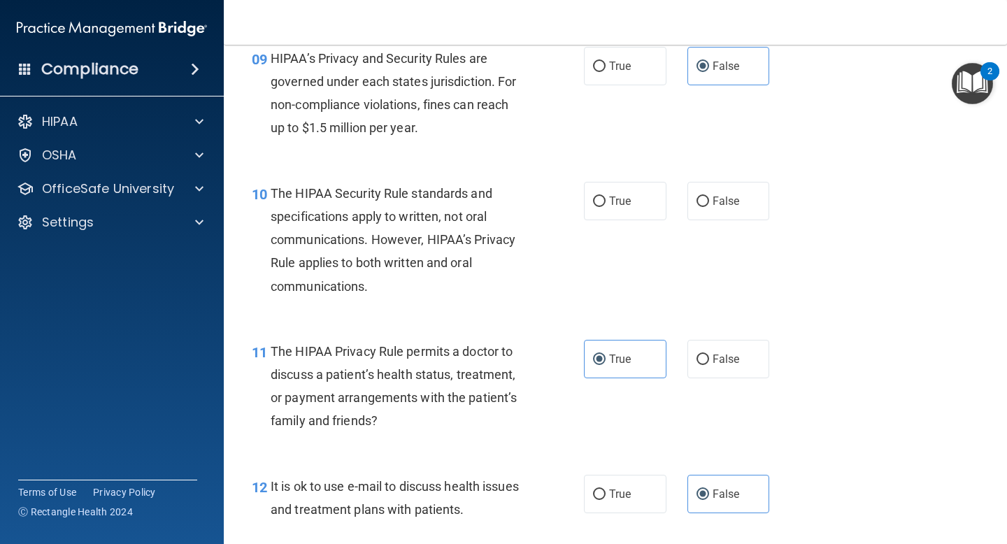
scroll to position [1190, 0]
click at [695, 217] on label "False" at bounding box center [728, 200] width 83 height 38
click at [696, 206] on input "False" at bounding box center [702, 201] width 13 height 10
radio input "true"
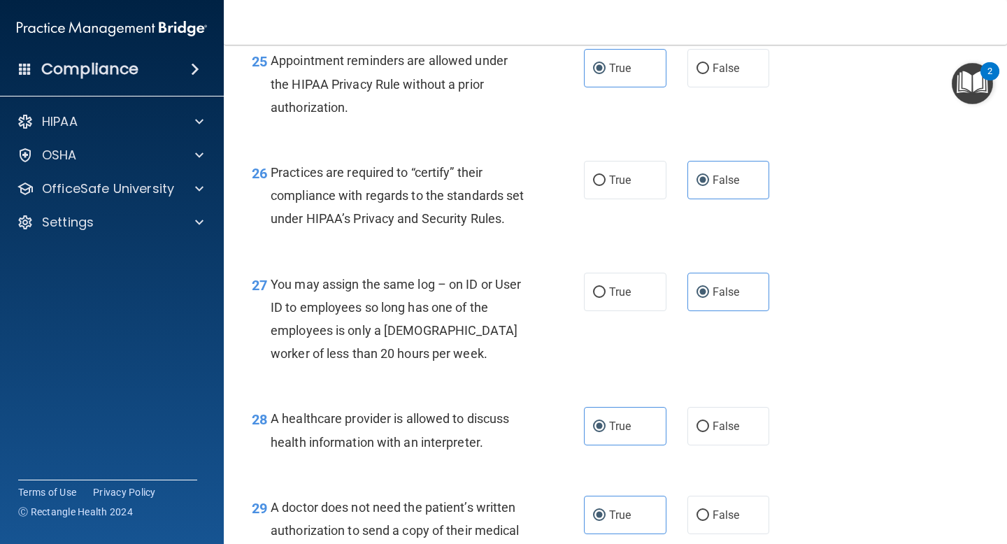
scroll to position [3501, 0]
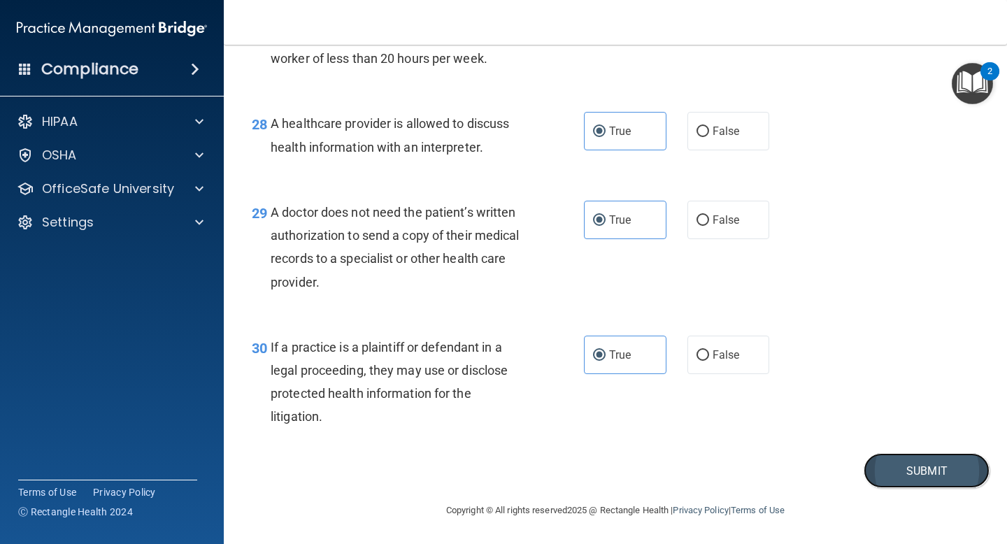
click at [898, 458] on button "Submit" at bounding box center [927, 471] width 126 height 36
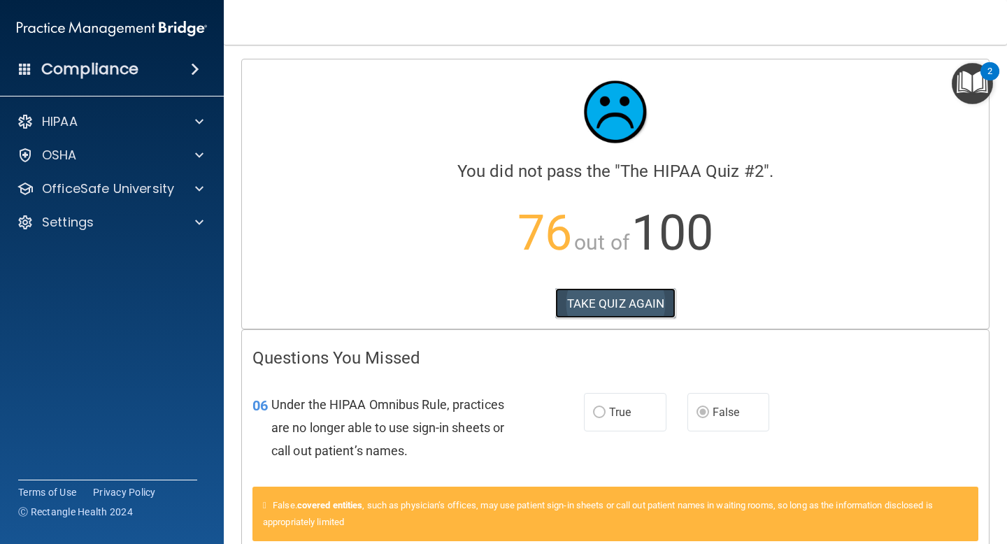
click at [657, 296] on button "TAKE QUIZ AGAIN" at bounding box center [615, 303] width 121 height 31
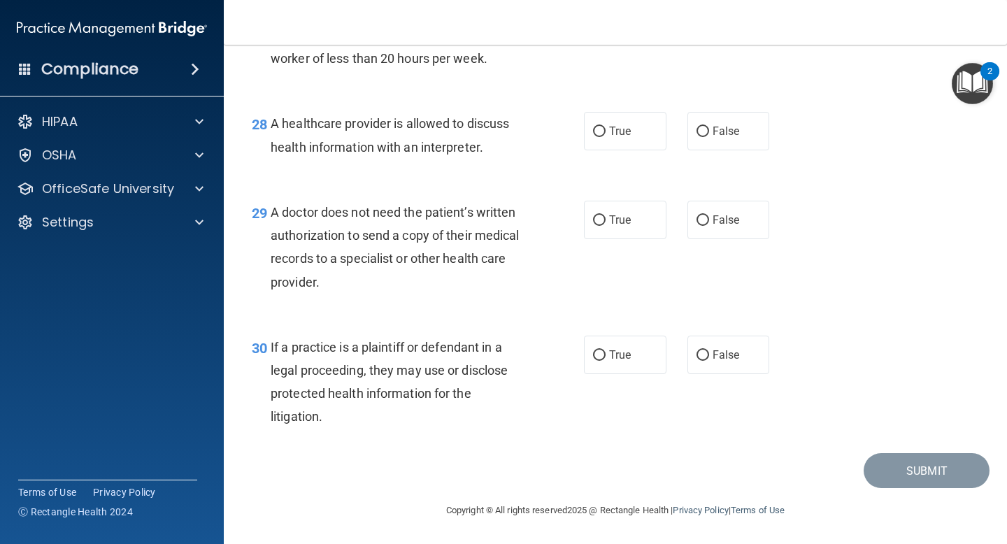
scroll to position [3501, 0]
click at [624, 358] on span "True" at bounding box center [620, 354] width 22 height 13
click at [606, 358] on input "True" at bounding box center [599, 355] width 13 height 10
radio input "true"
click at [617, 206] on label "True" at bounding box center [625, 220] width 83 height 38
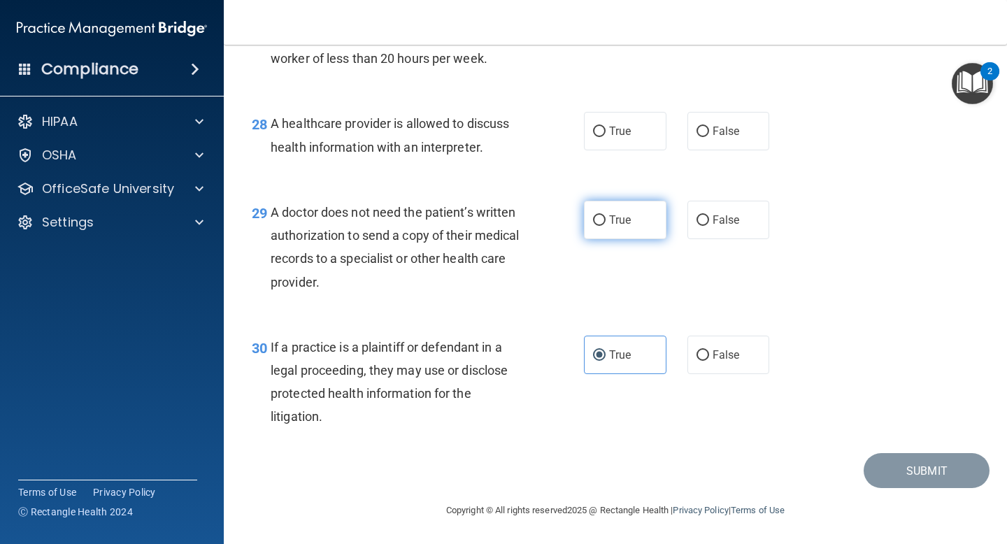
click at [606, 215] on input "True" at bounding box center [599, 220] width 13 height 10
radio input "true"
click at [629, 129] on span "True" at bounding box center [620, 130] width 22 height 13
click at [606, 129] on input "True" at bounding box center [599, 132] width 13 height 10
radio input "true"
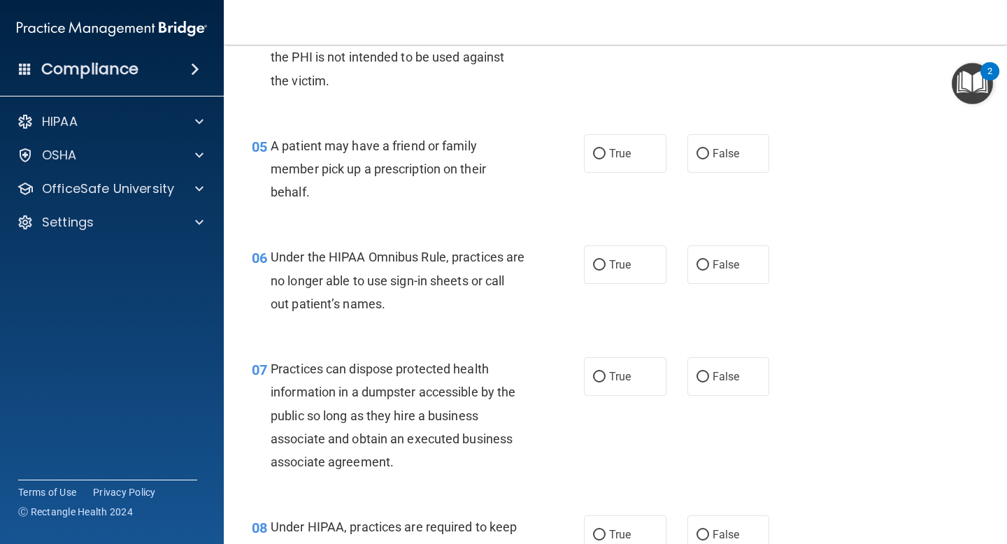
scroll to position [0, 0]
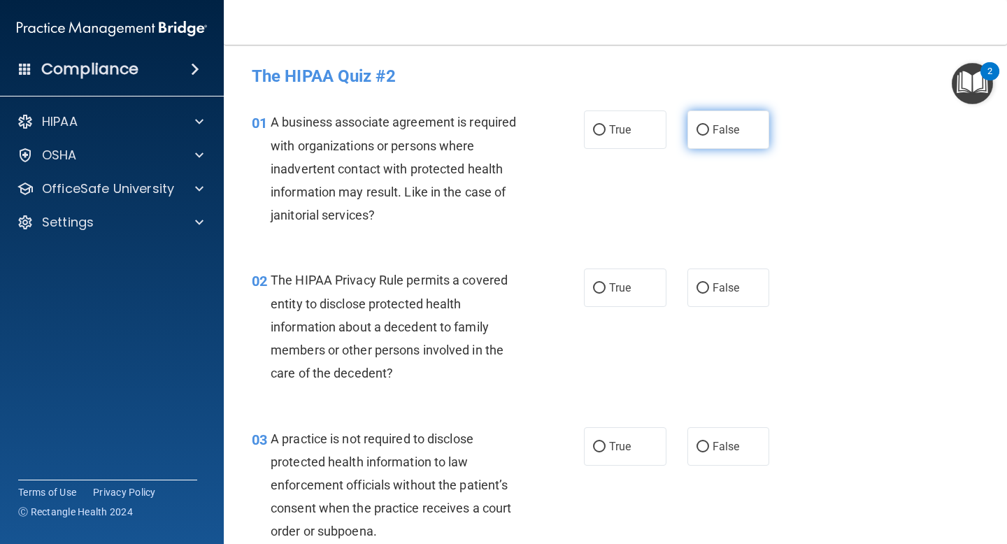
click at [706, 133] on input "False" at bounding box center [702, 130] width 13 height 10
radio input "true"
click at [596, 292] on input "True" at bounding box center [599, 288] width 13 height 10
radio input "true"
click at [741, 455] on label "False" at bounding box center [728, 446] width 83 height 38
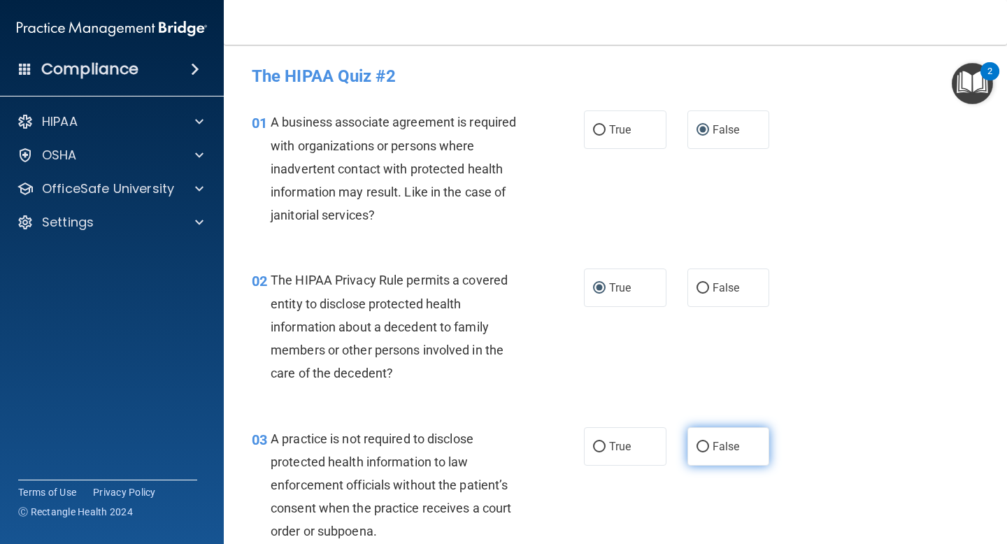
click at [709, 452] on input "False" at bounding box center [702, 447] width 13 height 10
radio input "true"
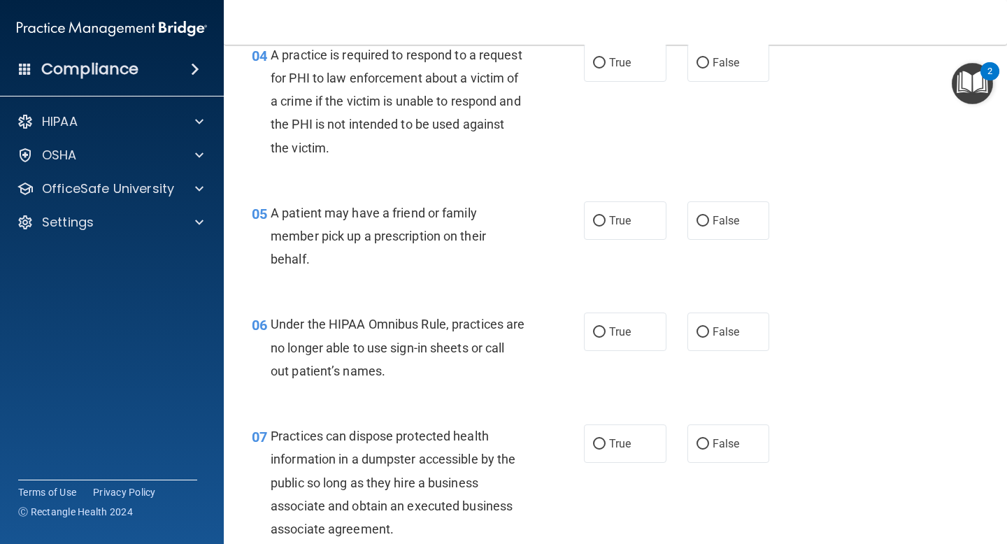
scroll to position [538, 0]
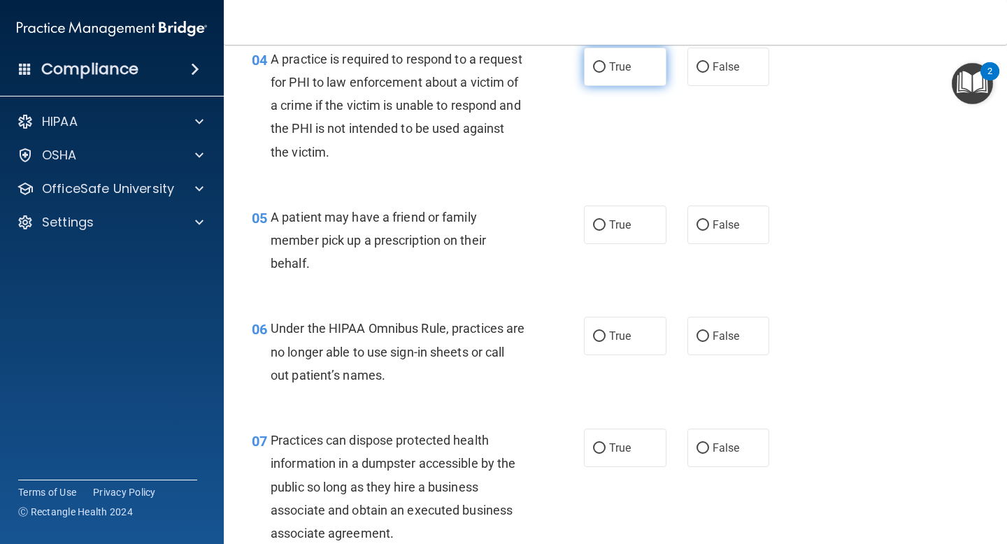
click at [624, 64] on span "True" at bounding box center [620, 66] width 22 height 13
click at [606, 64] on input "True" at bounding box center [599, 67] width 13 height 10
radio input "true"
click at [629, 218] on span "True" at bounding box center [620, 224] width 22 height 13
click at [606, 220] on input "True" at bounding box center [599, 225] width 13 height 10
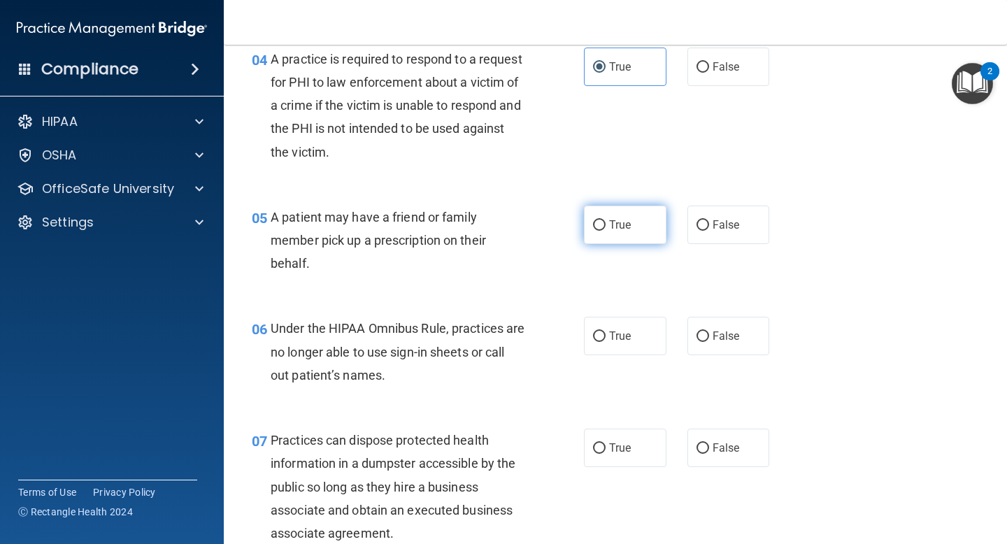
radio input "true"
click at [705, 224] on input "False" at bounding box center [702, 225] width 13 height 10
radio input "true"
radio input "false"
click at [706, 331] on input "False" at bounding box center [702, 336] width 13 height 10
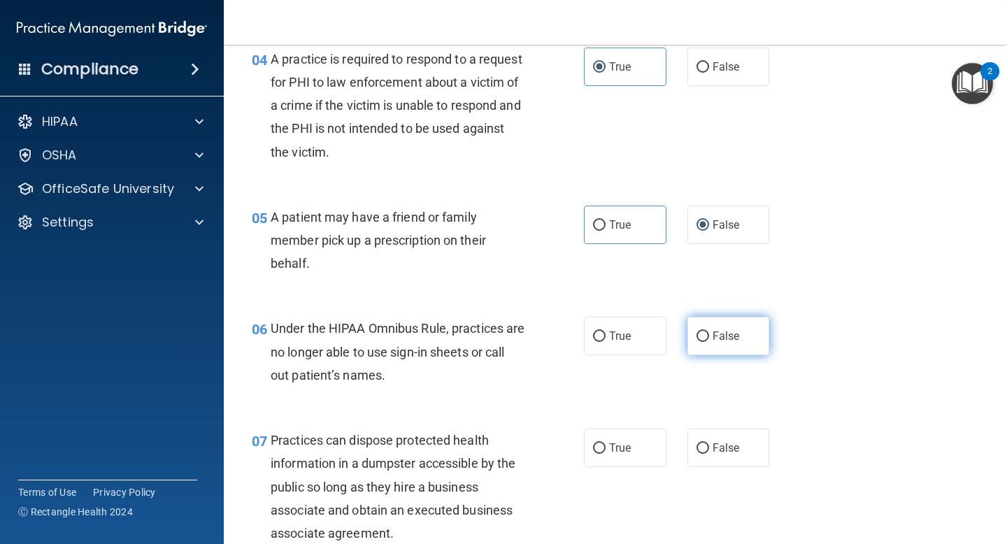
radio input "true"
click at [589, 212] on label "True" at bounding box center [625, 225] width 83 height 38
click at [593, 220] on input "True" at bounding box center [599, 225] width 13 height 10
radio input "true"
radio input "false"
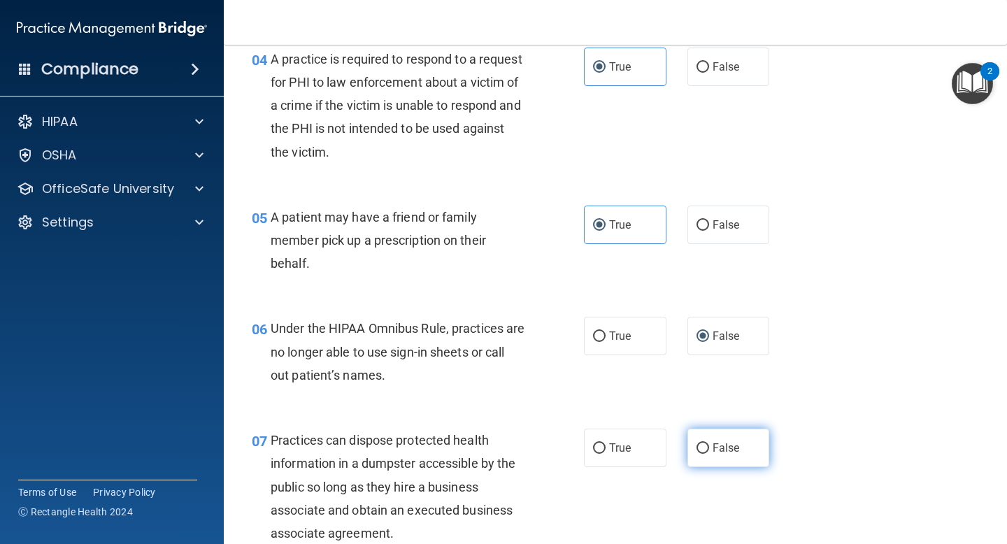
click at [720, 437] on label "False" at bounding box center [728, 448] width 83 height 38
click at [709, 443] on input "False" at bounding box center [702, 448] width 13 height 10
radio input "true"
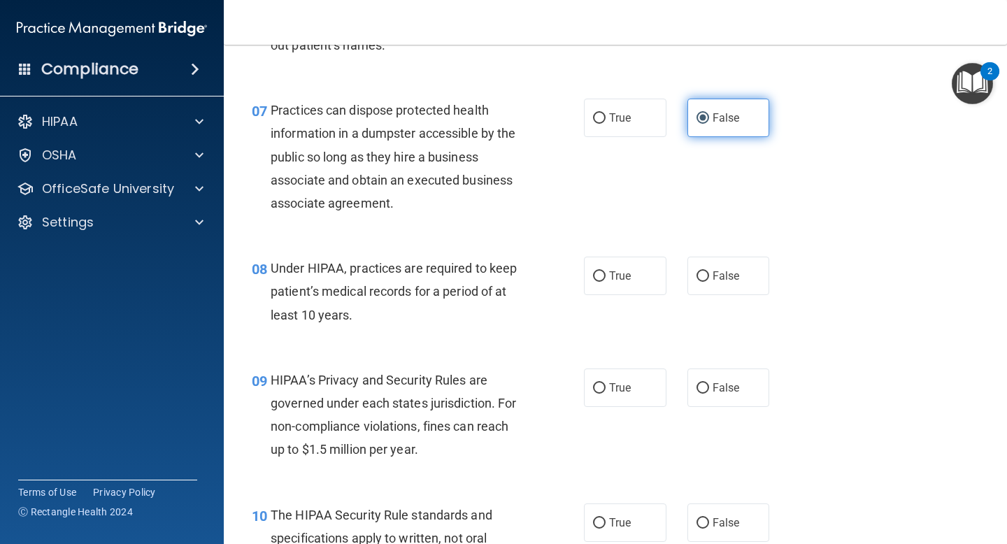
scroll to position [946, 0]
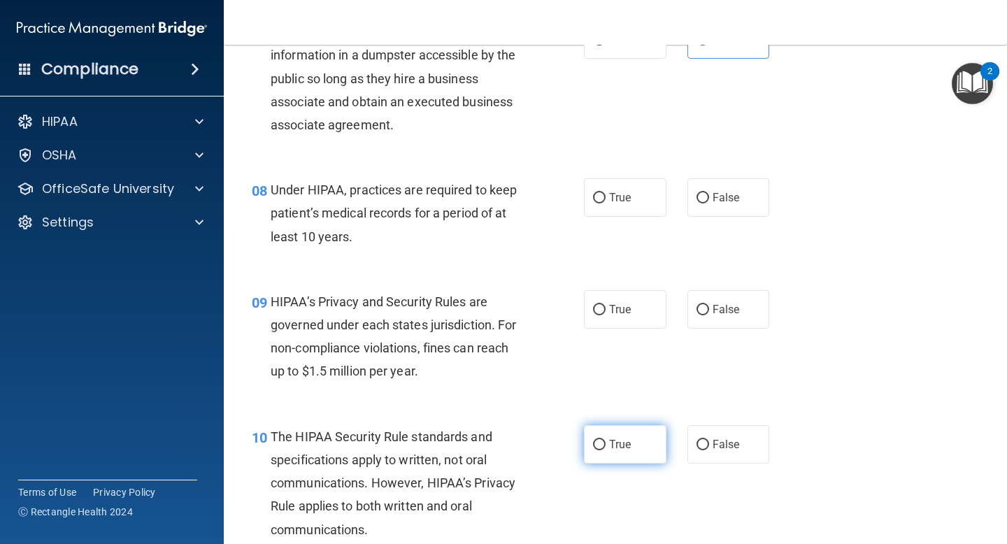
click at [631, 445] on span "True" at bounding box center [620, 444] width 22 height 13
click at [606, 445] on input "True" at bounding box center [599, 445] width 13 height 10
radio input "true"
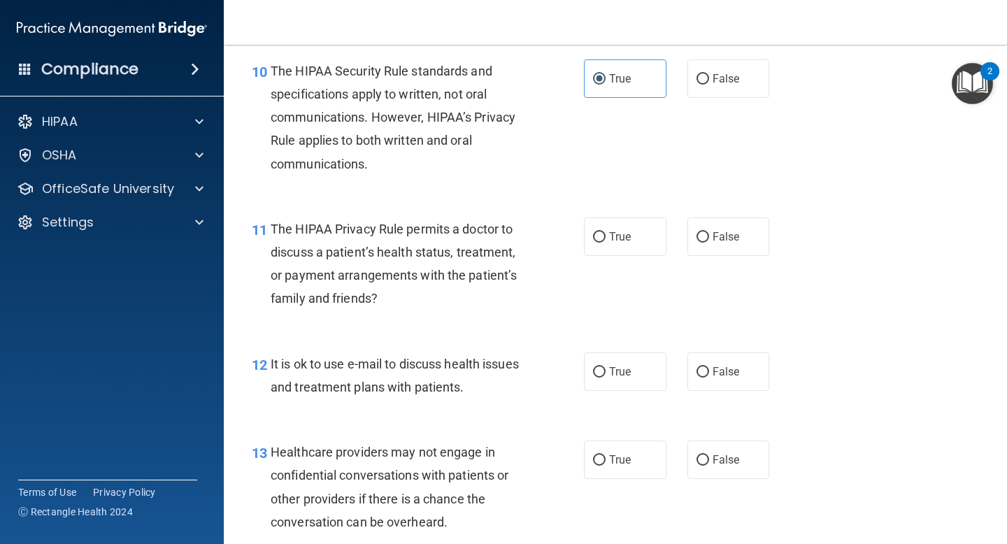
scroll to position [1319, 0]
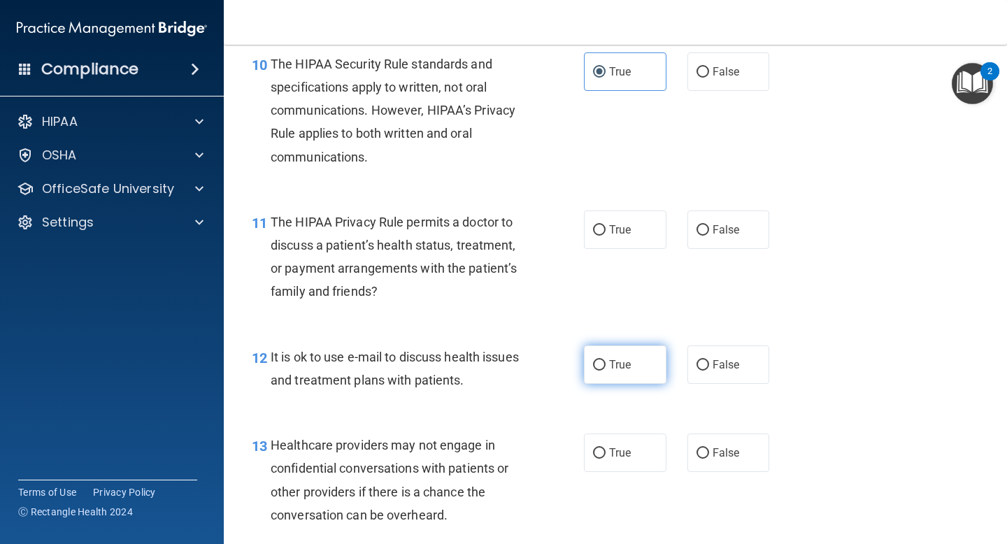
click at [620, 364] on span "True" at bounding box center [620, 364] width 22 height 13
click at [606, 364] on input "True" at bounding box center [599, 365] width 13 height 10
radio input "true"
click at [706, 459] on label "False" at bounding box center [728, 453] width 83 height 38
click at [706, 459] on input "False" at bounding box center [702, 453] width 13 height 10
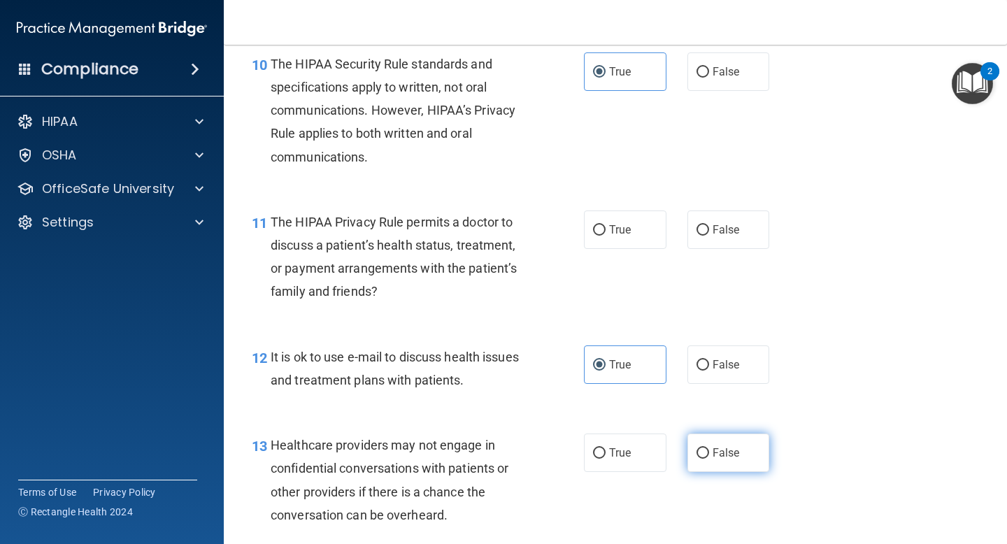
radio input "true"
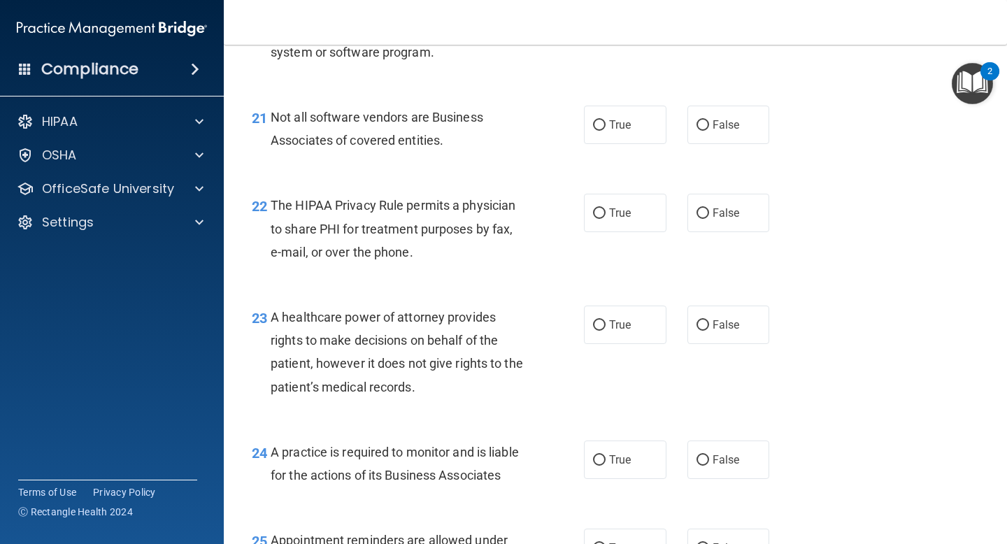
scroll to position [2710, 0]
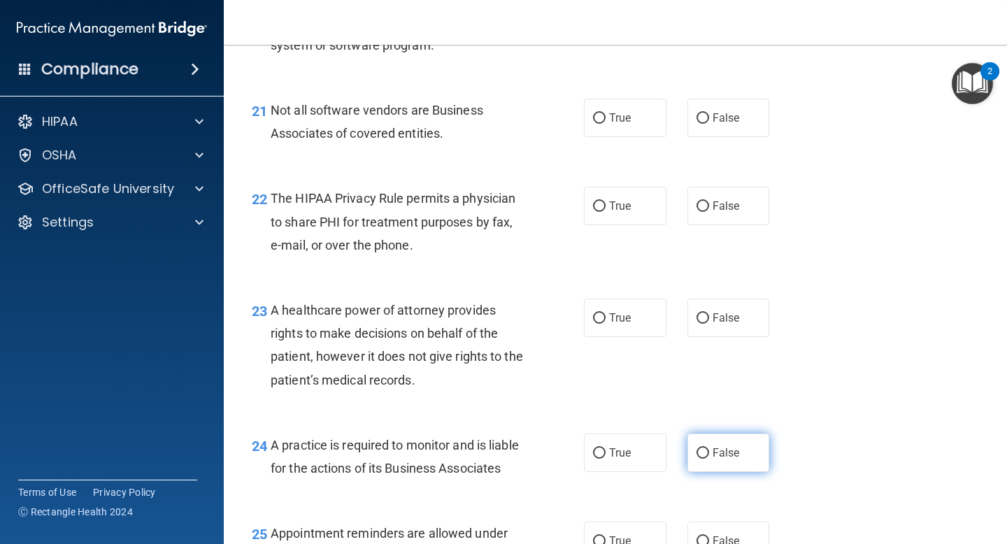
click at [706, 452] on input "False" at bounding box center [702, 453] width 13 height 10
radio input "true"
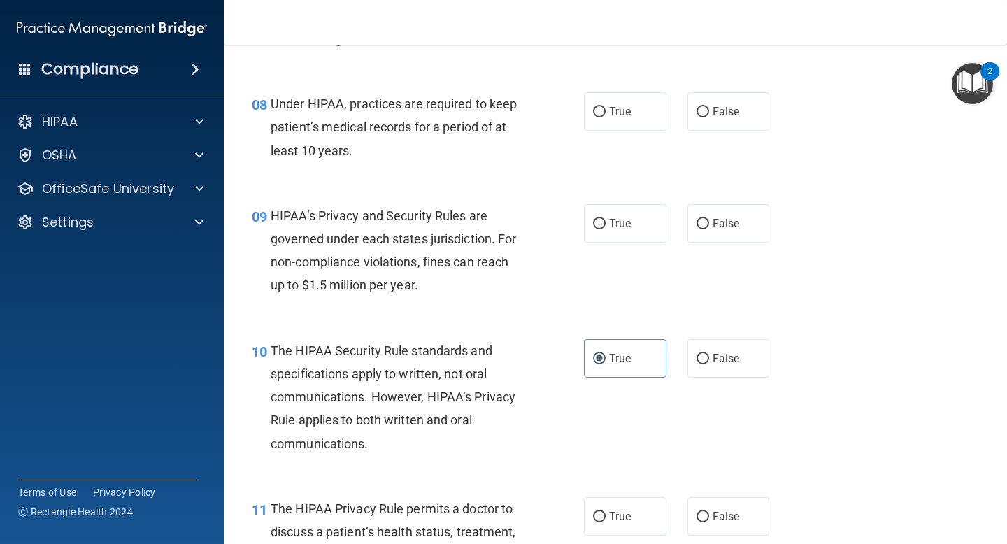
scroll to position [1029, 0]
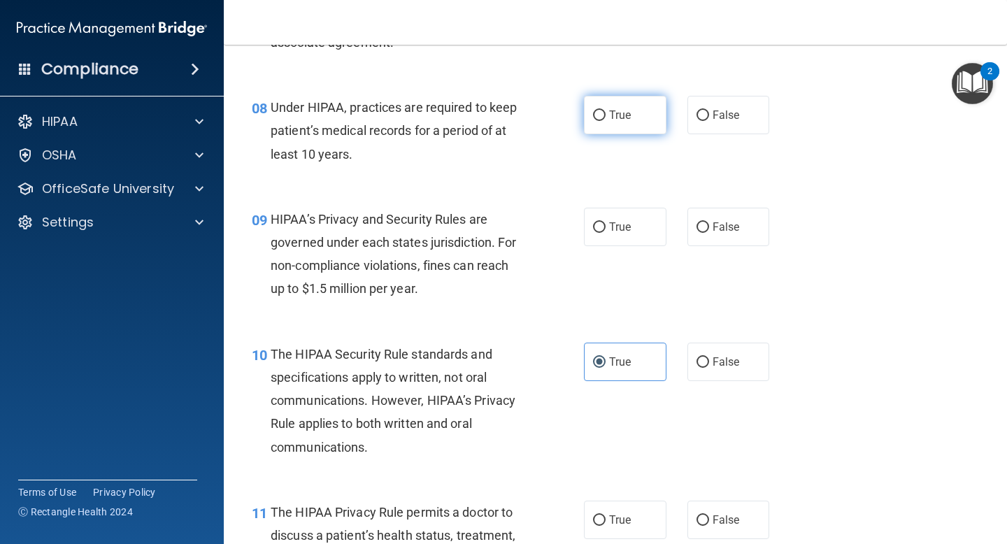
click at [634, 115] on label "True" at bounding box center [625, 115] width 83 height 38
click at [606, 115] on input "True" at bounding box center [599, 115] width 13 height 10
radio input "true"
click at [636, 224] on label "True" at bounding box center [625, 227] width 83 height 38
click at [606, 224] on input "True" at bounding box center [599, 227] width 13 height 10
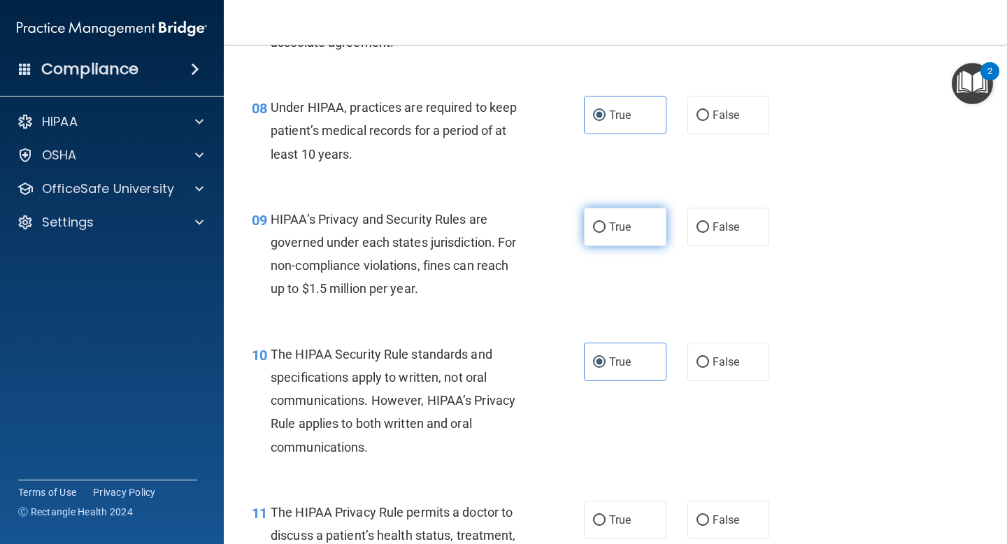
radio input "true"
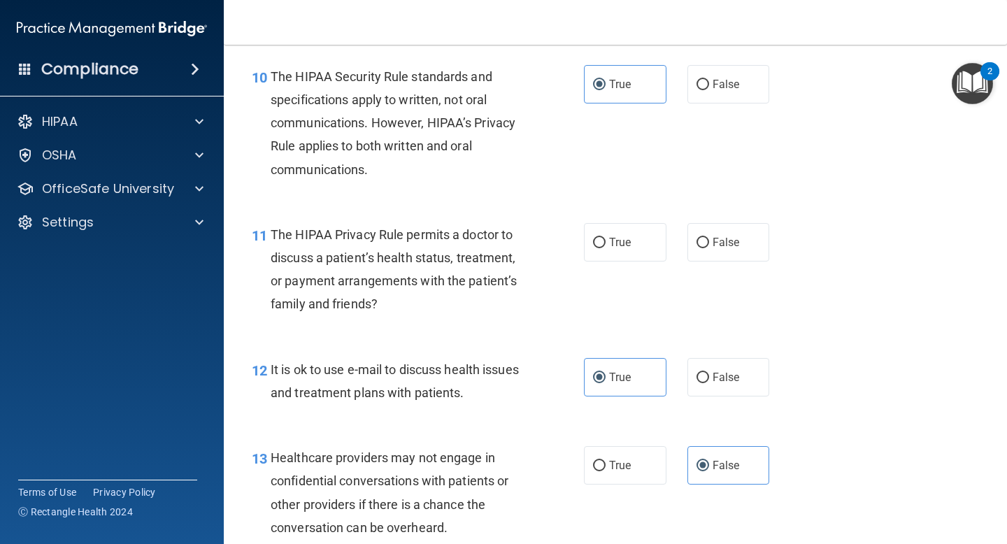
scroll to position [1308, 0]
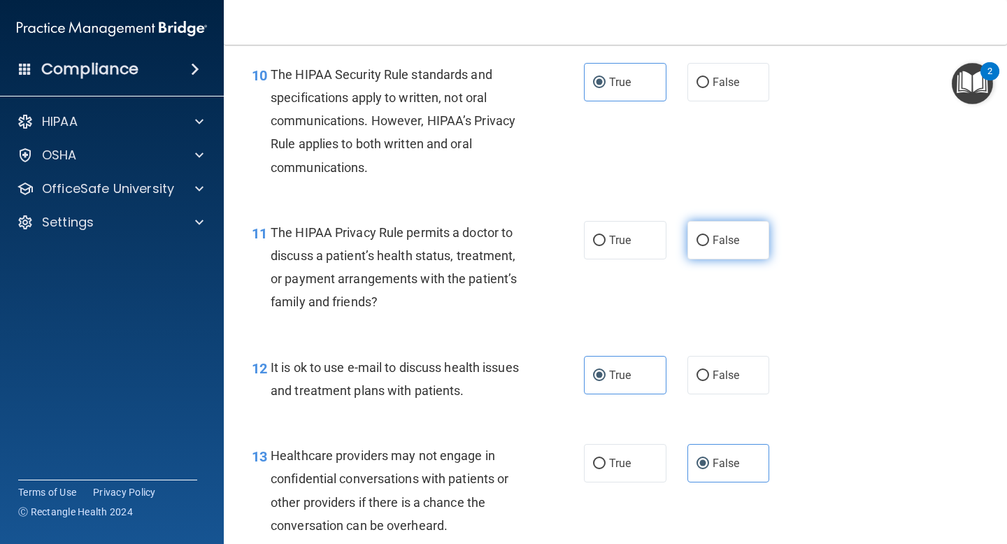
click at [734, 251] on label "False" at bounding box center [728, 240] width 83 height 38
click at [709, 246] on input "False" at bounding box center [702, 241] width 13 height 10
radio input "true"
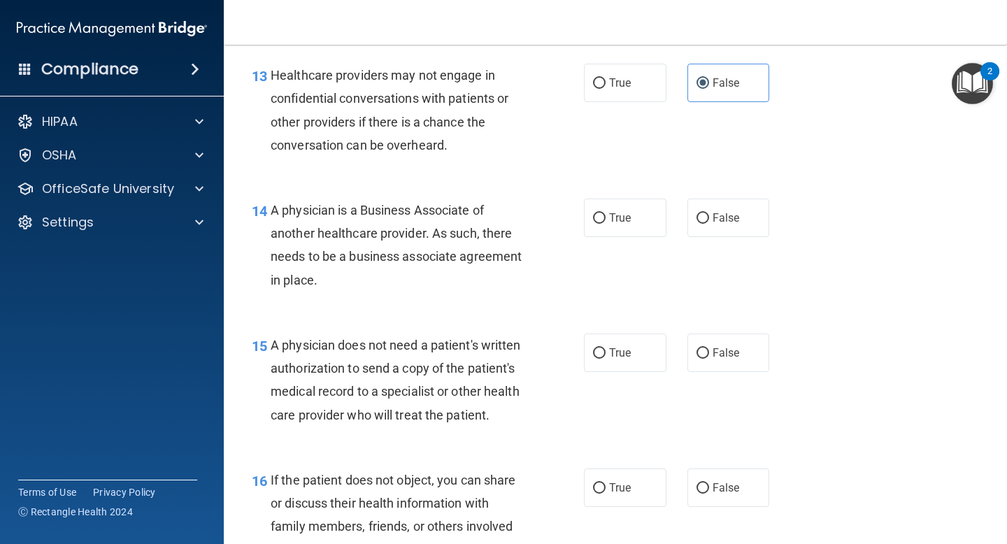
scroll to position [1694, 0]
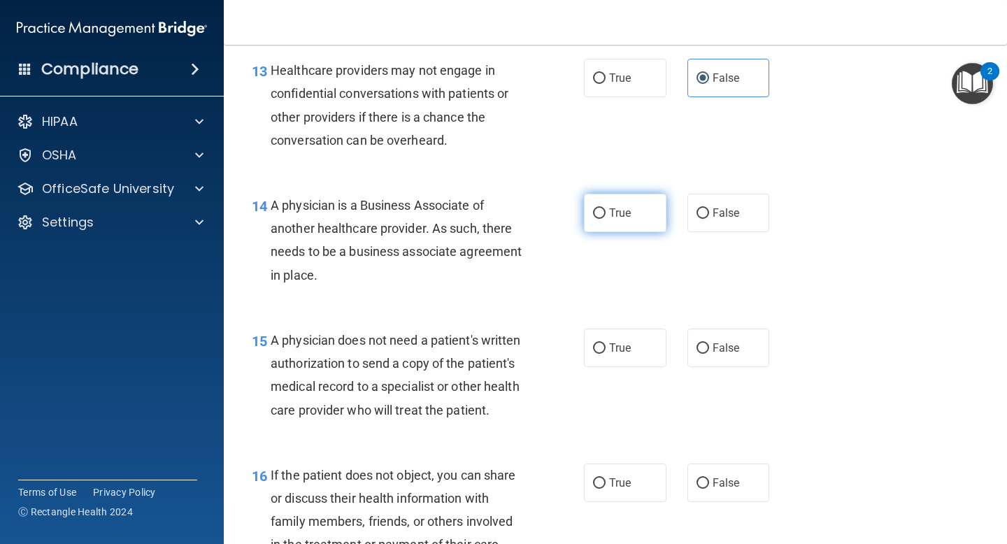
click at [618, 213] on span "True" at bounding box center [620, 212] width 22 height 13
click at [606, 213] on input "True" at bounding box center [599, 213] width 13 height 10
radio input "true"
click at [718, 230] on label "False" at bounding box center [728, 213] width 83 height 38
click at [709, 219] on input "False" at bounding box center [702, 213] width 13 height 10
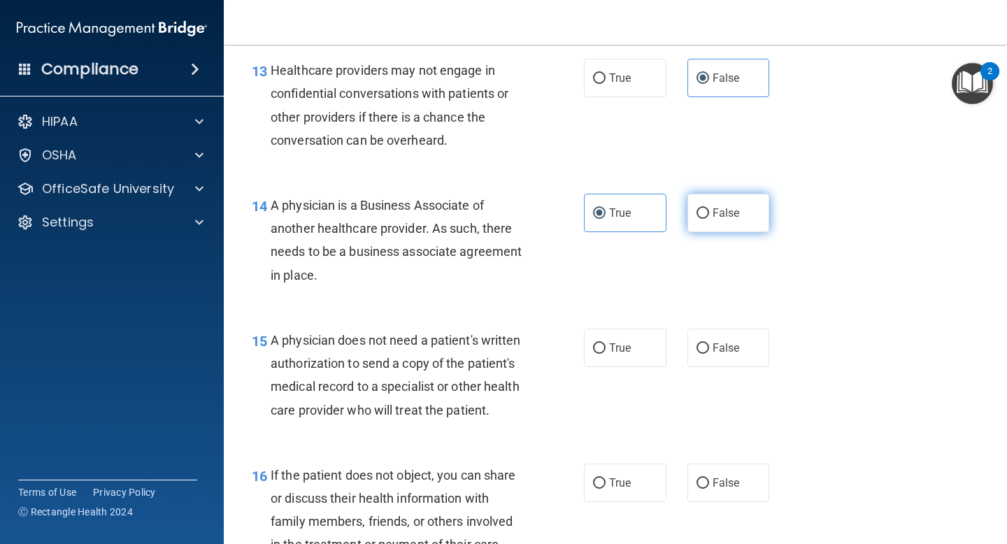
radio input "true"
radio input "false"
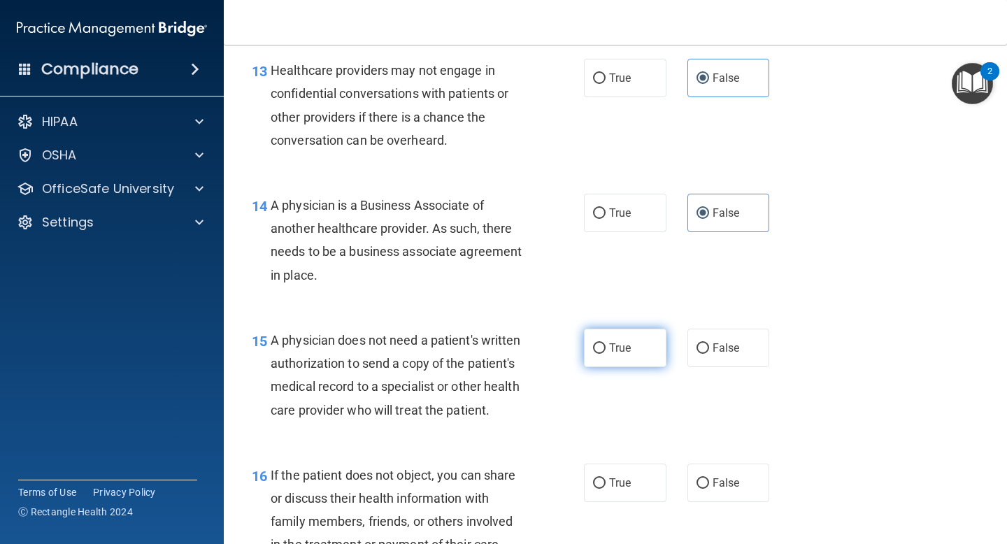
click at [613, 359] on label "True" at bounding box center [625, 348] width 83 height 38
click at [606, 354] on input "True" at bounding box center [599, 348] width 13 height 10
radio input "true"
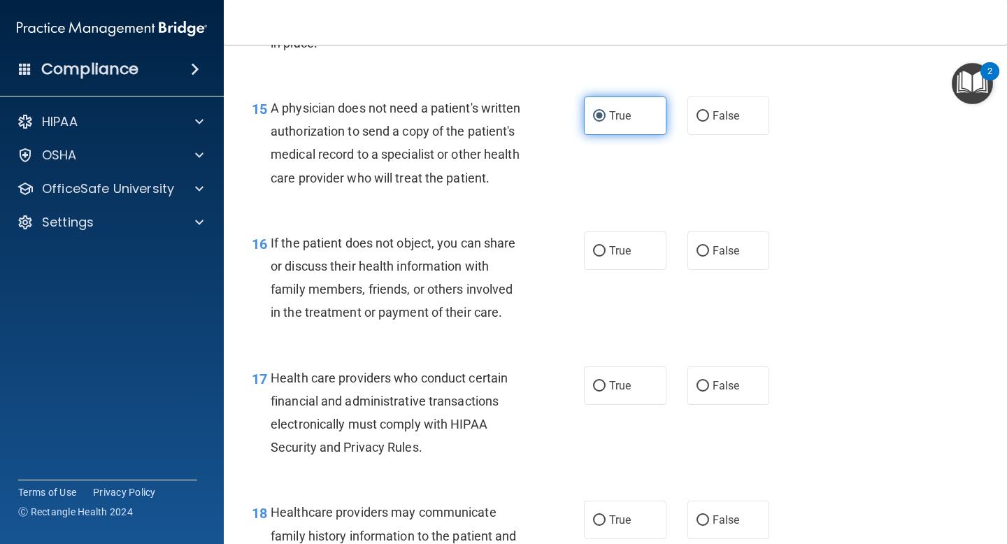
scroll to position [1941, 0]
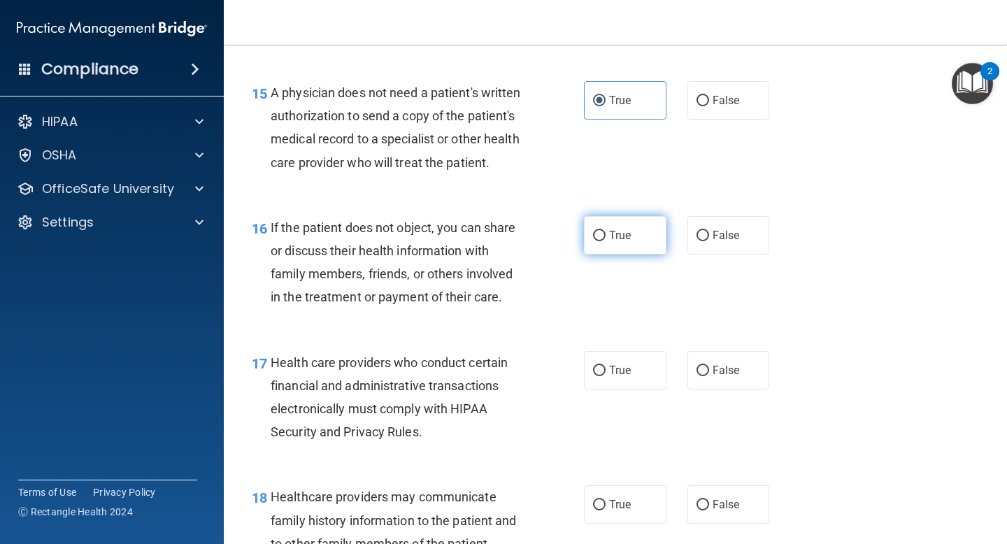
click at [636, 234] on label "True" at bounding box center [625, 235] width 83 height 38
click at [606, 234] on input "True" at bounding box center [599, 236] width 13 height 10
radio input "true"
click at [631, 369] on span "True" at bounding box center [620, 370] width 22 height 13
click at [606, 369] on input "True" at bounding box center [599, 371] width 13 height 10
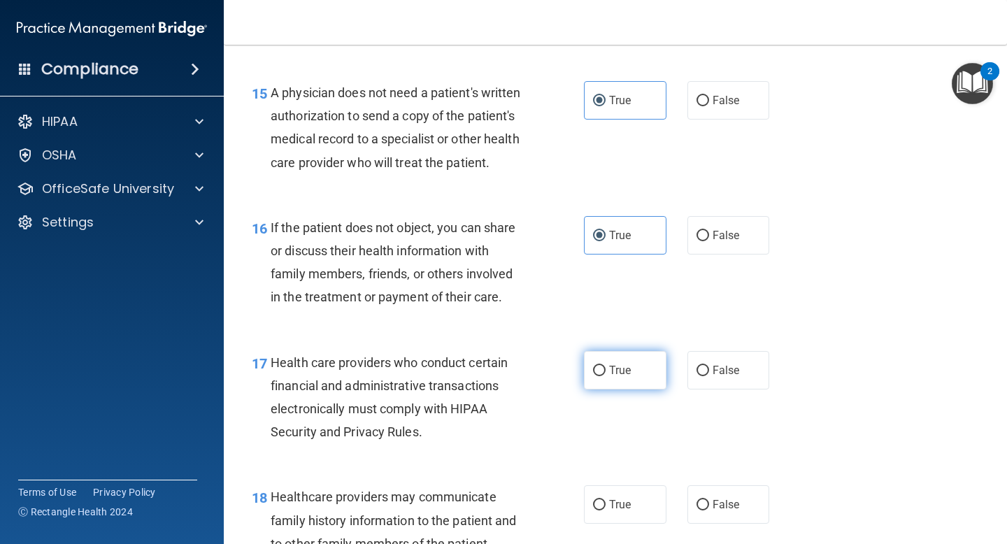
radio input "true"
click at [733, 503] on span "False" at bounding box center [726, 504] width 27 height 13
click at [709, 503] on input "False" at bounding box center [702, 505] width 13 height 10
radio input "true"
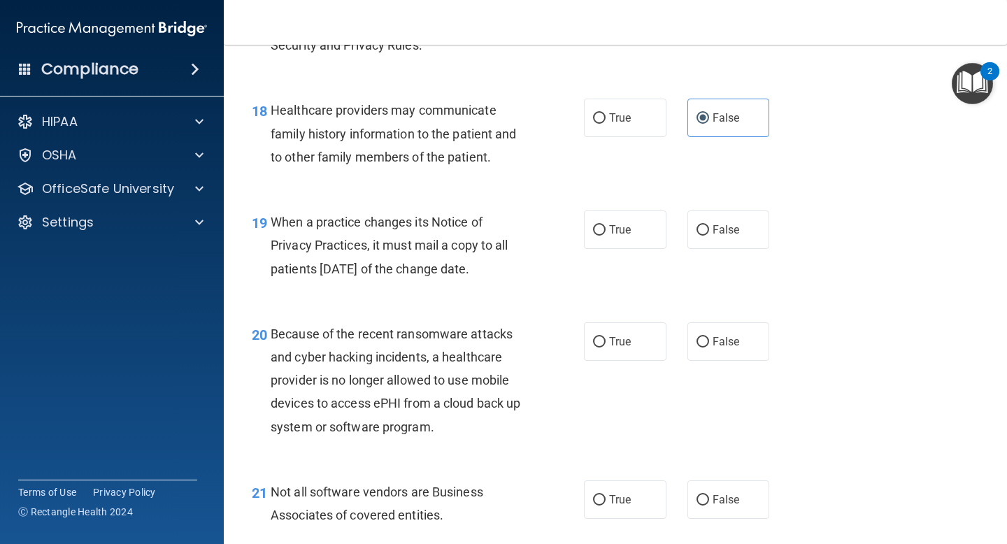
scroll to position [2343, 0]
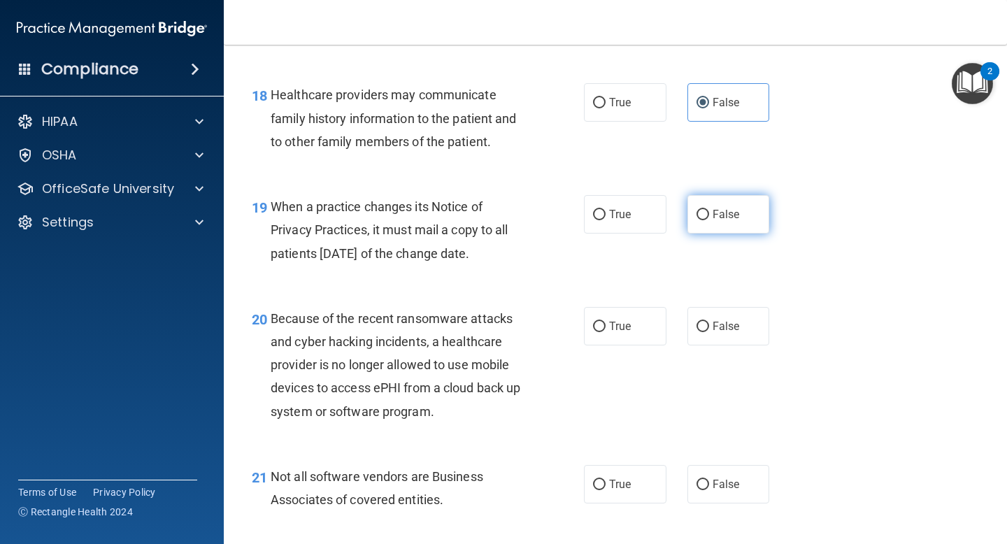
click at [750, 217] on label "False" at bounding box center [728, 214] width 83 height 38
click at [709, 217] on input "False" at bounding box center [702, 215] width 13 height 10
radio input "true"
drag, startPoint x: 743, startPoint y: 317, endPoint x: 637, endPoint y: 452, distance: 171.8
click at [743, 317] on label "False" at bounding box center [728, 326] width 83 height 38
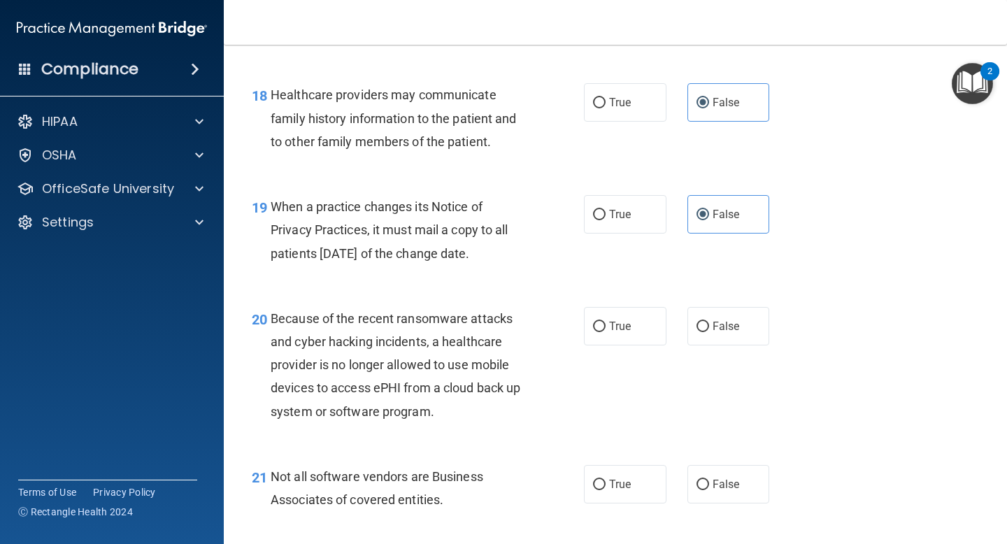
click at [709, 322] on input "False" at bounding box center [702, 327] width 13 height 10
radio input "true"
click at [629, 468] on label "True" at bounding box center [625, 484] width 83 height 38
click at [606, 480] on input "True" at bounding box center [599, 485] width 13 height 10
radio input "true"
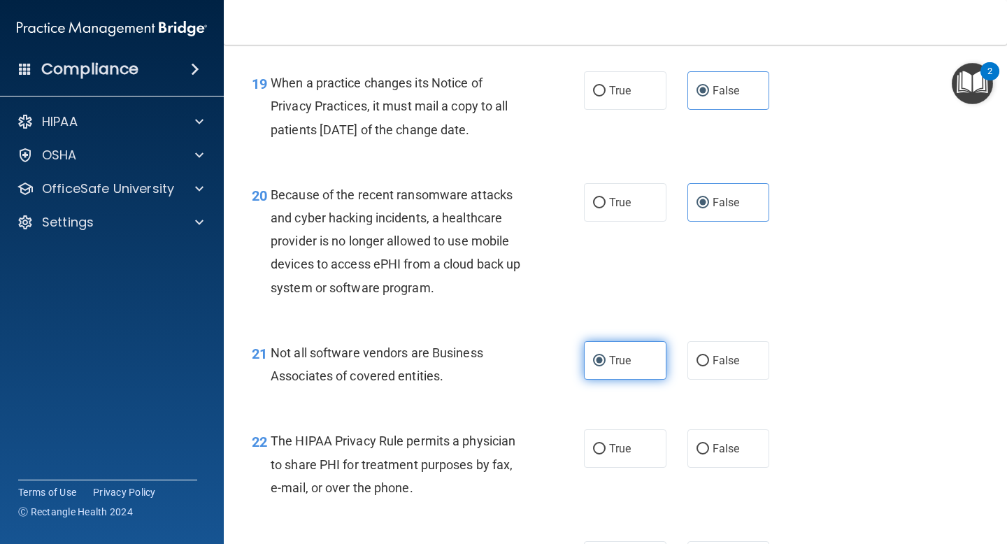
scroll to position [2581, 0]
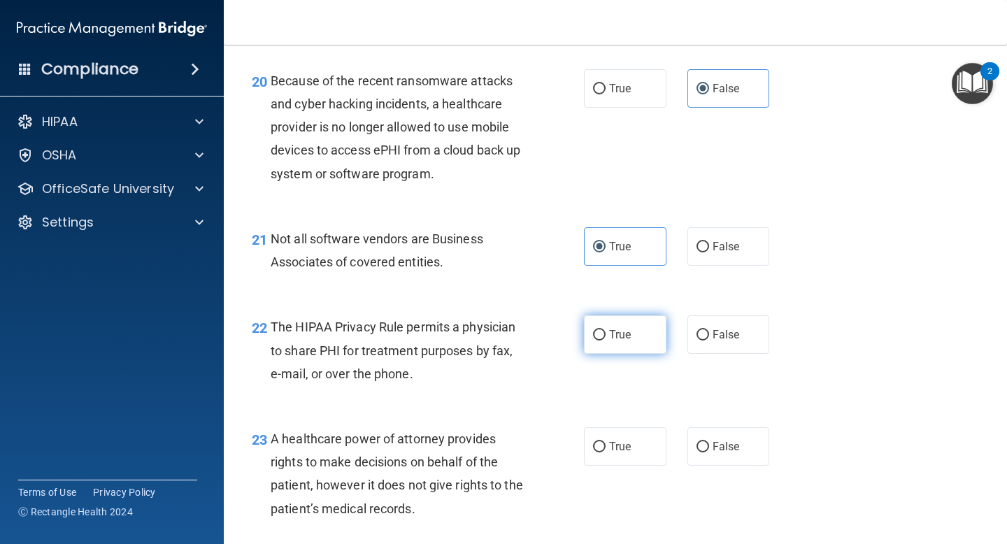
click at [617, 325] on label "True" at bounding box center [625, 334] width 83 height 38
click at [606, 330] on input "True" at bounding box center [599, 335] width 13 height 10
radio input "true"
click at [720, 445] on span "False" at bounding box center [726, 446] width 27 height 13
click at [709, 445] on input "False" at bounding box center [702, 447] width 13 height 10
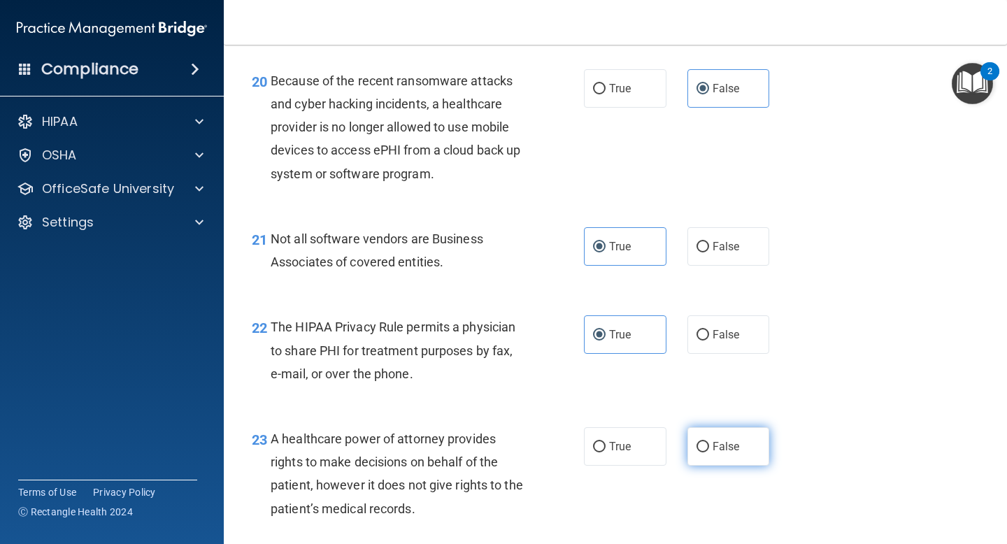
radio input "true"
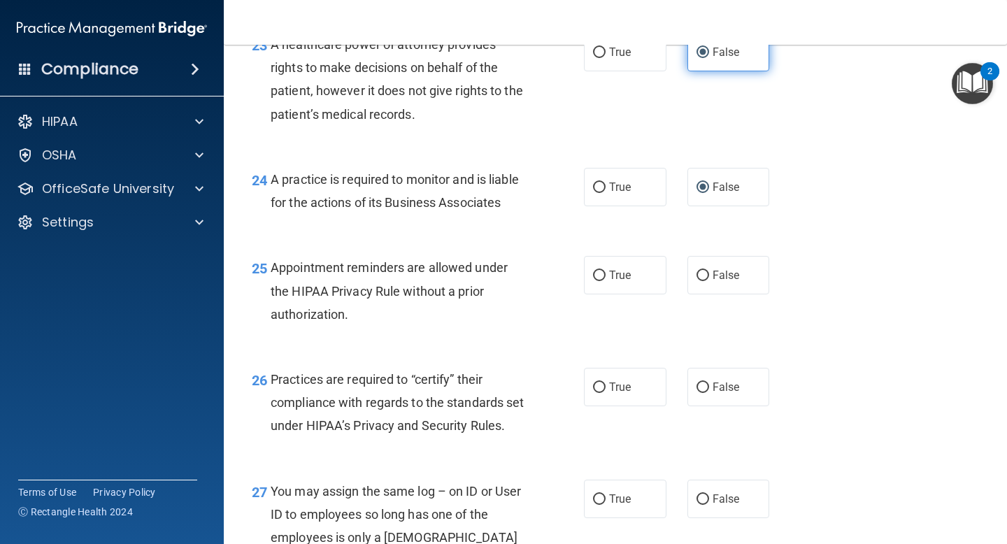
scroll to position [2987, 0]
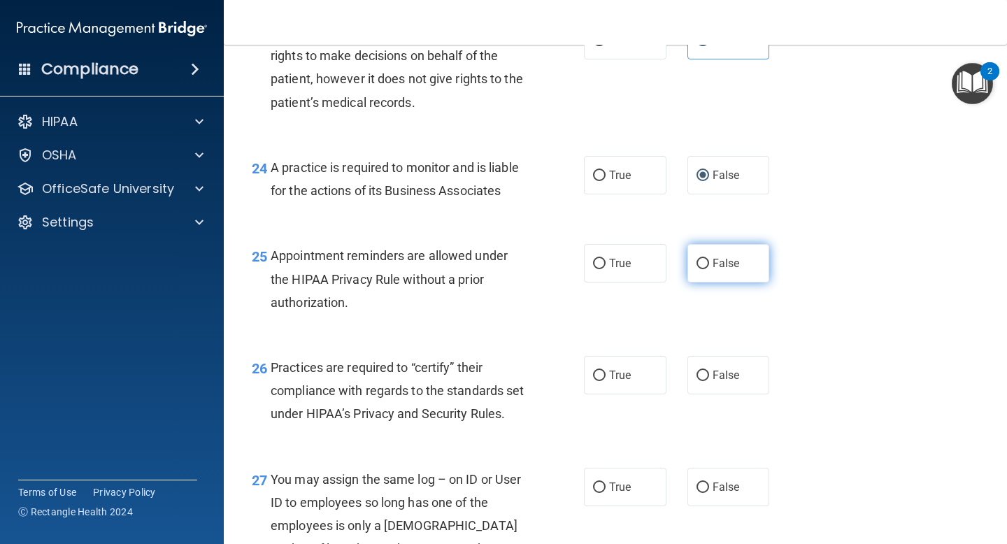
click at [729, 255] on label "False" at bounding box center [728, 263] width 83 height 38
click at [709, 259] on input "False" at bounding box center [702, 264] width 13 height 10
radio input "true"
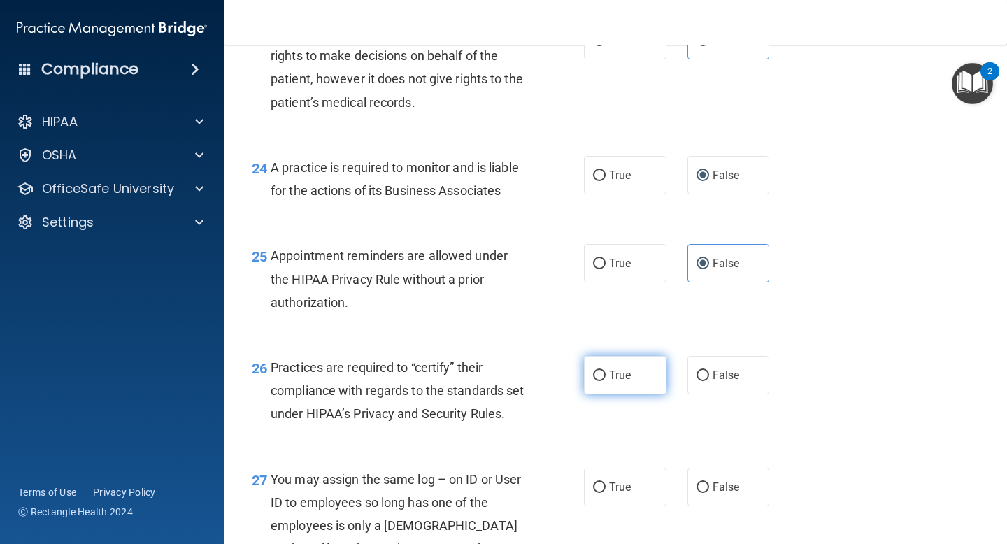
click at [640, 361] on label "True" at bounding box center [625, 375] width 83 height 38
click at [606, 371] on input "True" at bounding box center [599, 376] width 13 height 10
radio input "true"
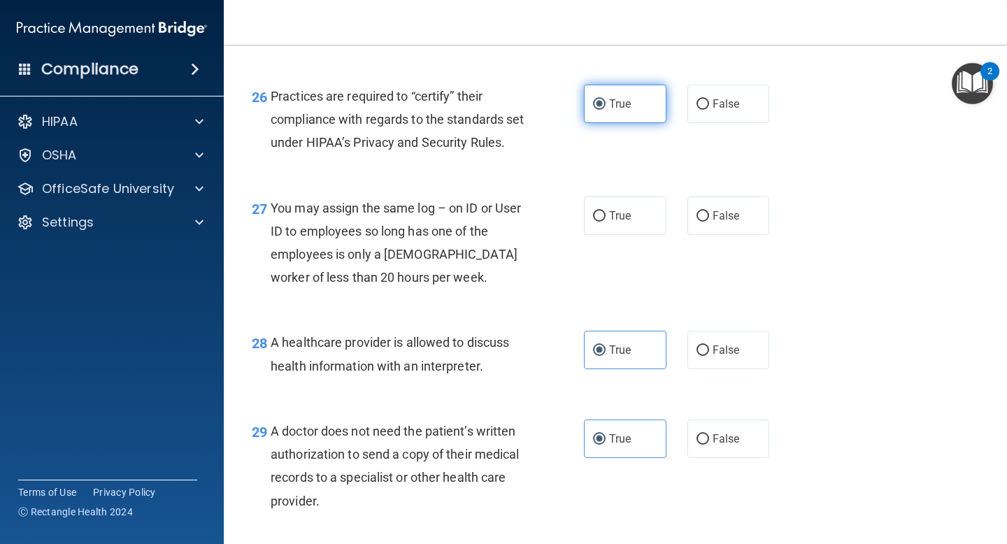
scroll to position [3261, 0]
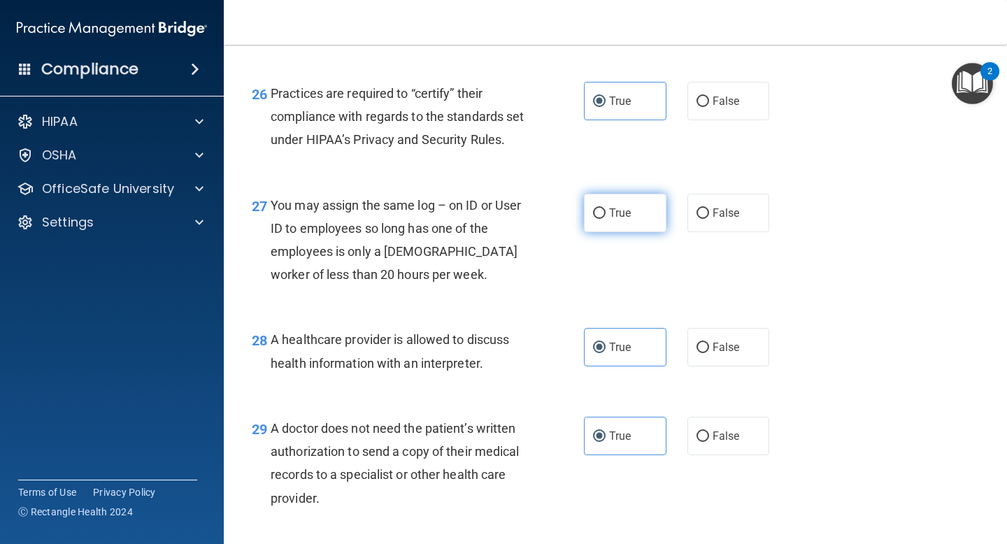
click at [633, 222] on label "True" at bounding box center [625, 213] width 83 height 38
click at [606, 219] on input "True" at bounding box center [599, 213] width 13 height 10
radio input "true"
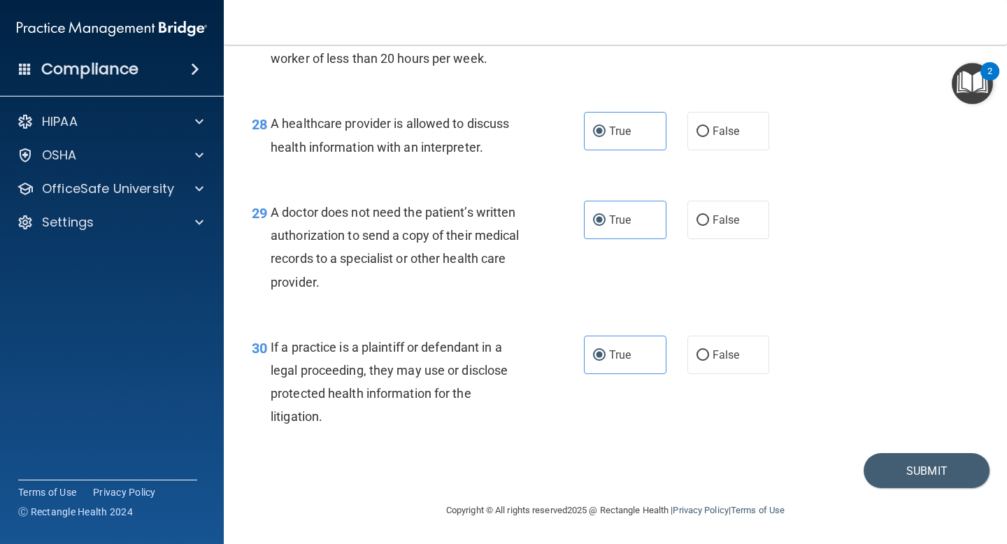
scroll to position [3487, 0]
click at [950, 475] on button "Submit" at bounding box center [927, 471] width 126 height 36
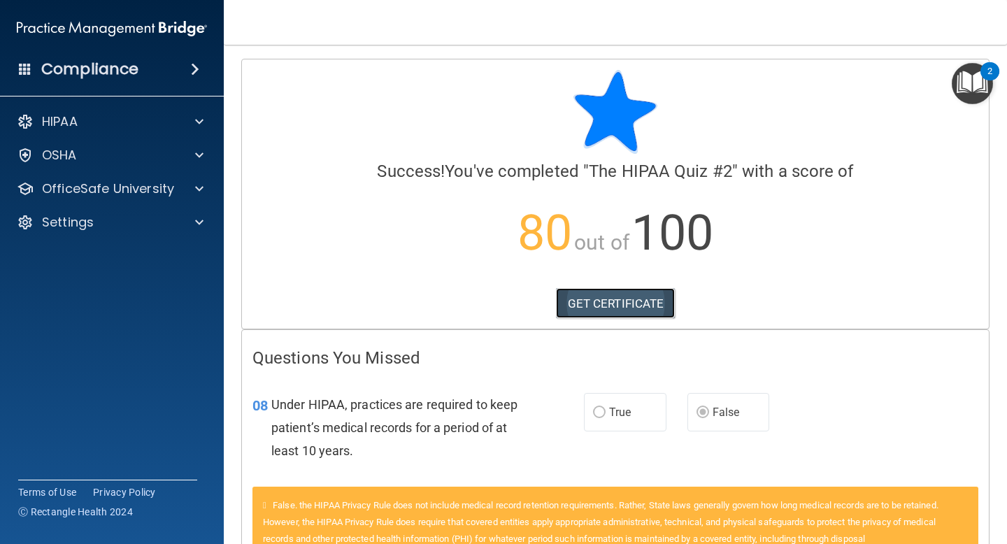
click at [645, 307] on link "GET CERTIFICATE" at bounding box center [616, 303] width 120 height 31
click at [199, 122] on span at bounding box center [199, 121] width 8 height 17
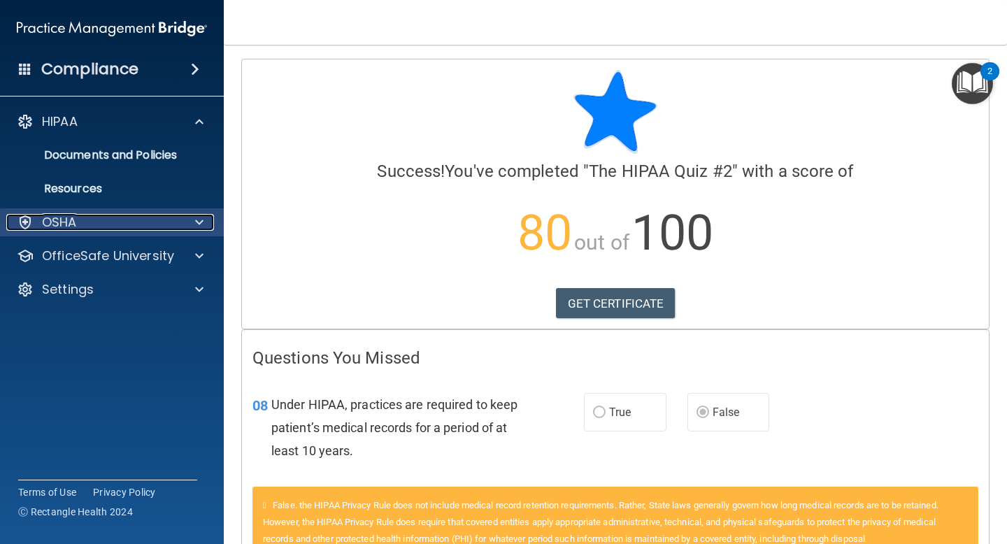
click at [187, 224] on div at bounding box center [197, 222] width 35 height 17
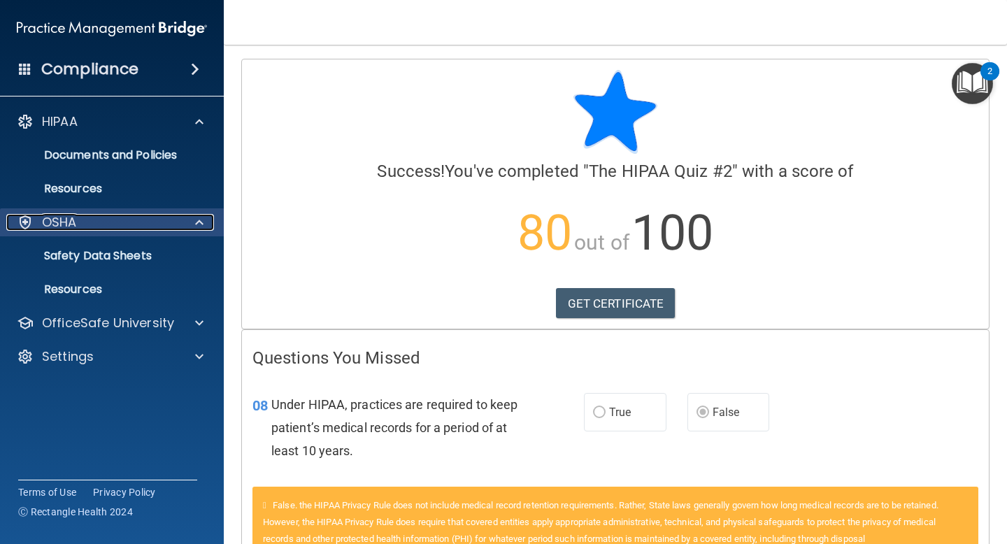
click at [197, 226] on span at bounding box center [199, 222] width 8 height 17
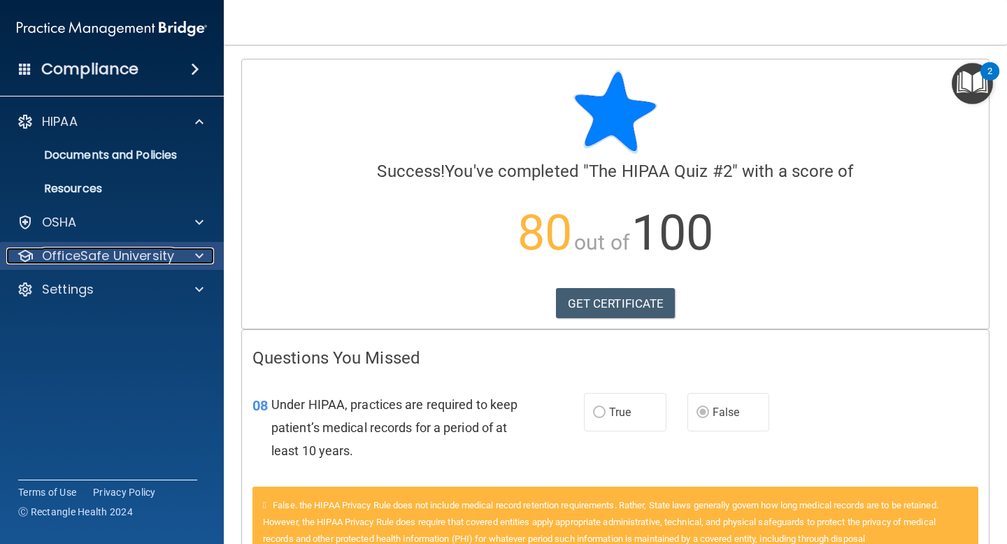
click at [201, 253] on span at bounding box center [199, 256] width 8 height 17
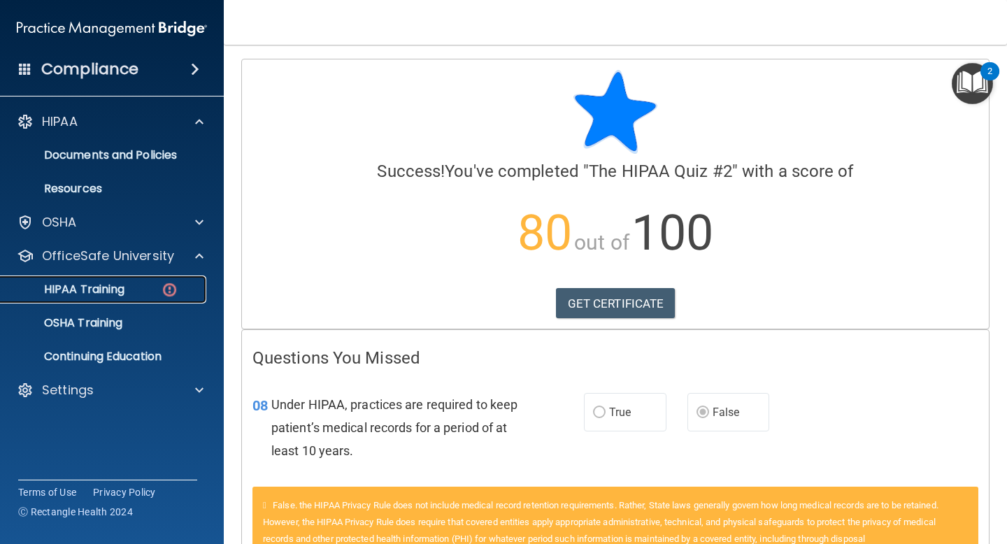
click at [182, 292] on div "HIPAA Training" at bounding box center [104, 290] width 191 height 14
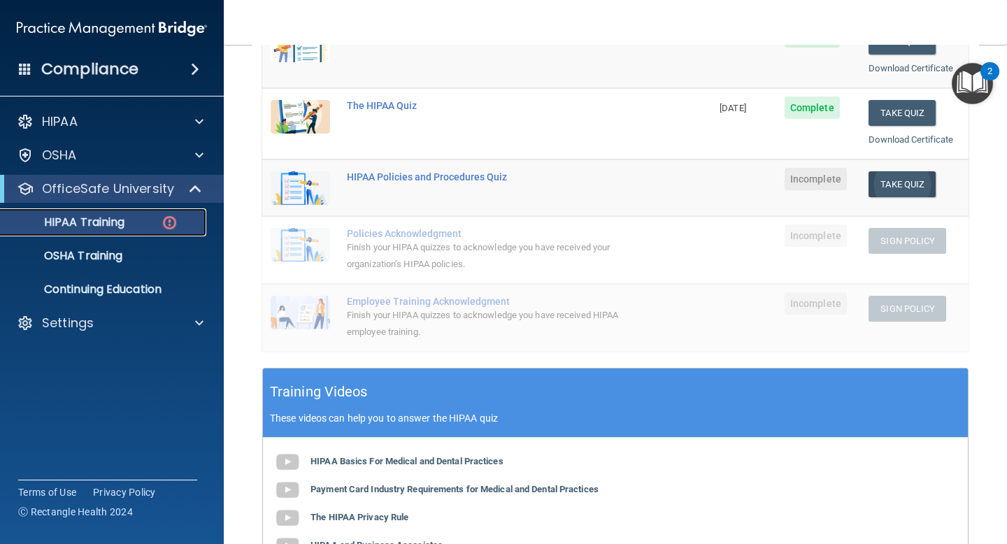
scroll to position [222, 0]
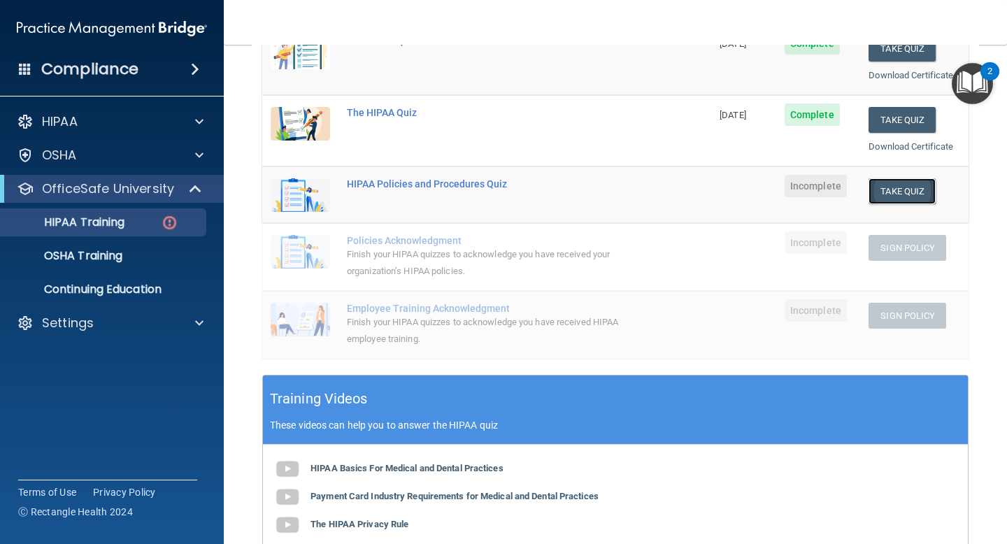
click at [900, 196] on button "Take Quiz" at bounding box center [901, 191] width 67 height 26
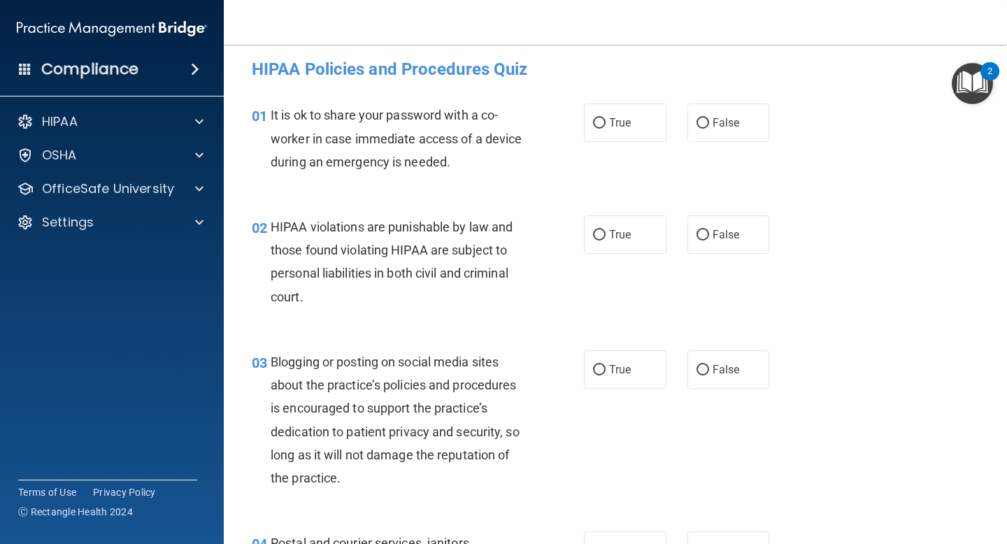
scroll to position [5, 0]
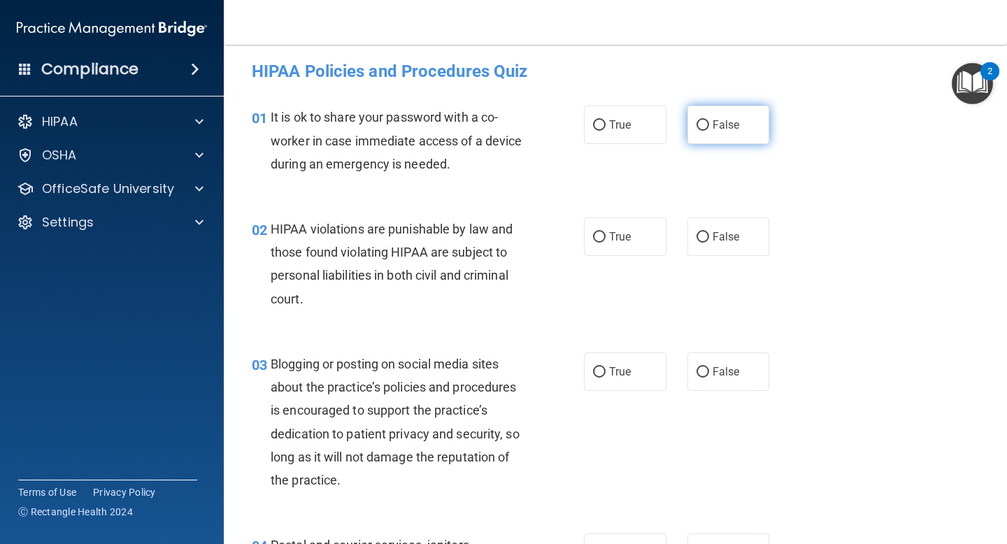
click at [718, 133] on label "False" at bounding box center [728, 125] width 83 height 38
click at [709, 131] on input "False" at bounding box center [702, 125] width 13 height 10
radio input "true"
click at [630, 233] on span "True" at bounding box center [620, 236] width 22 height 13
click at [606, 233] on input "True" at bounding box center [599, 237] width 13 height 10
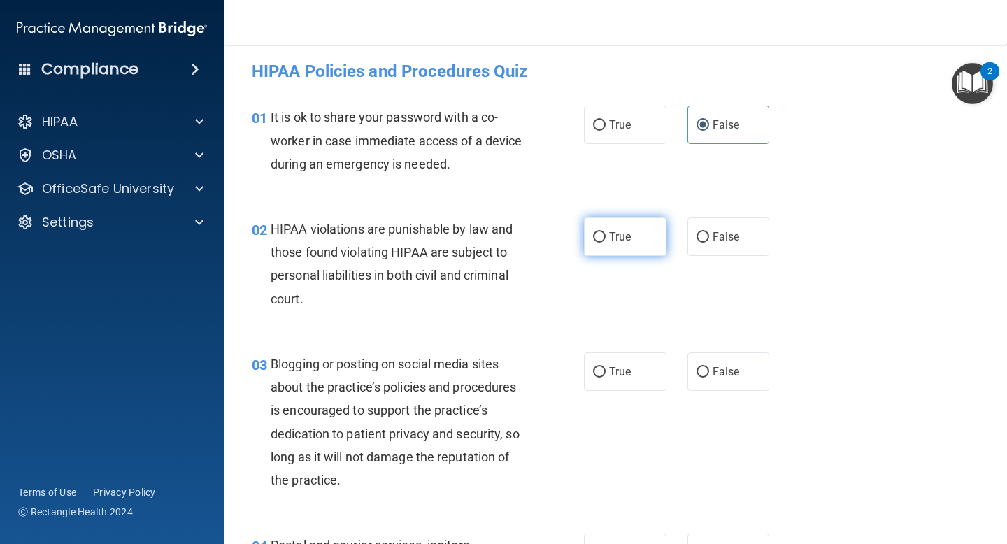
radio input "true"
click at [742, 362] on label "False" at bounding box center [728, 371] width 83 height 38
click at [709, 367] on input "False" at bounding box center [702, 372] width 13 height 10
radio input "true"
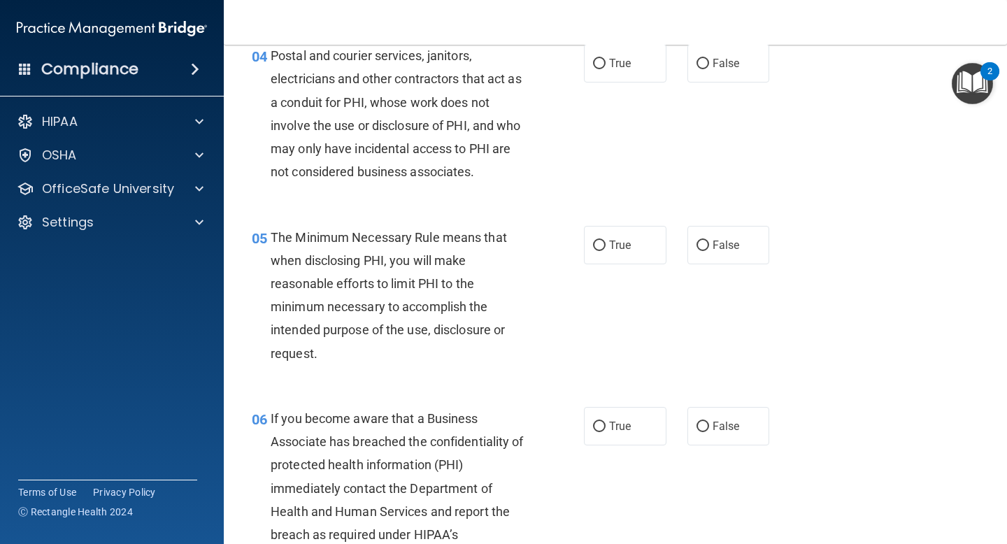
scroll to position [498, 0]
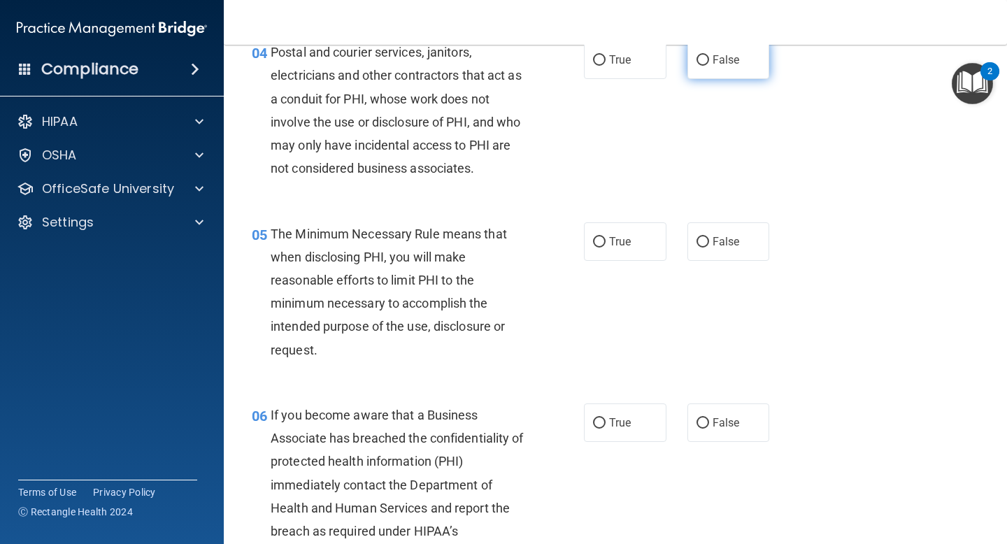
click at [729, 63] on span "False" at bounding box center [726, 59] width 27 height 13
click at [709, 63] on input "False" at bounding box center [702, 60] width 13 height 10
radio input "true"
click at [590, 234] on label "True" at bounding box center [625, 241] width 83 height 38
click at [593, 237] on input "True" at bounding box center [599, 242] width 13 height 10
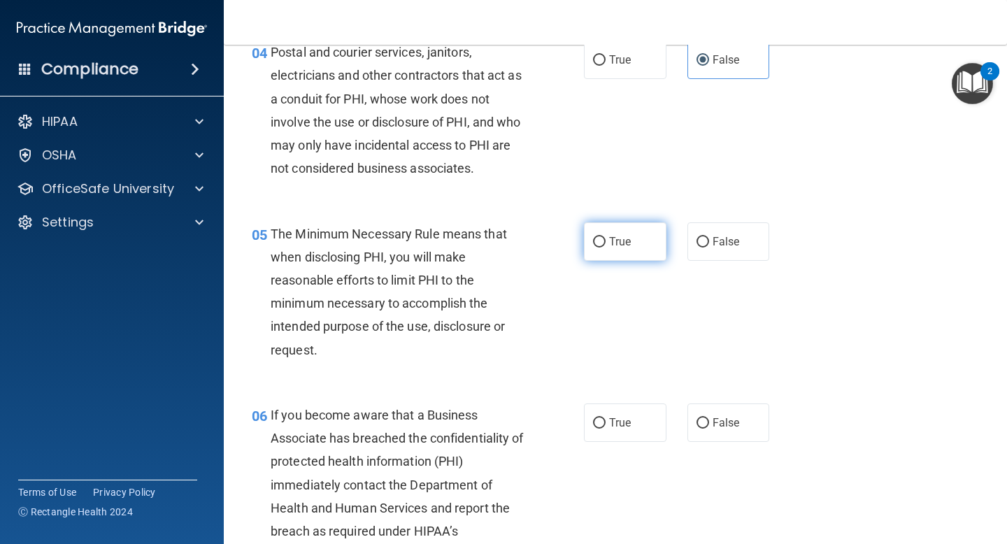
radio input "true"
click at [655, 435] on label "True" at bounding box center [625, 422] width 83 height 38
click at [606, 429] on input "True" at bounding box center [599, 423] width 13 height 10
radio input "true"
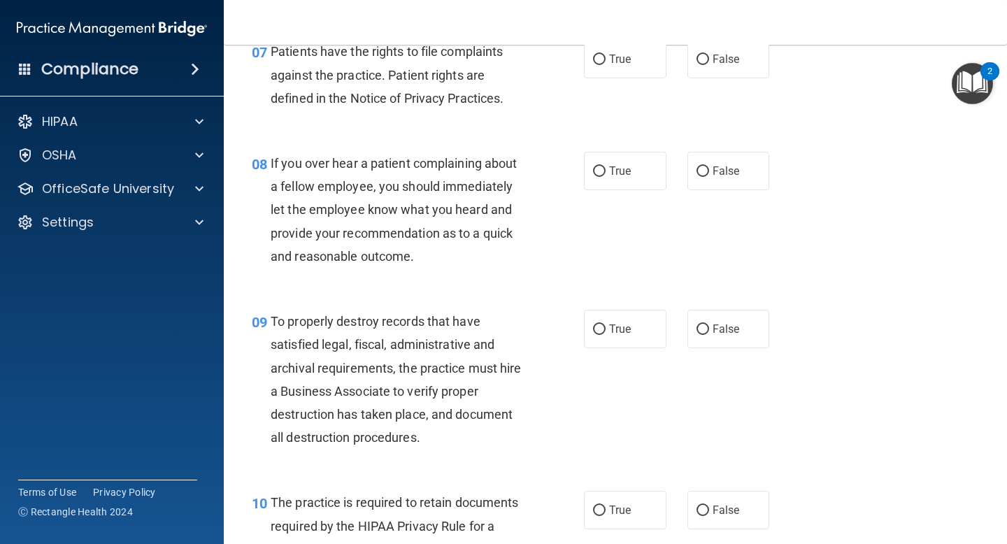
scroll to position [1065, 0]
click at [619, 73] on label "True" at bounding box center [625, 60] width 83 height 38
click at [606, 66] on input "True" at bounding box center [599, 60] width 13 height 10
radio input "true"
click at [716, 165] on span "False" at bounding box center [726, 171] width 27 height 13
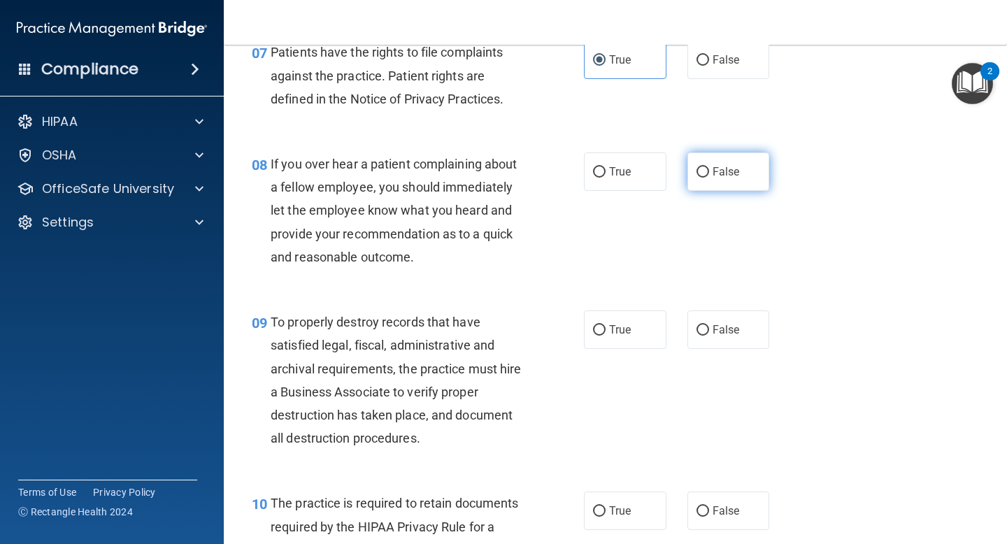
click at [709, 167] on input "False" at bounding box center [702, 172] width 13 height 10
radio input "true"
click at [735, 334] on span "False" at bounding box center [726, 329] width 27 height 13
click at [709, 334] on input "False" at bounding box center [702, 330] width 13 height 10
radio input "true"
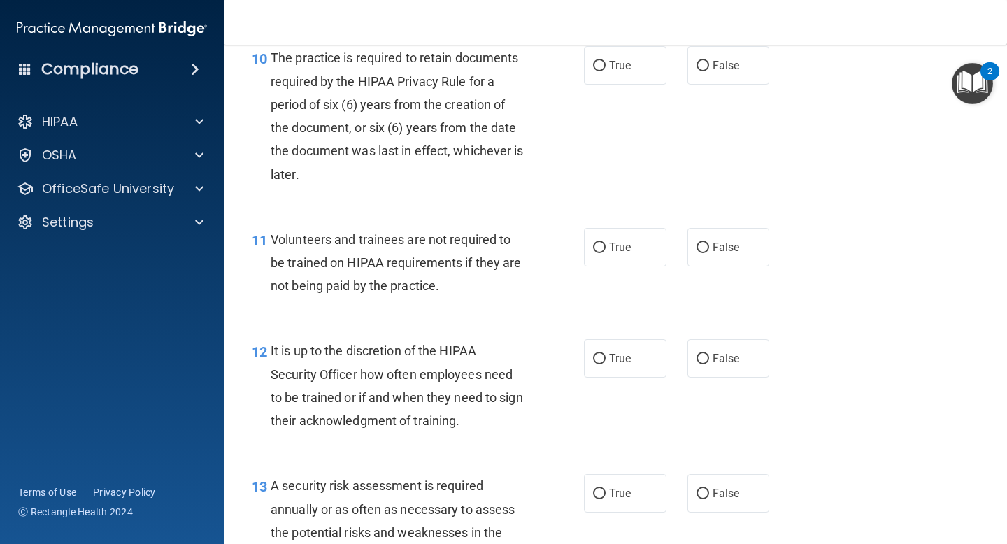
scroll to position [1508, 0]
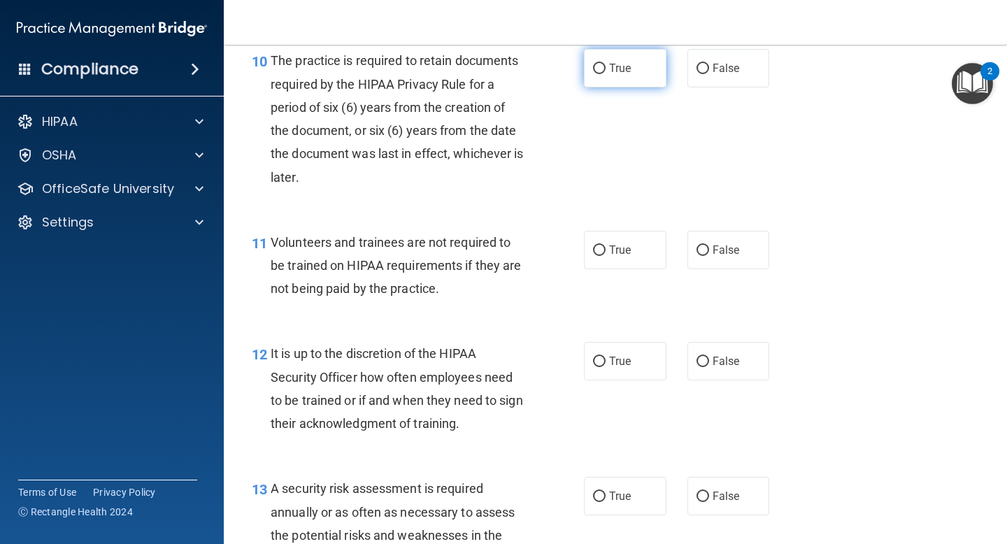
click at [615, 56] on label "True" at bounding box center [625, 68] width 83 height 38
click at [606, 64] on input "True" at bounding box center [599, 69] width 13 height 10
radio input "true"
click at [615, 238] on label "True" at bounding box center [625, 250] width 83 height 38
click at [606, 245] on input "True" at bounding box center [599, 250] width 13 height 10
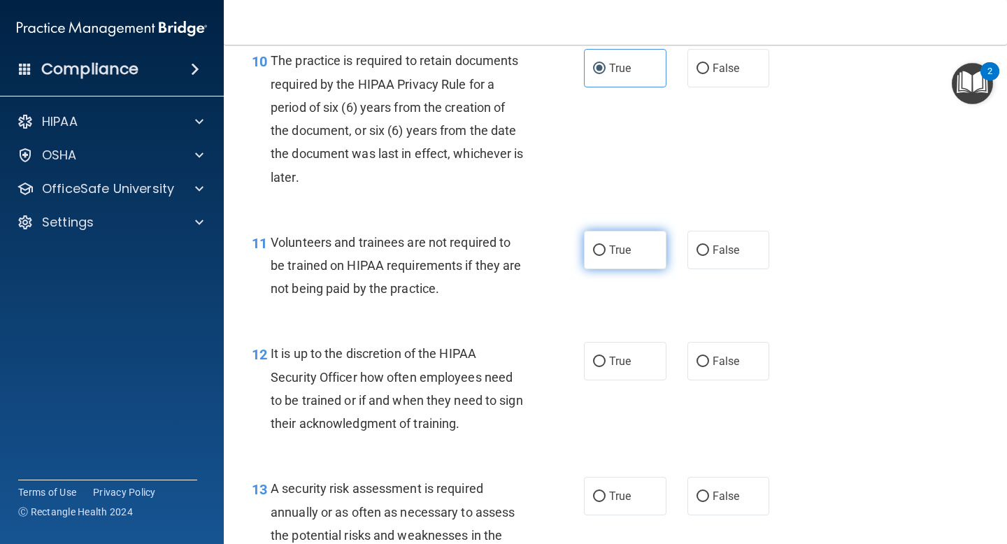
radio input "true"
click at [691, 244] on label "False" at bounding box center [728, 250] width 83 height 38
click at [696, 245] on input "False" at bounding box center [702, 250] width 13 height 10
radio input "true"
radio input "false"
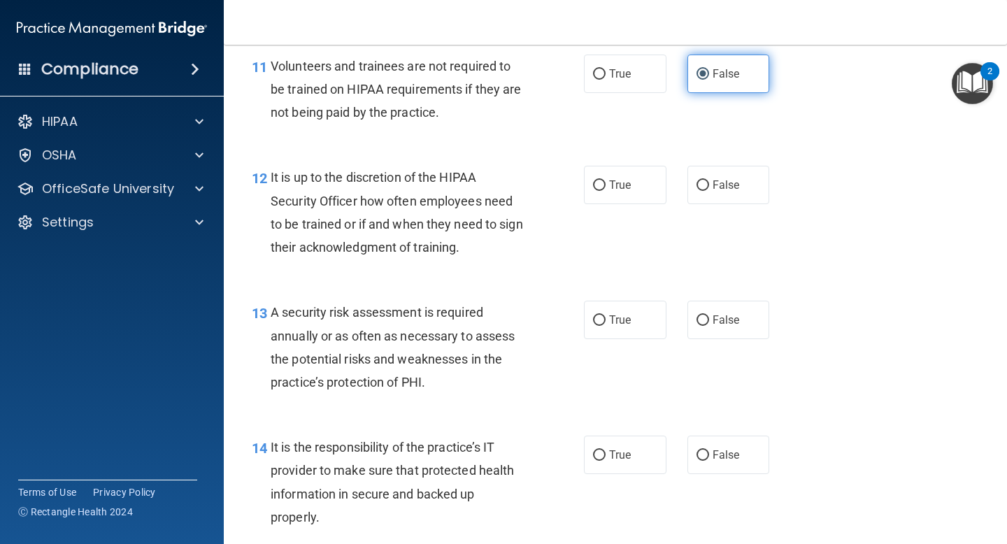
scroll to position [1690, 0]
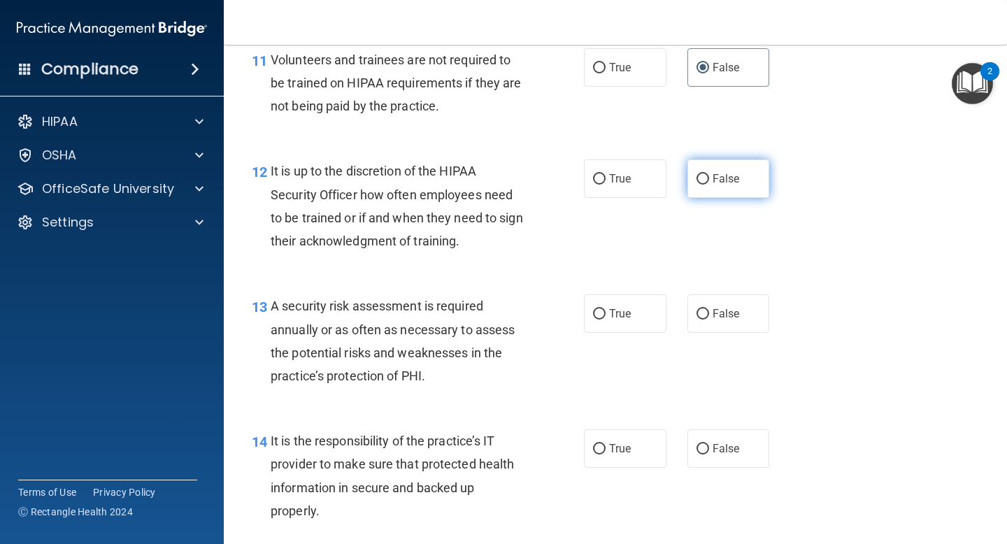
click at [719, 177] on span "False" at bounding box center [726, 178] width 27 height 13
click at [709, 177] on input "False" at bounding box center [702, 179] width 13 height 10
radio input "true"
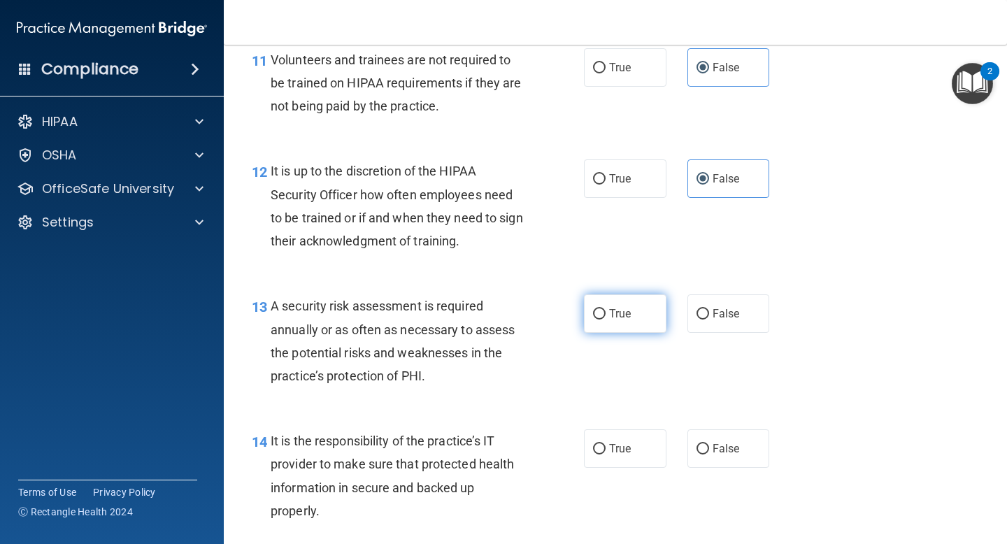
click at [637, 320] on label "True" at bounding box center [625, 313] width 83 height 38
click at [606, 320] on input "True" at bounding box center [599, 314] width 13 height 10
radio input "true"
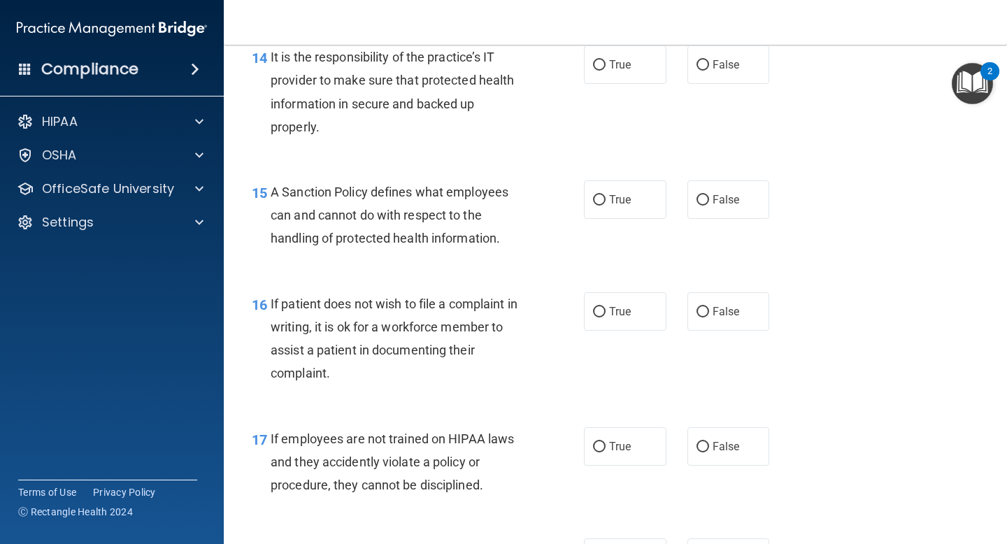
scroll to position [2081, 0]
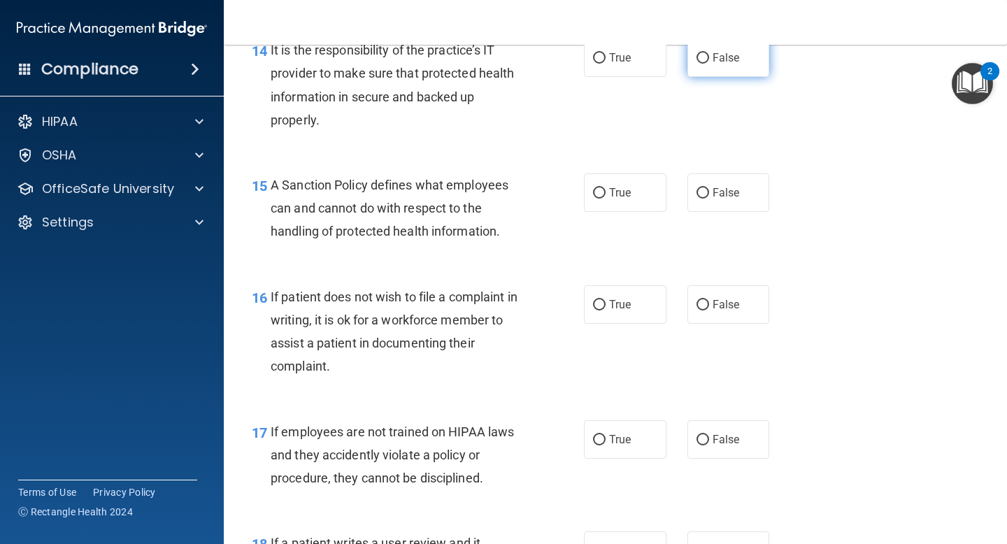
click at [708, 55] on input "False" at bounding box center [702, 58] width 13 height 10
radio input "true"
click at [631, 189] on span "True" at bounding box center [620, 192] width 22 height 13
click at [606, 189] on input "True" at bounding box center [599, 193] width 13 height 10
radio input "true"
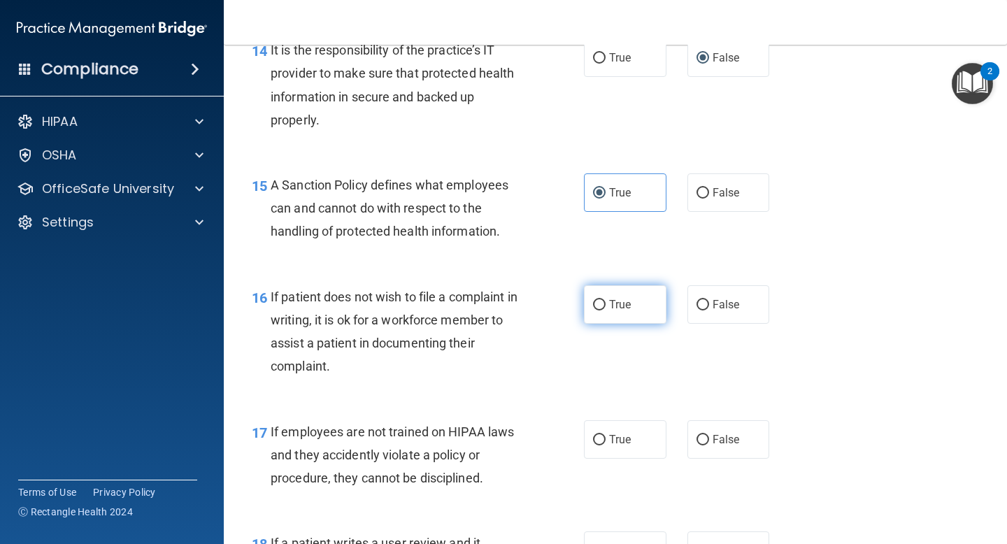
click at [623, 308] on span "True" at bounding box center [620, 304] width 22 height 13
click at [606, 308] on input "True" at bounding box center [599, 305] width 13 height 10
radio input "true"
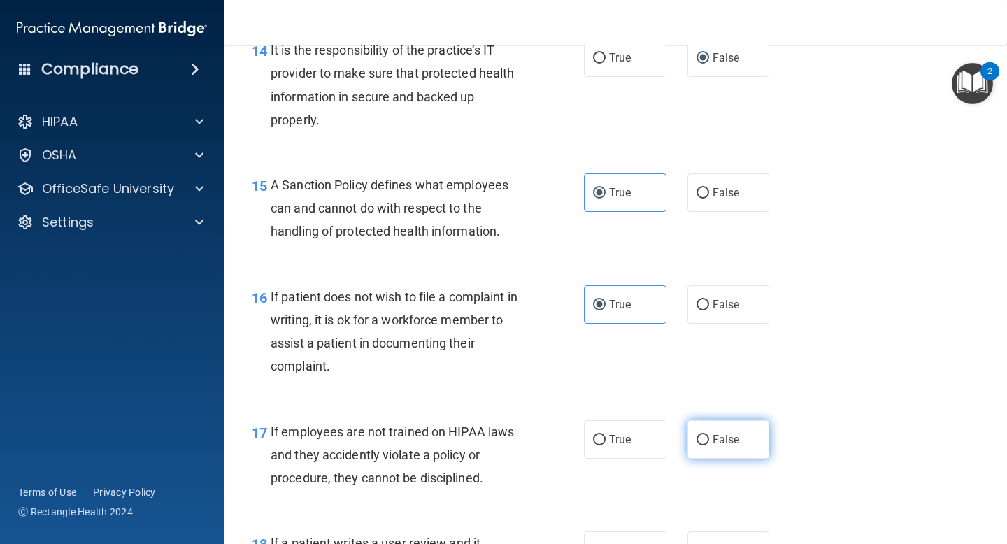
click at [717, 431] on label "False" at bounding box center [728, 439] width 83 height 38
click at [709, 435] on input "False" at bounding box center [702, 440] width 13 height 10
radio input "true"
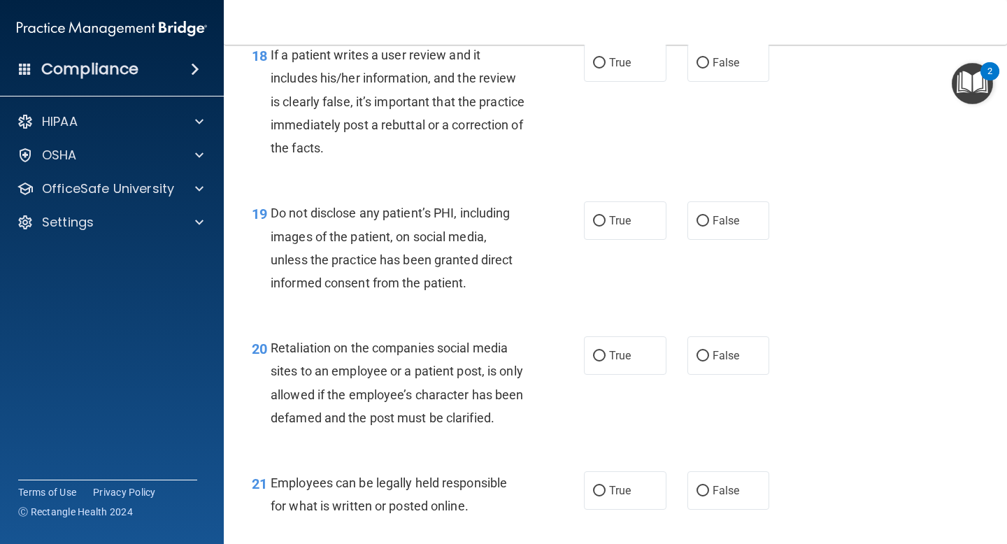
scroll to position [2570, 0]
click at [713, 60] on span "False" at bounding box center [726, 61] width 27 height 13
click at [709, 60] on input "False" at bounding box center [702, 62] width 13 height 10
radio input "true"
click at [631, 227] on label "True" at bounding box center [625, 220] width 83 height 38
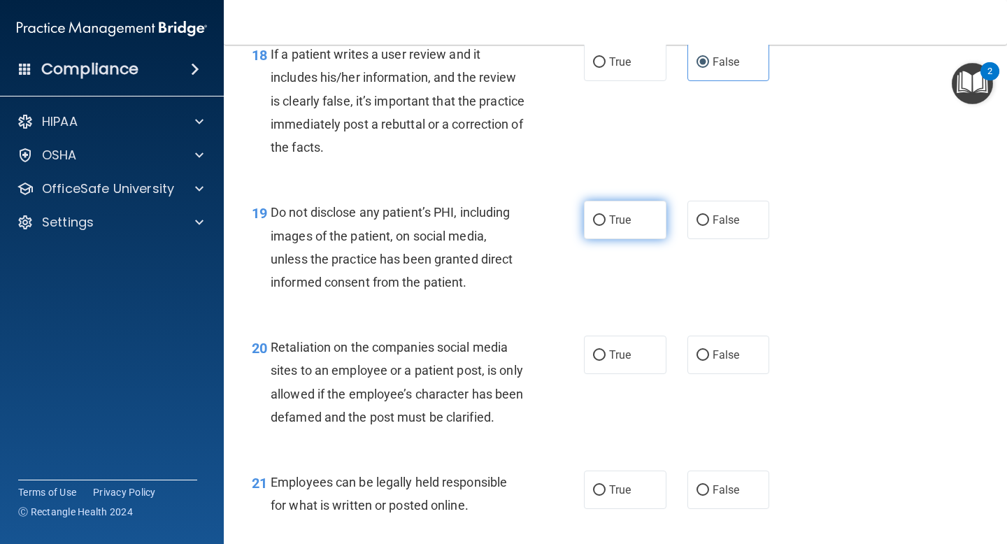
click at [606, 226] on input "True" at bounding box center [599, 220] width 13 height 10
radio input "true"
click at [705, 361] on input "False" at bounding box center [702, 355] width 13 height 10
radio input "true"
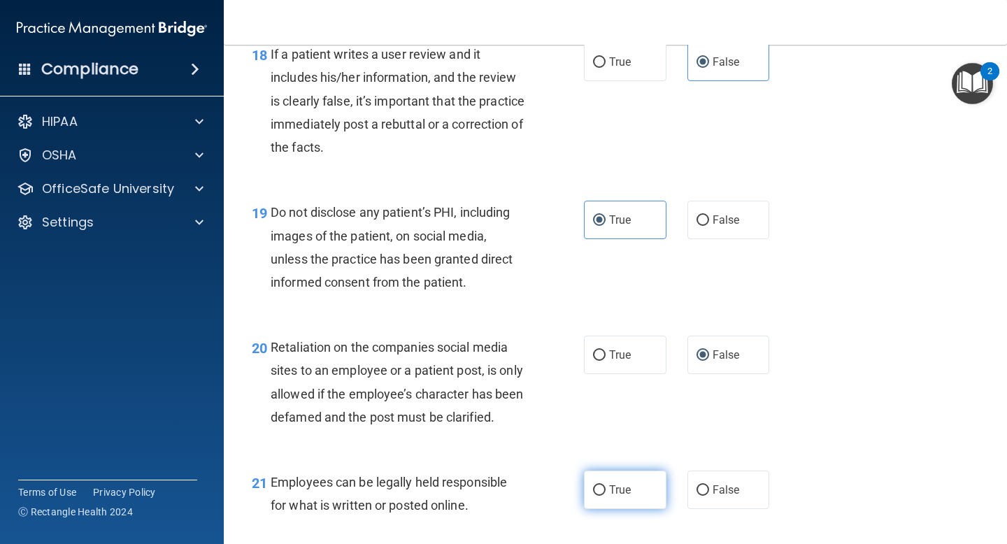
click at [615, 496] on span "True" at bounding box center [620, 489] width 22 height 13
click at [606, 496] on input "True" at bounding box center [599, 490] width 13 height 10
radio input "true"
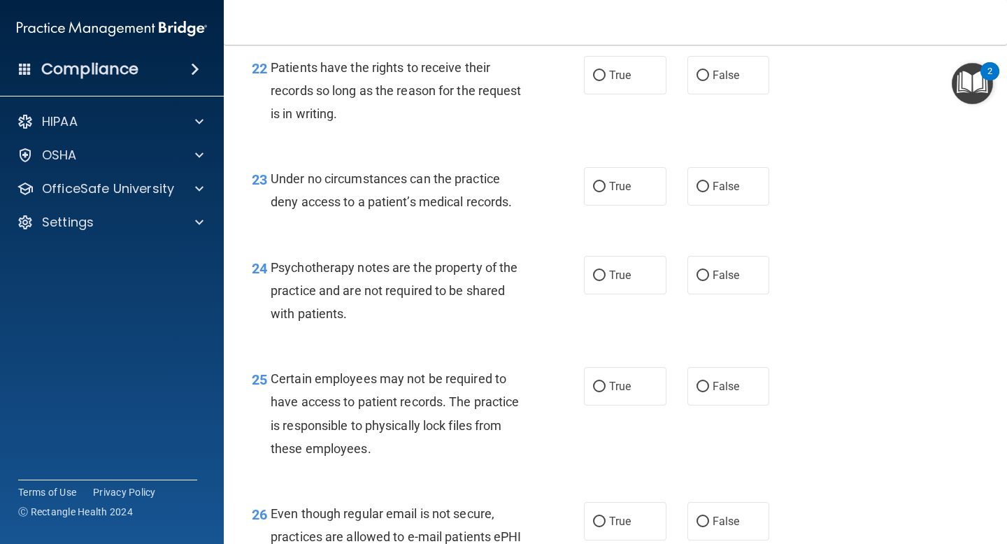
scroll to position [3070, 0]
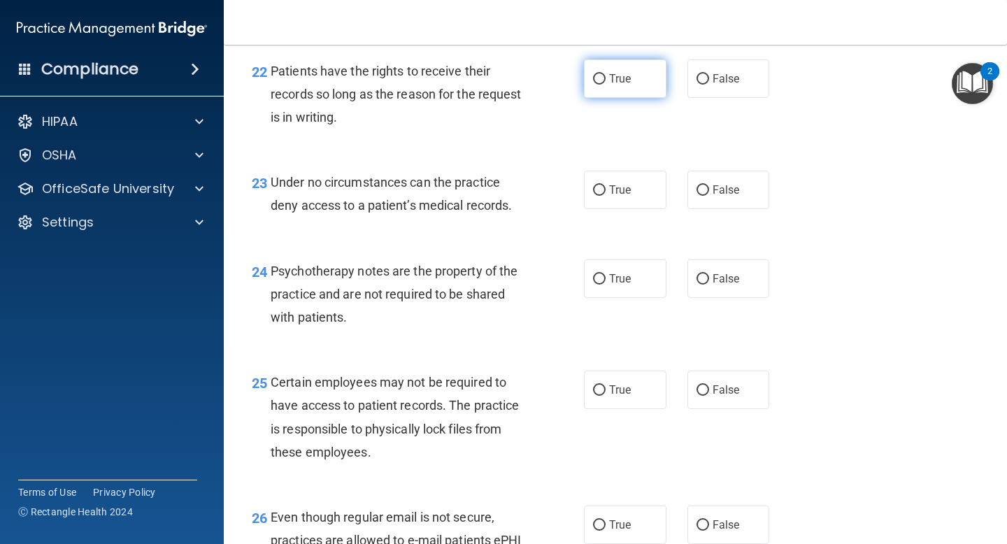
click at [629, 85] on span "True" at bounding box center [620, 78] width 22 height 13
click at [606, 85] on input "True" at bounding box center [599, 79] width 13 height 10
radio input "true"
click at [701, 196] on input "False" at bounding box center [702, 190] width 13 height 10
radio input "true"
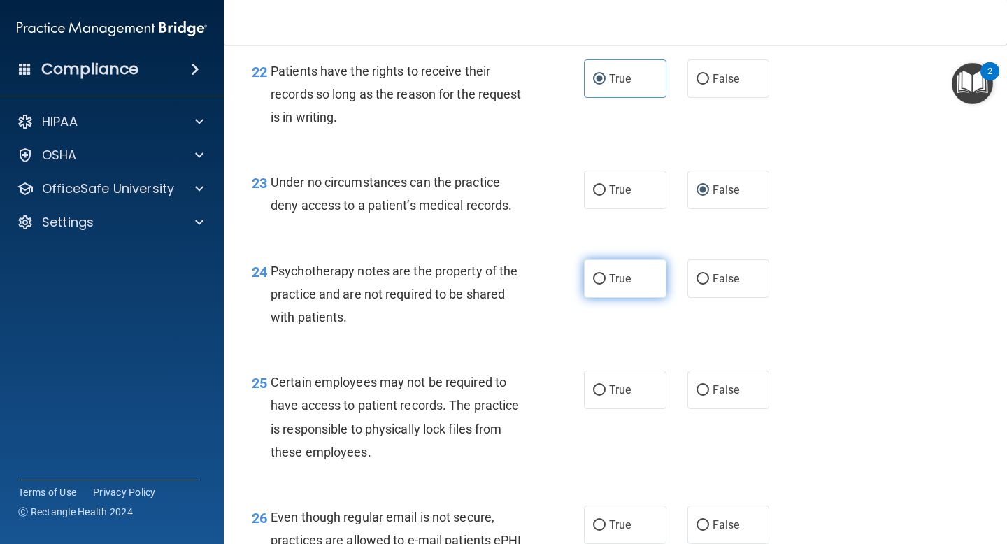
click at [634, 298] on label "True" at bounding box center [625, 278] width 83 height 38
click at [606, 285] on input "True" at bounding box center [599, 279] width 13 height 10
radio input "true"
click at [613, 406] on label "True" at bounding box center [625, 390] width 83 height 38
click at [606, 396] on input "True" at bounding box center [599, 390] width 13 height 10
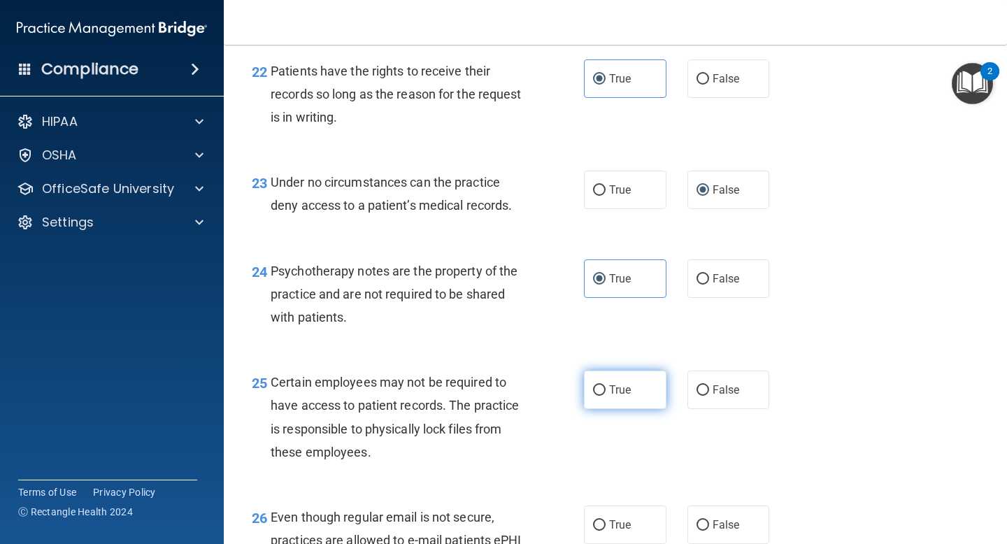
radio input "true"
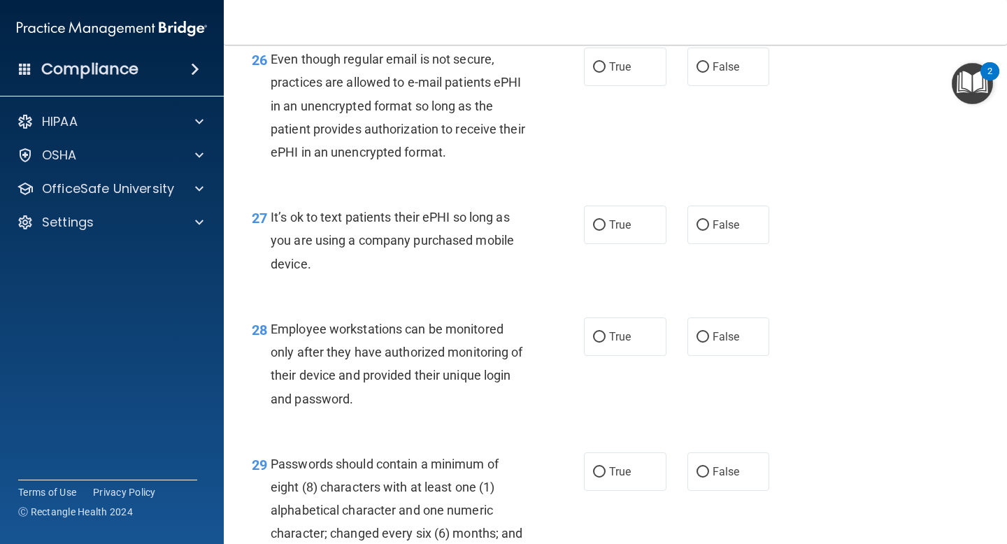
scroll to position [3529, 0]
click at [627, 72] on span "True" at bounding box center [620, 65] width 22 height 13
click at [606, 71] on input "True" at bounding box center [599, 66] width 13 height 10
radio input "true"
click at [733, 239] on label "False" at bounding box center [728, 223] width 83 height 38
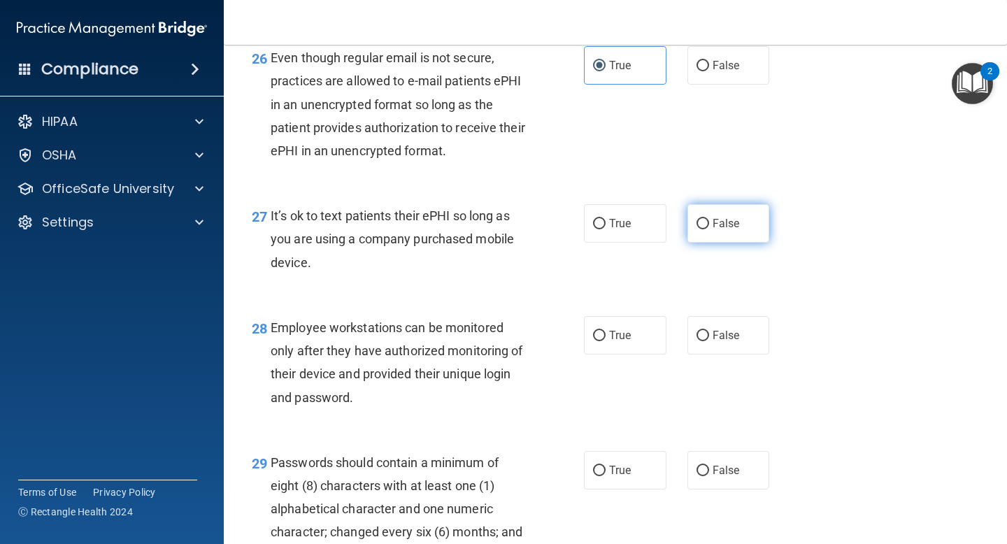
click at [709, 229] on input "False" at bounding box center [702, 224] width 13 height 10
radio input "true"
click at [731, 350] on label "False" at bounding box center [728, 335] width 83 height 38
click at [709, 341] on input "False" at bounding box center [702, 336] width 13 height 10
radio input "true"
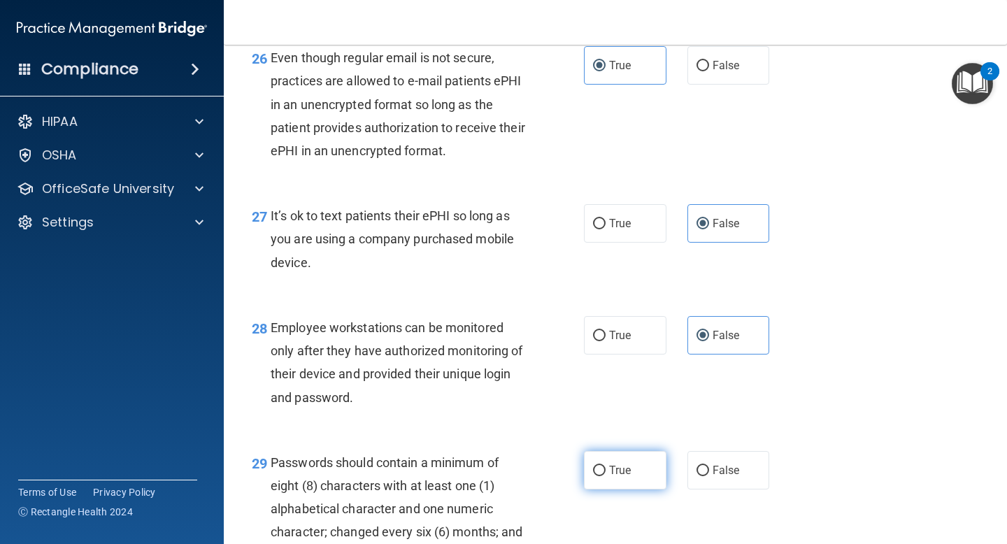
click at [643, 489] on label "True" at bounding box center [625, 470] width 83 height 38
click at [606, 476] on input "True" at bounding box center [599, 471] width 13 height 10
radio input "true"
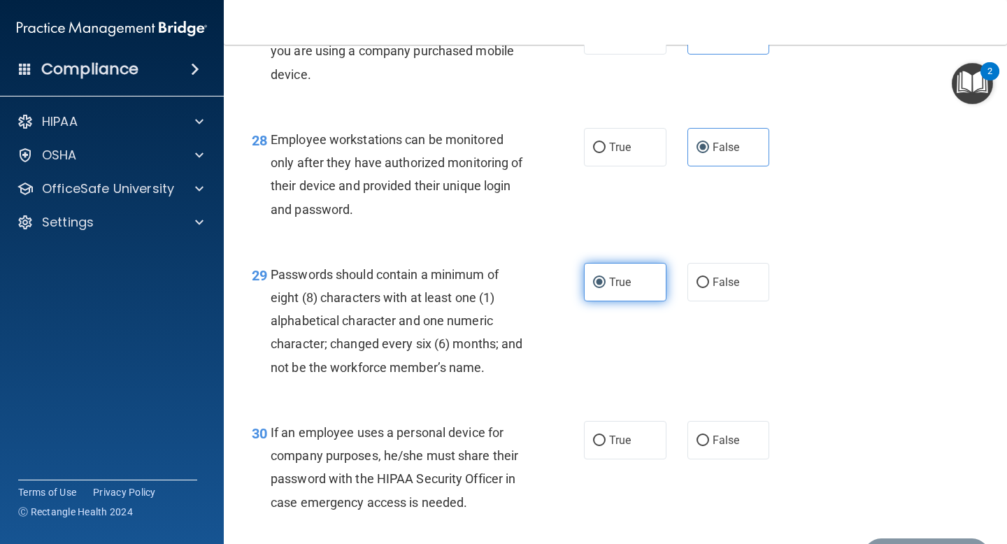
scroll to position [3826, 0]
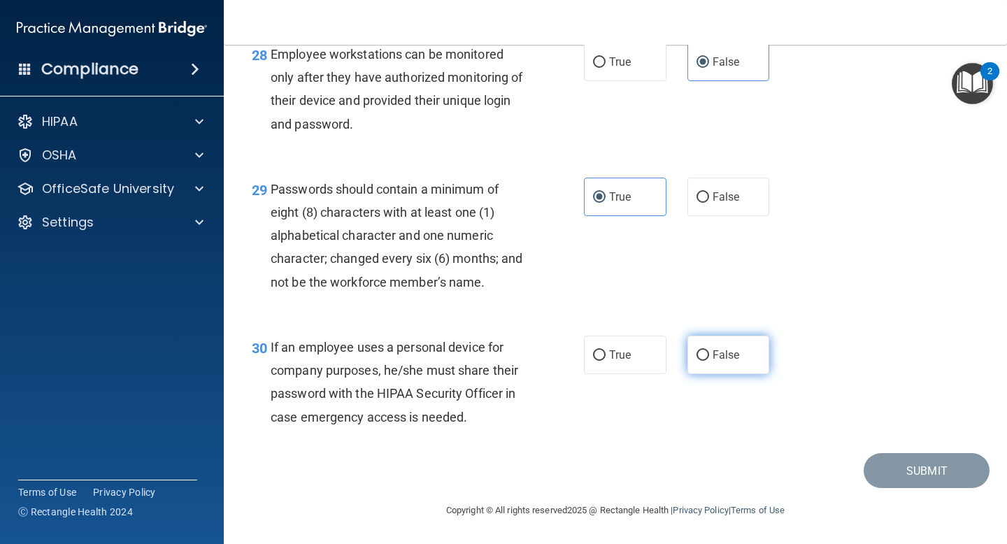
click at [719, 345] on label "False" at bounding box center [728, 355] width 83 height 38
click at [709, 350] on input "False" at bounding box center [702, 355] width 13 height 10
radio input "true"
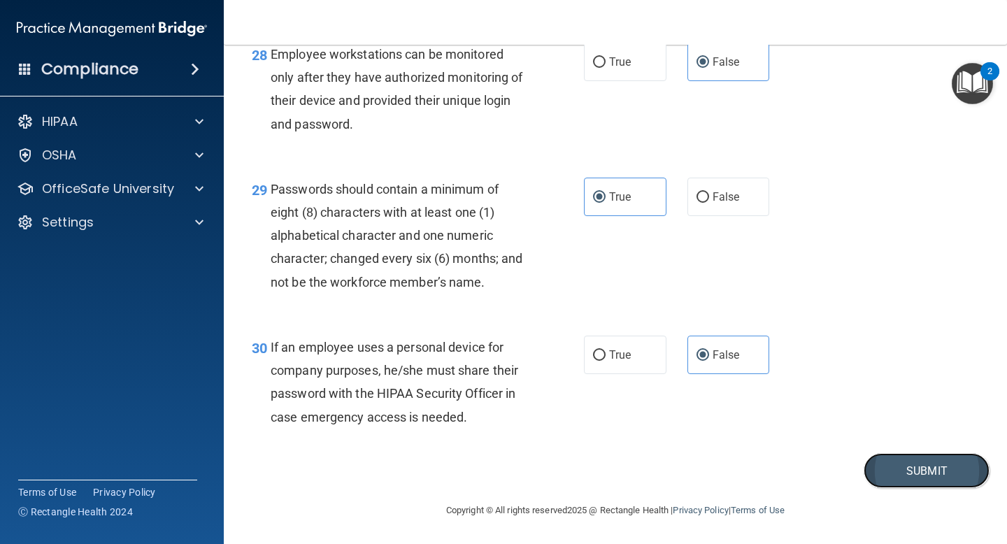
click at [910, 479] on button "Submit" at bounding box center [927, 471] width 126 height 36
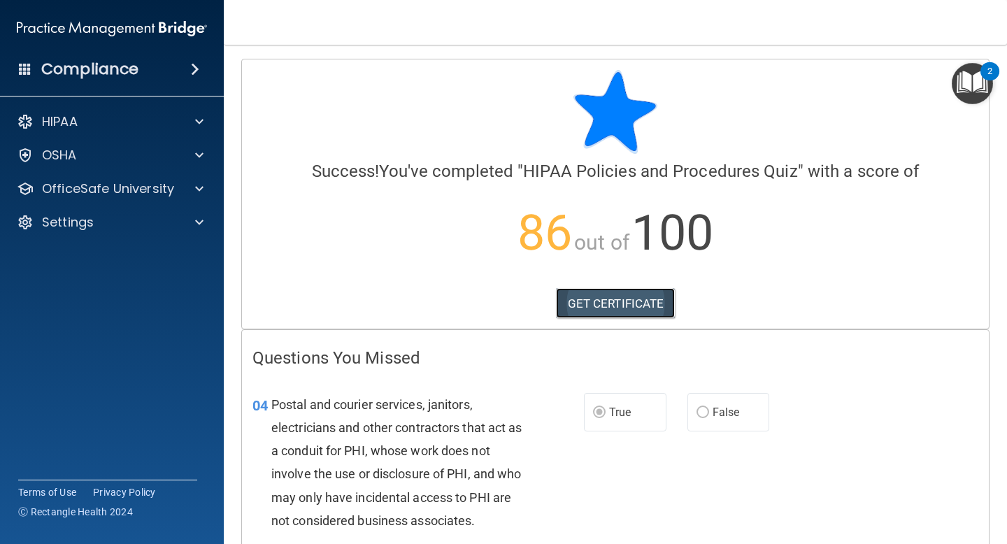
click at [668, 305] on link "GET CERTIFICATE" at bounding box center [616, 303] width 120 height 31
click at [173, 134] on div "HIPAA" at bounding box center [112, 122] width 224 height 28
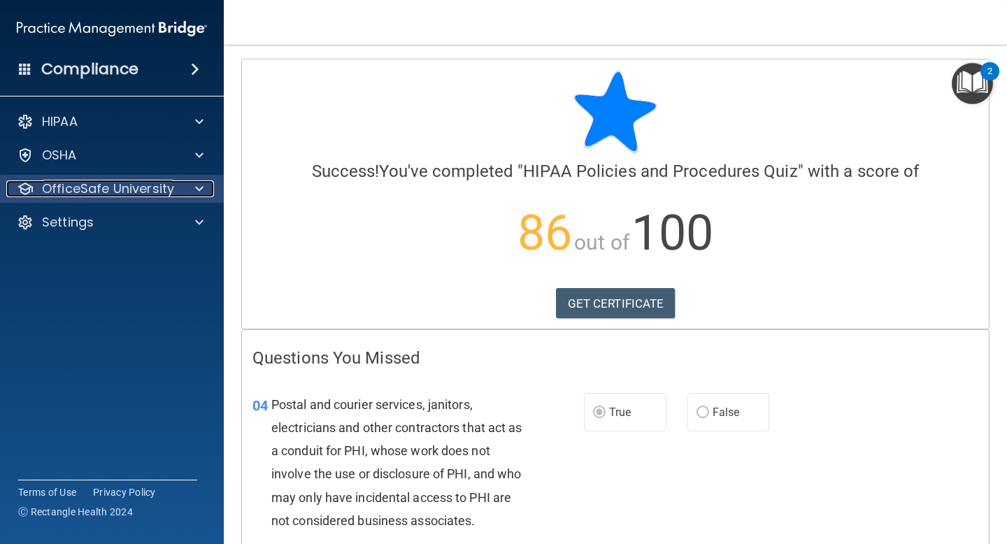
click at [169, 195] on p "OfficeSafe University" at bounding box center [108, 188] width 132 height 17
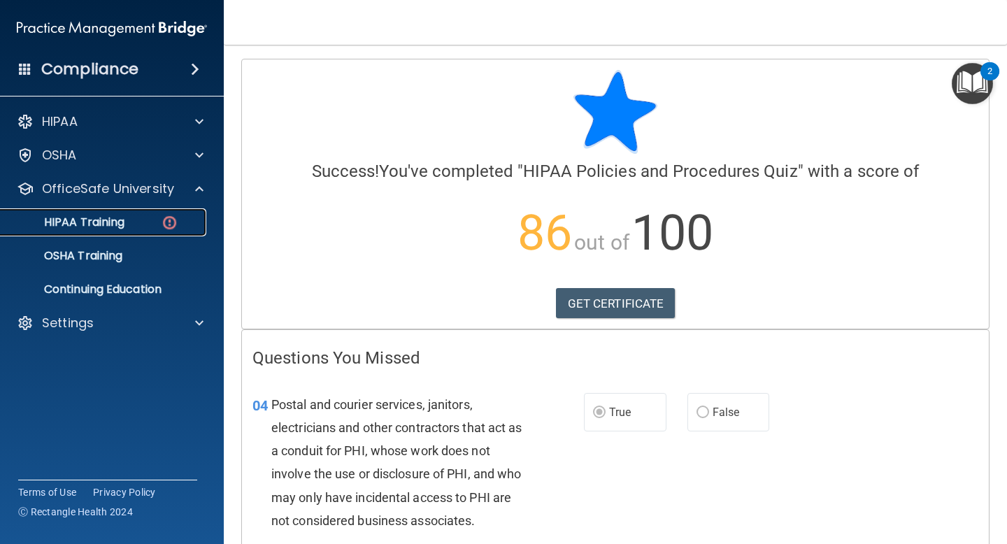
click at [159, 228] on div "HIPAA Training" at bounding box center [104, 222] width 191 height 14
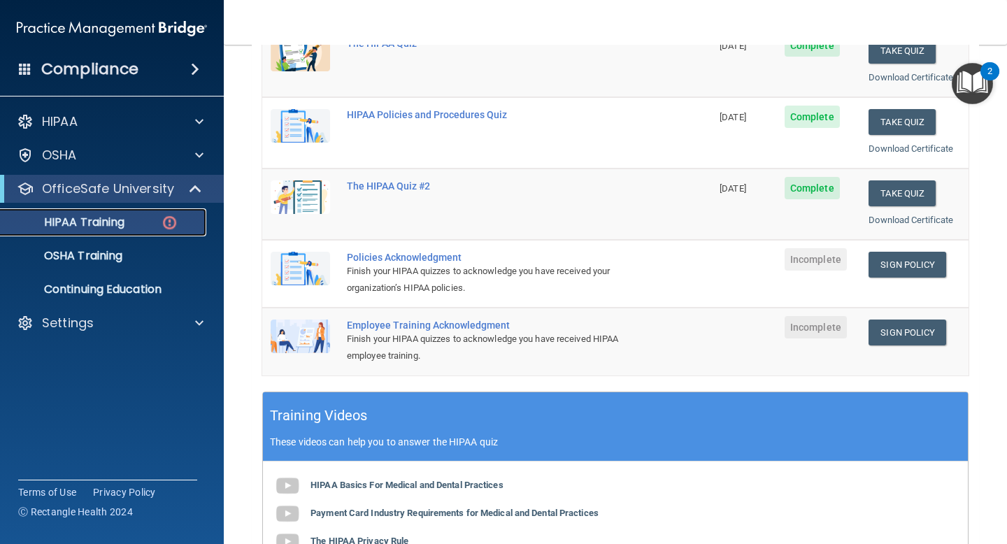
scroll to position [223, 0]
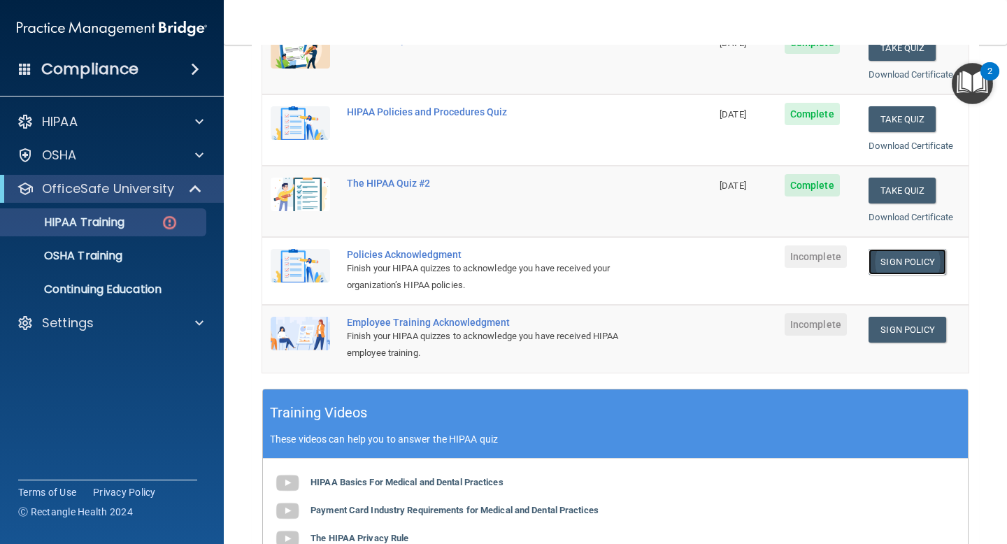
click at [927, 269] on link "Sign Policy" at bounding box center [907, 262] width 78 height 26
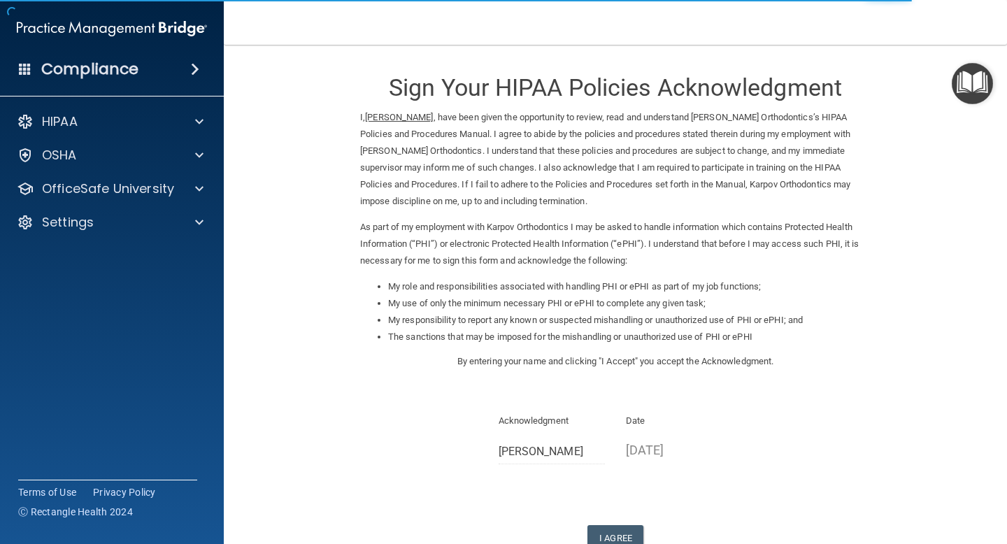
scroll to position [96, 0]
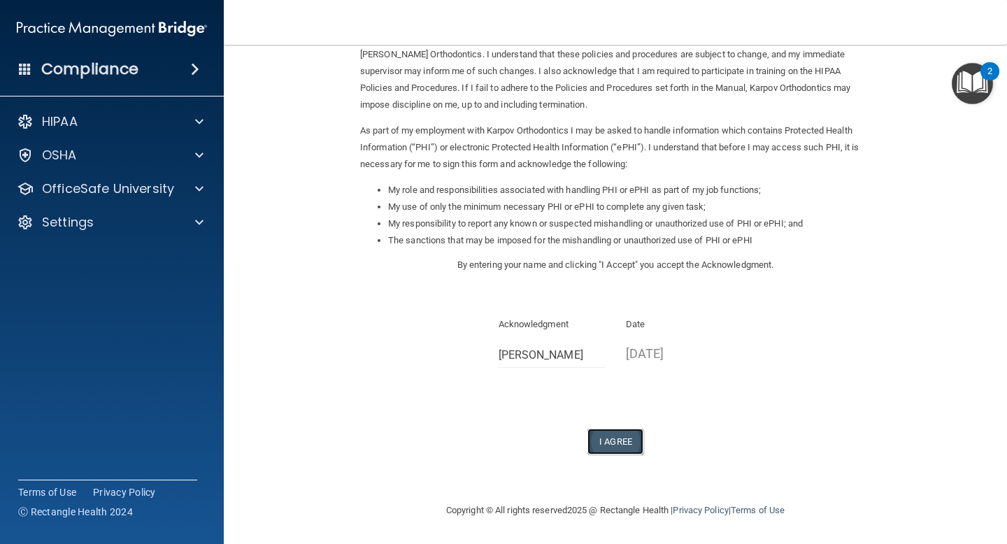
click at [627, 453] on button "I Agree" at bounding box center [615, 442] width 56 height 26
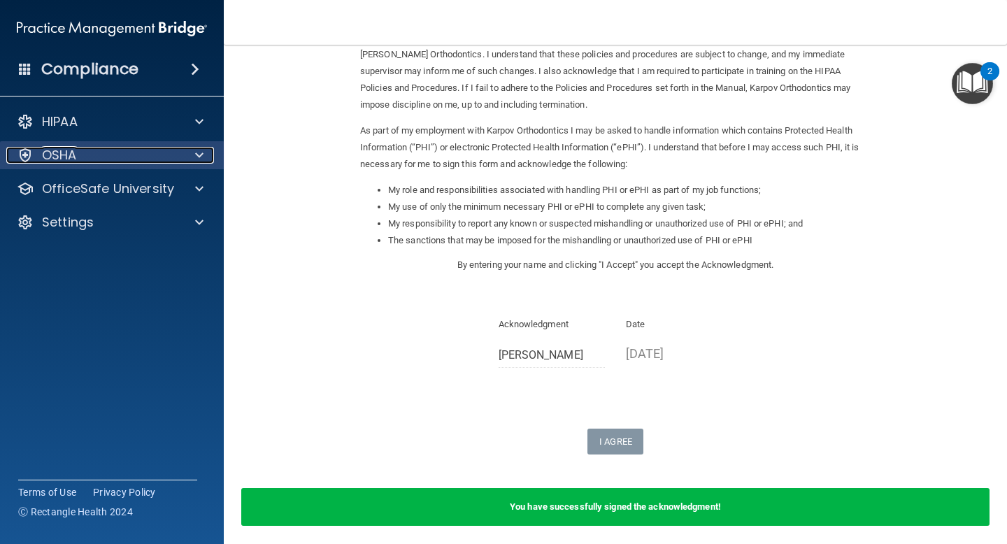
click at [203, 151] on div at bounding box center [197, 155] width 35 height 17
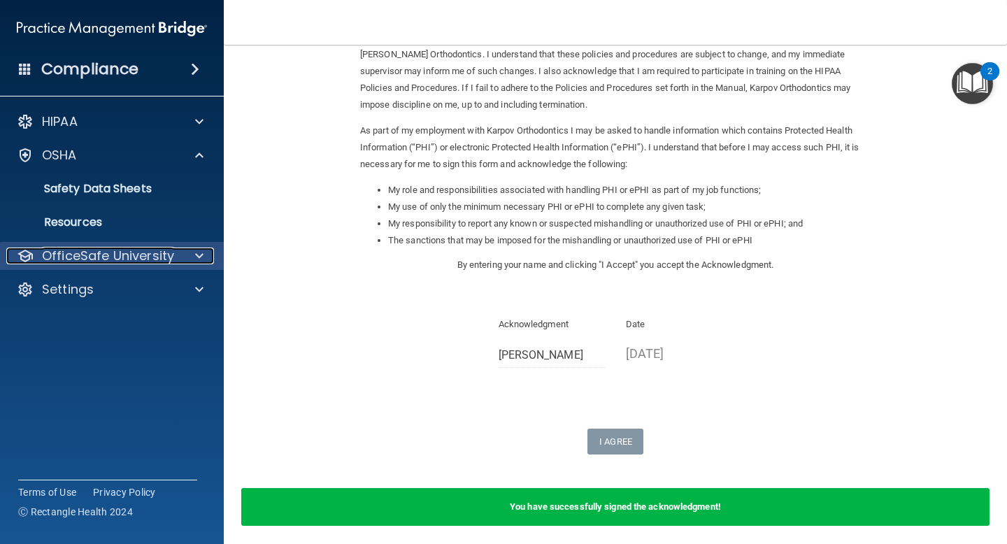
click at [199, 249] on span at bounding box center [199, 256] width 8 height 17
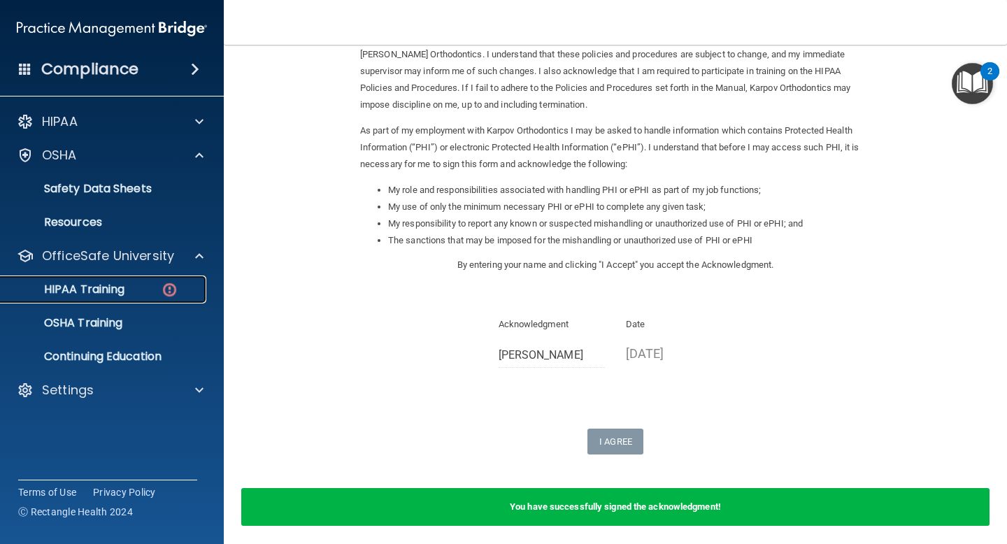
click at [192, 284] on div "HIPAA Training" at bounding box center [104, 290] width 191 height 14
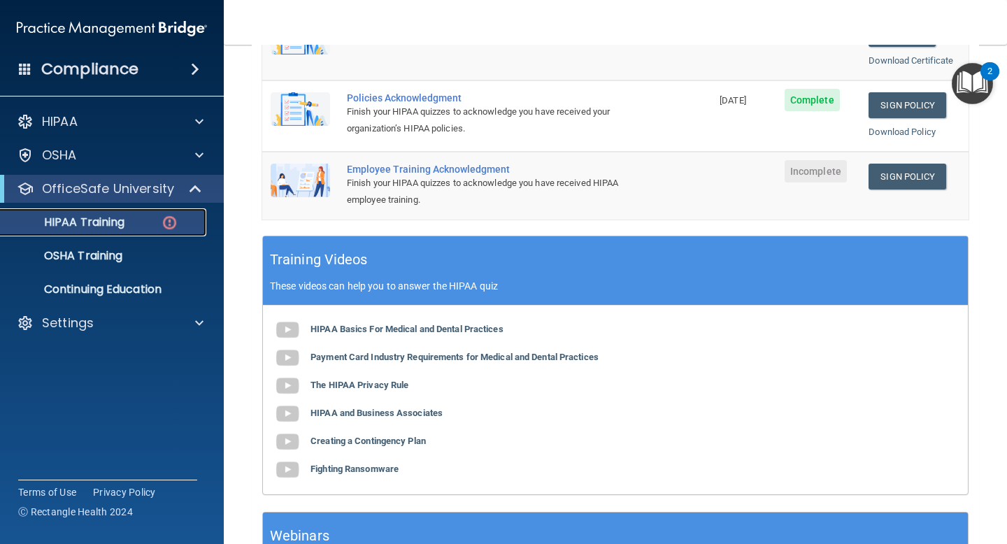
scroll to position [376, 0]
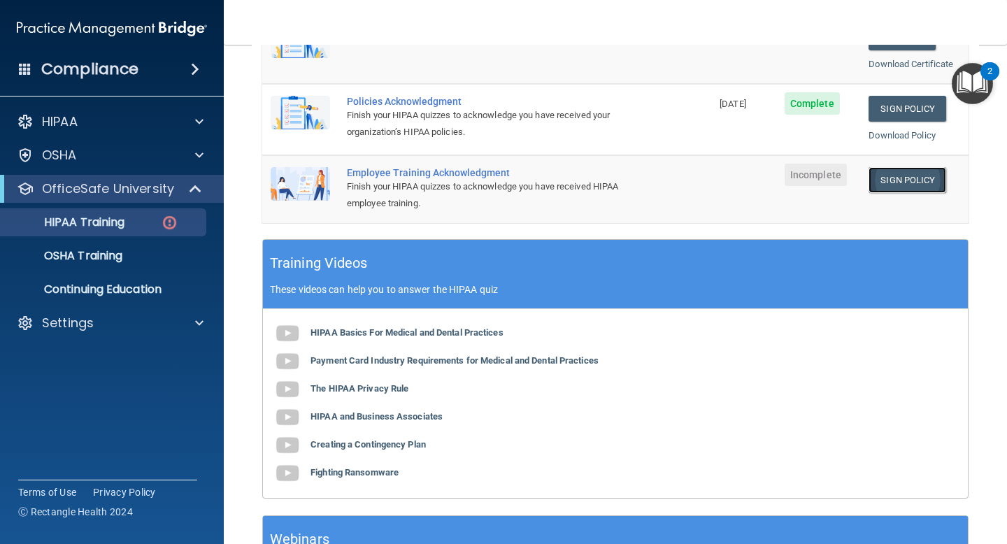
click at [910, 187] on link "Sign Policy" at bounding box center [907, 180] width 78 height 26
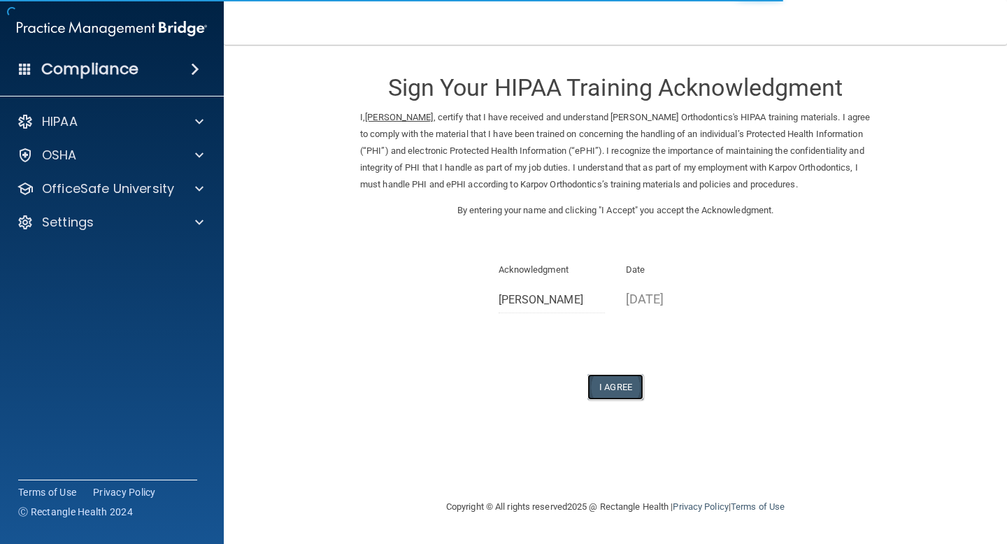
click at [606, 392] on button "I Agree" at bounding box center [615, 387] width 56 height 26
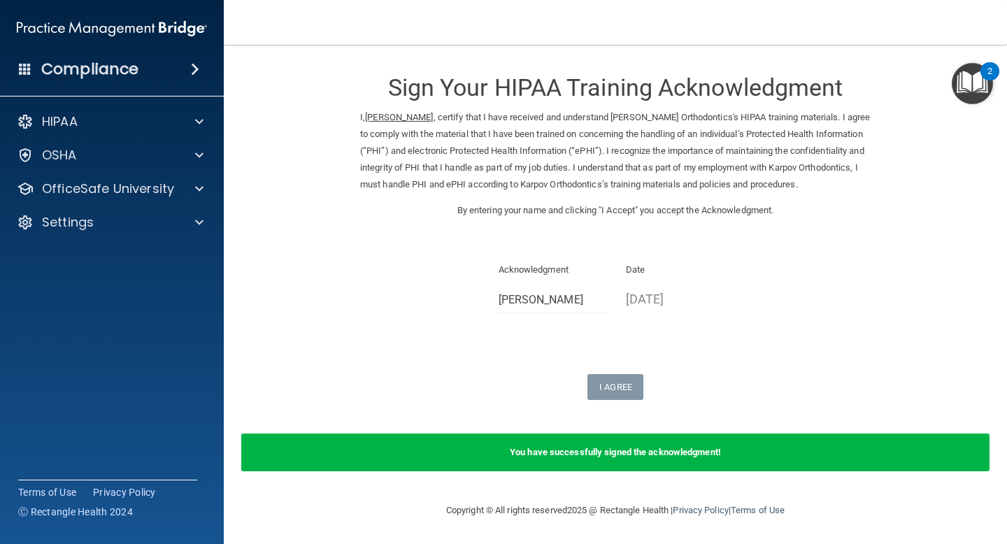
click at [386, 118] on ins "[PERSON_NAME]" at bounding box center [399, 117] width 68 height 10
drag, startPoint x: 383, startPoint y: 119, endPoint x: 360, endPoint y: 118, distance: 22.4
click at [360, 118] on p "I, [PERSON_NAME] , certify that I have received and understand [PERSON_NAME] Or…" at bounding box center [615, 151] width 510 height 84
click at [377, 117] on ins "[PERSON_NAME]" at bounding box center [399, 117] width 68 height 10
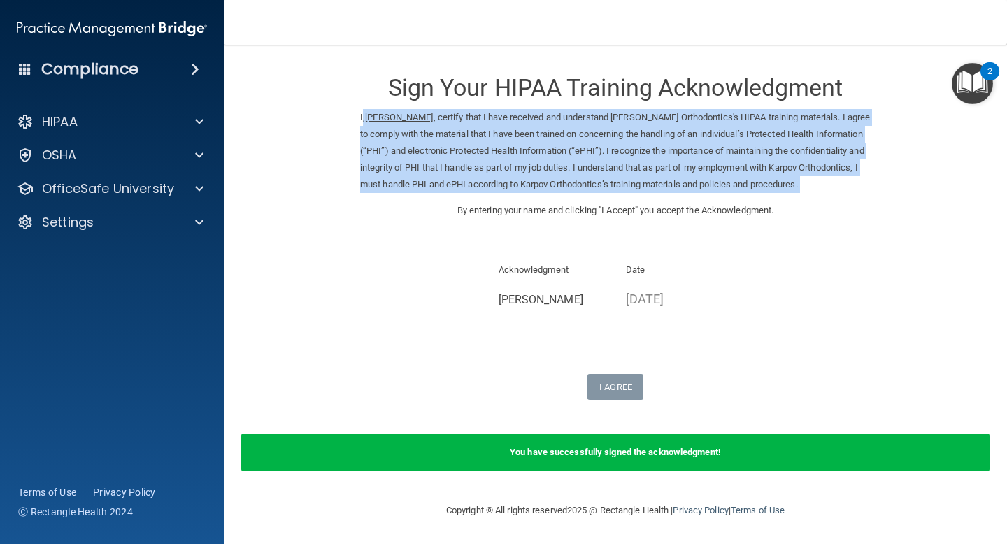
click at [377, 117] on ins "[PERSON_NAME]" at bounding box center [399, 117] width 68 height 10
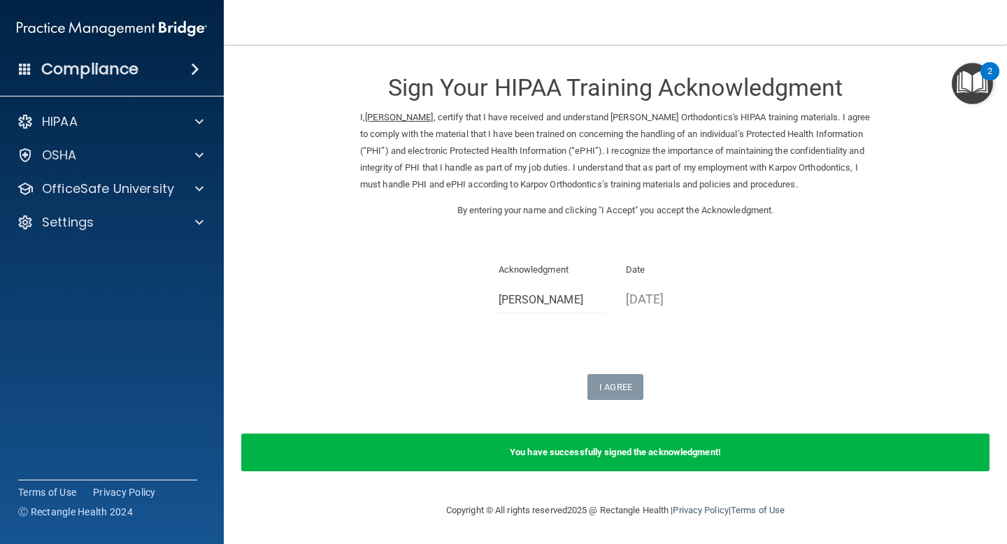
click at [389, 243] on div "Sign Your HIPAA Training Acknowledgment I, [PERSON_NAME] , certify that I have …" at bounding box center [615, 229] width 510 height 341
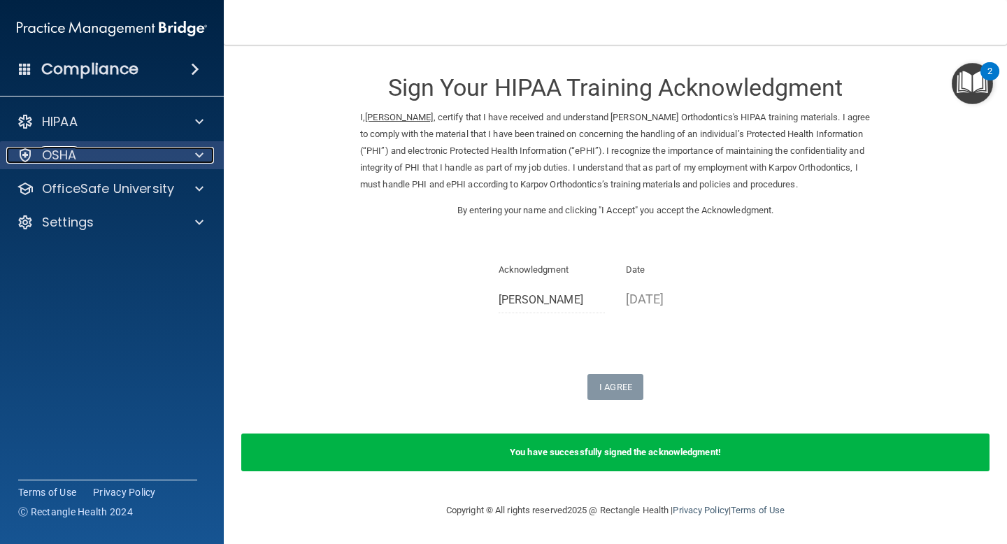
click at [209, 162] on div at bounding box center [197, 155] width 35 height 17
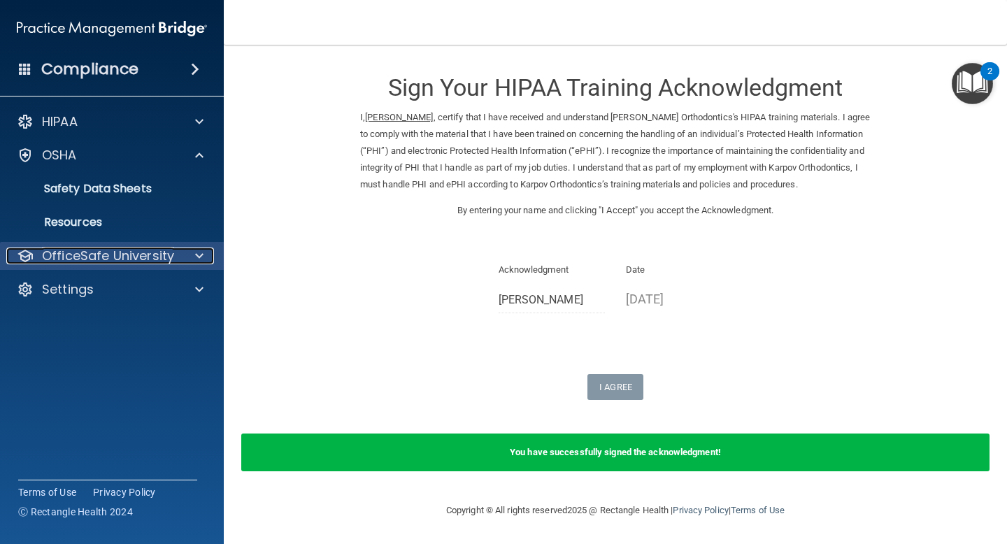
click at [205, 257] on div at bounding box center [197, 256] width 35 height 17
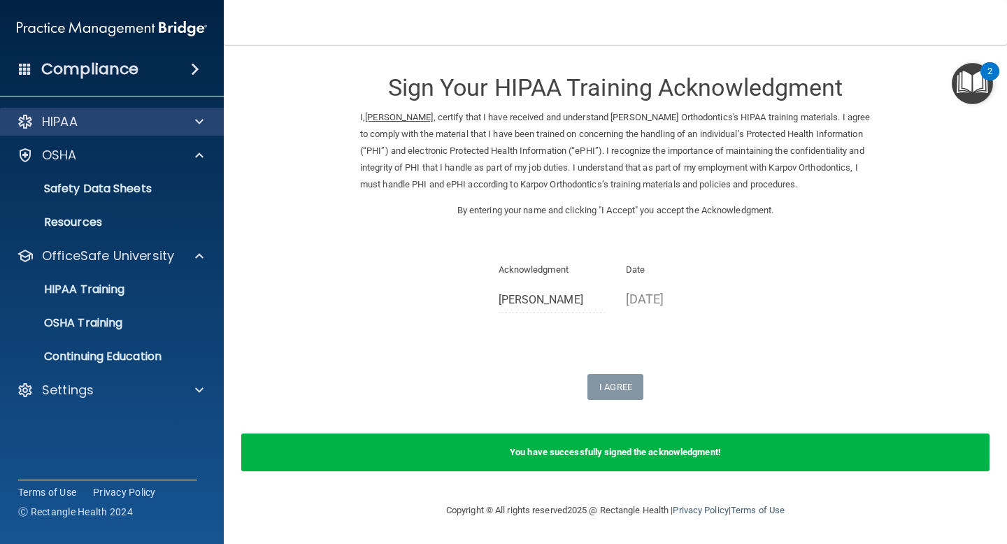
click at [187, 131] on div "HIPAA" at bounding box center [112, 122] width 224 height 28
click at [203, 127] on span at bounding box center [199, 121] width 8 height 17
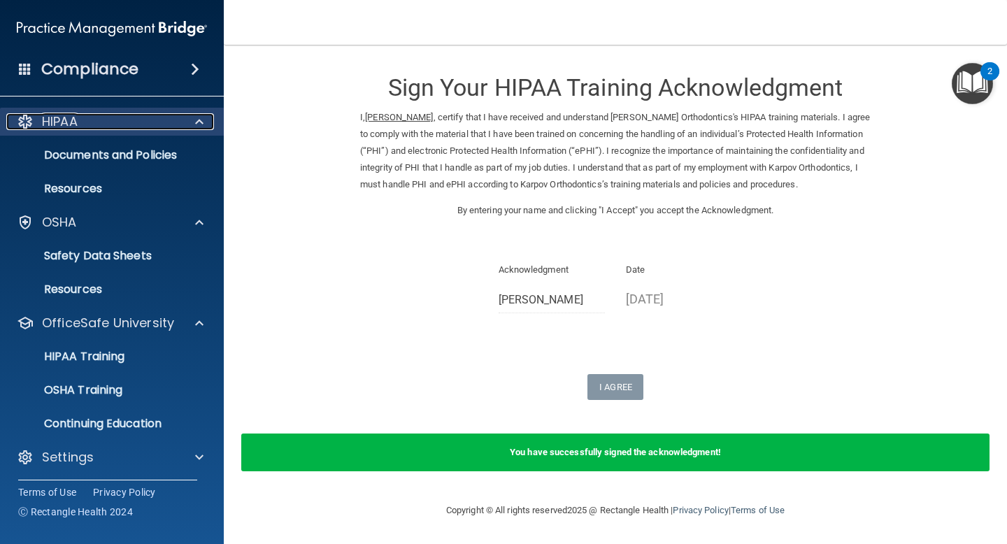
click at [203, 127] on span at bounding box center [199, 121] width 8 height 17
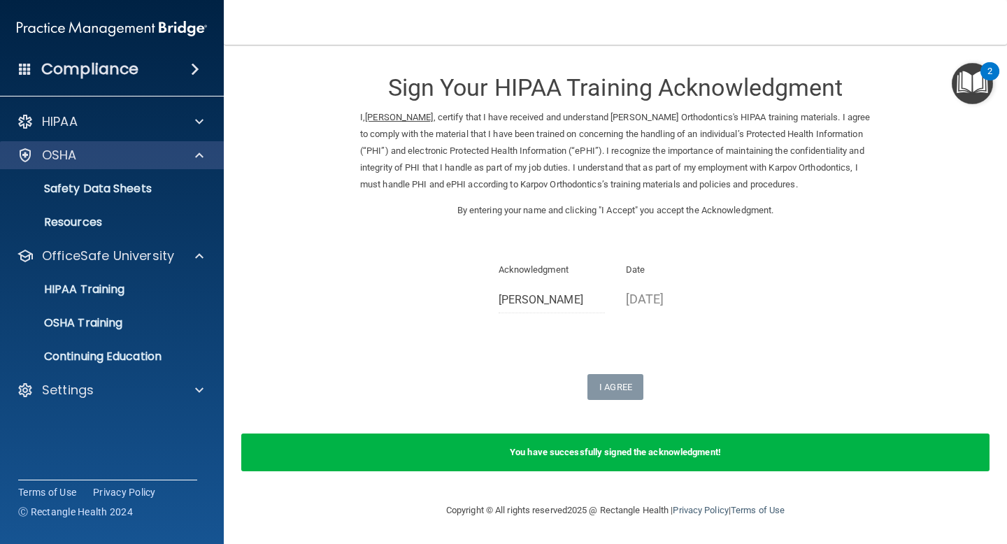
click at [199, 166] on div "OSHA" at bounding box center [112, 155] width 224 height 28
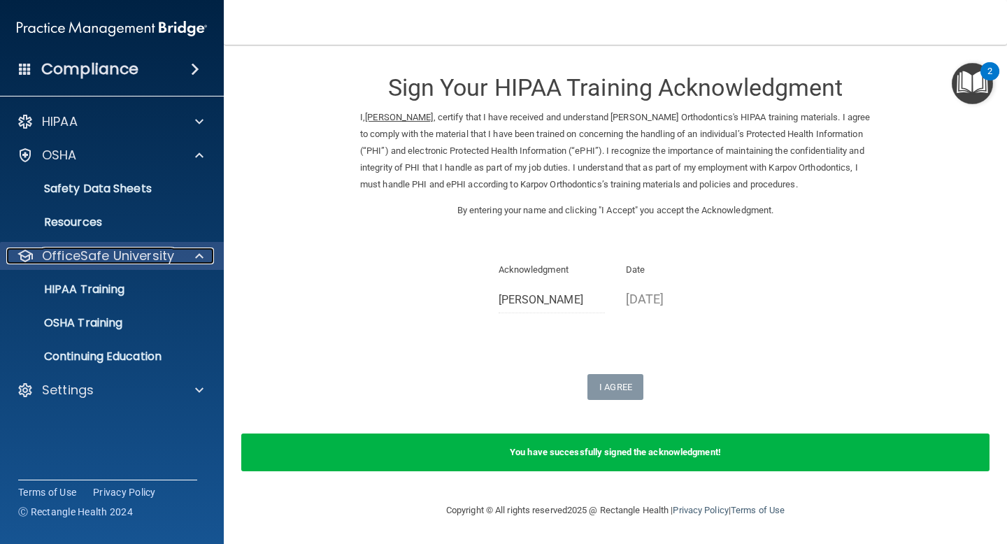
click at [71, 259] on p "OfficeSafe University" at bounding box center [108, 256] width 132 height 17
click at [72, 259] on p "OfficeSafe University" at bounding box center [108, 256] width 132 height 17
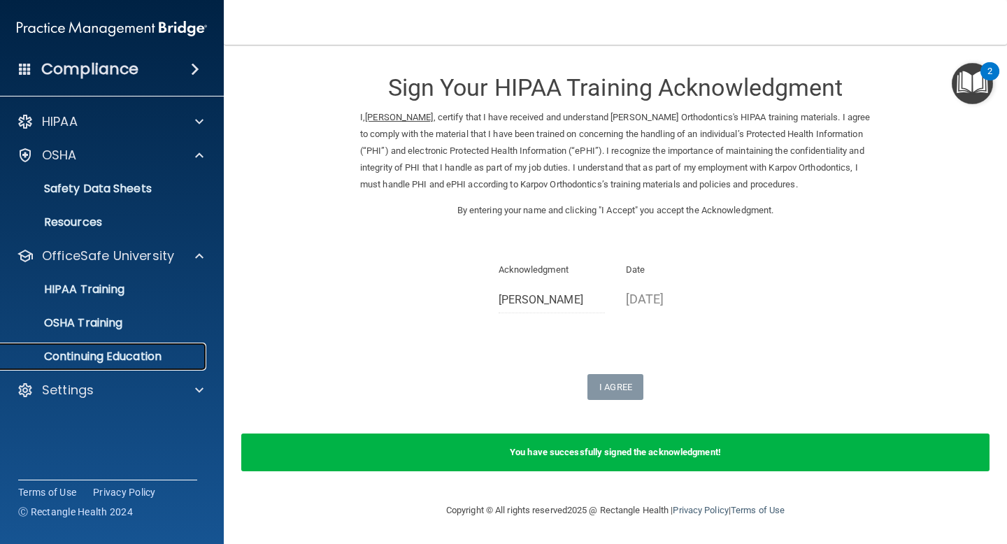
click at [92, 363] on p "Continuing Education" at bounding box center [104, 357] width 191 height 14
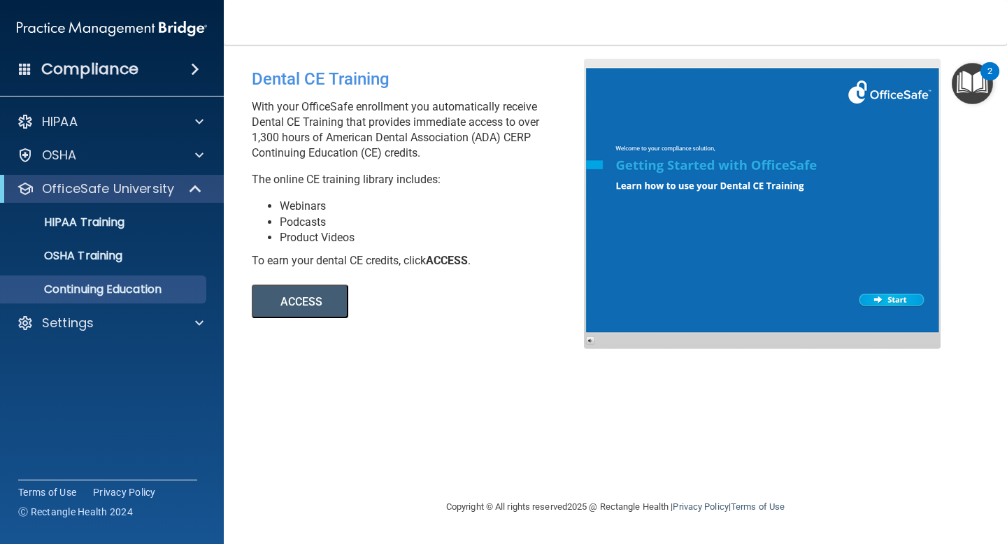
click at [257, 295] on button "ACCESS" at bounding box center [300, 302] width 96 height 34
click at [162, 230] on link "HIPAA Training" at bounding box center [96, 222] width 220 height 28
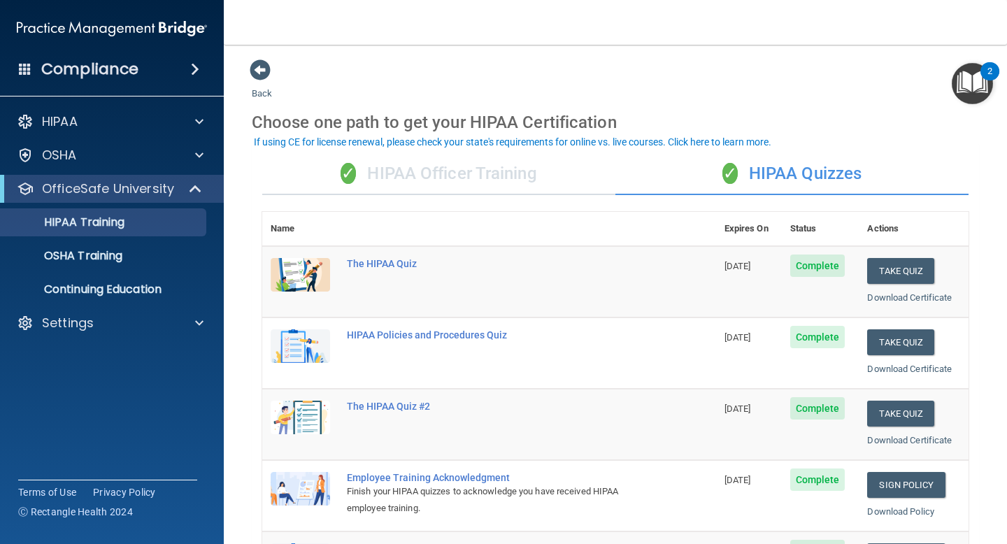
click at [462, 176] on div "✓ HIPAA Officer Training" at bounding box center [438, 174] width 353 height 42
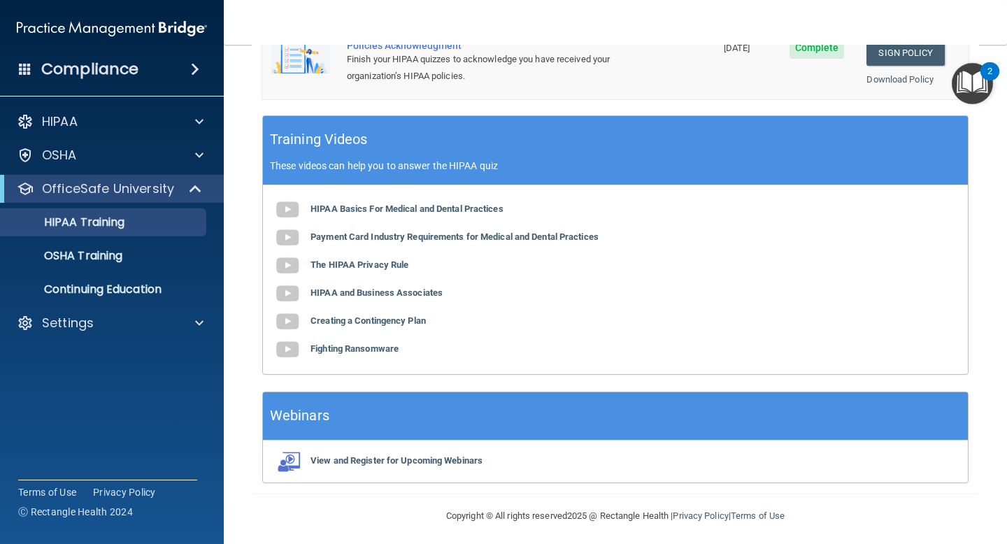
scroll to position [413, 0]
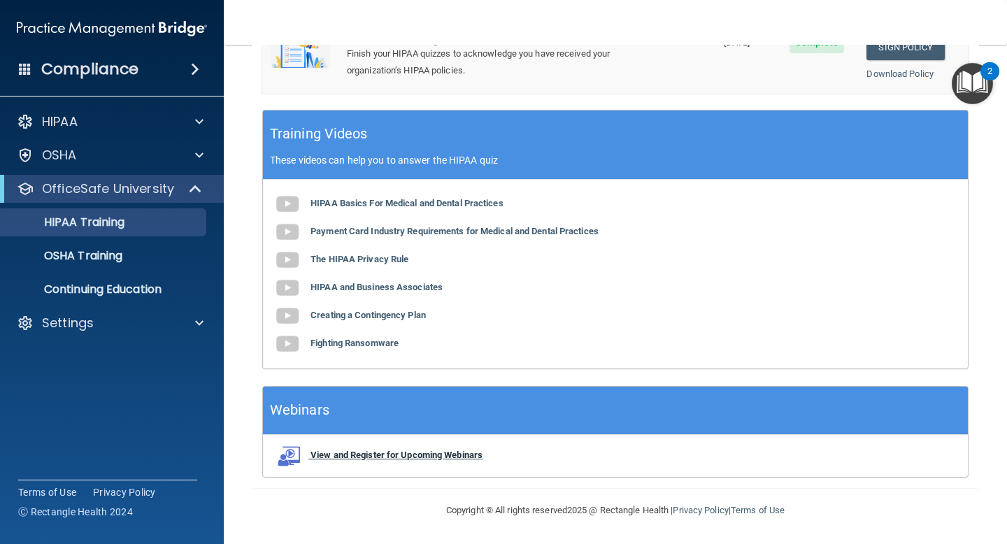
click at [356, 453] on b "View and Register for Upcoming Webinars" at bounding box center [396, 455] width 172 height 10
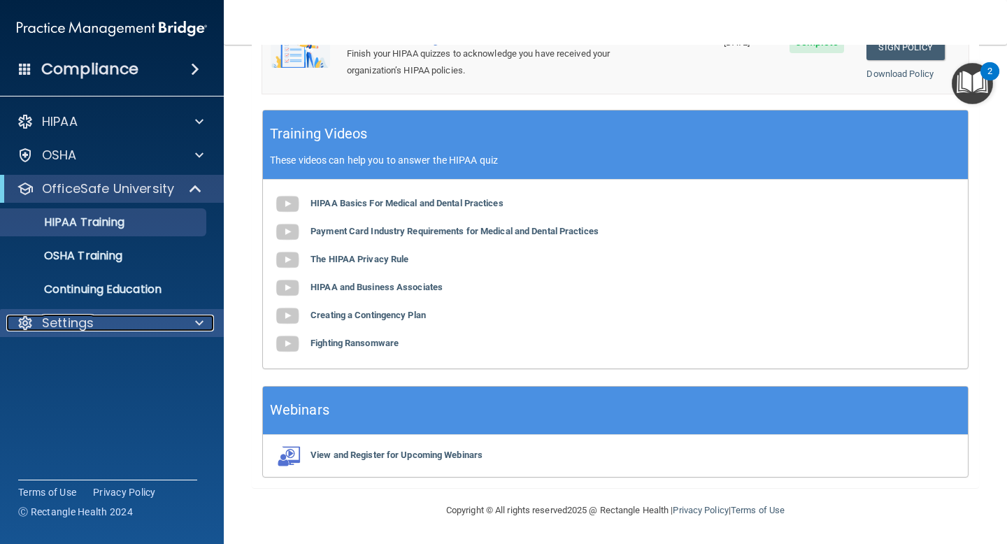
click at [162, 329] on div "Settings" at bounding box center [92, 323] width 173 height 17
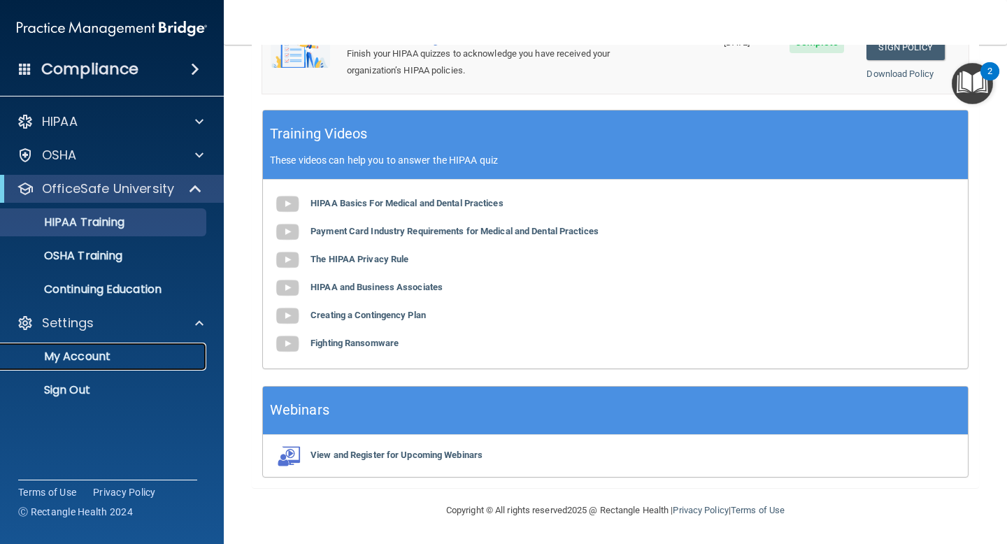
click at [144, 364] on link "My Account" at bounding box center [96, 357] width 220 height 28
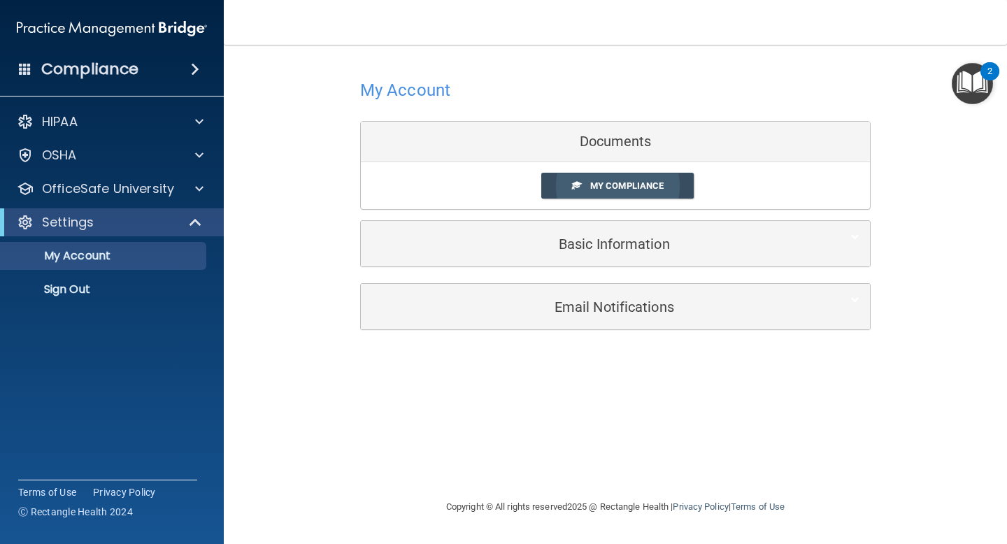
click at [636, 186] on span "My Compliance" at bounding box center [626, 185] width 73 height 10
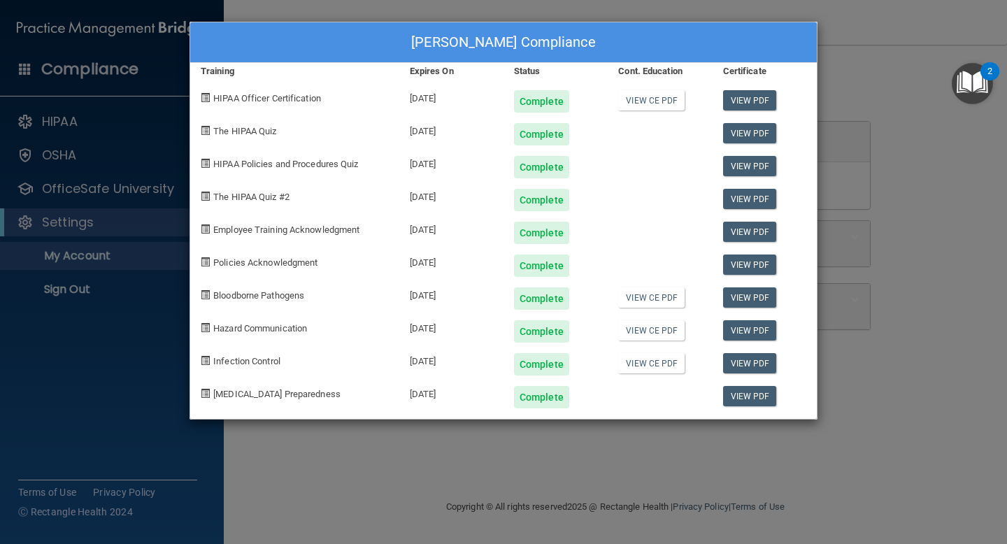
click at [898, 50] on div "[PERSON_NAME] Compliance Training Expires On Status Cont. Education Certificate…" at bounding box center [503, 272] width 1007 height 544
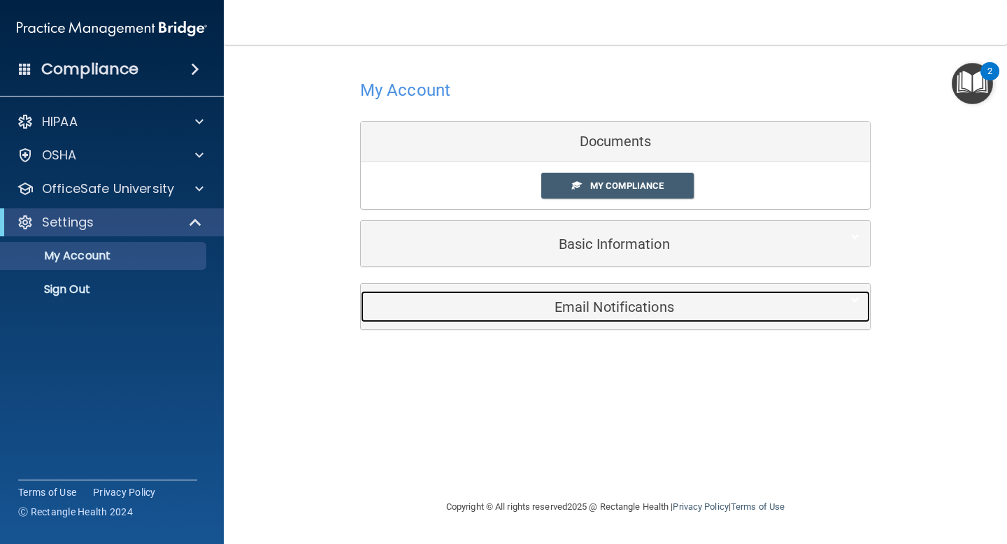
click at [622, 308] on h5 "Email Notifications" at bounding box center [593, 306] width 445 height 15
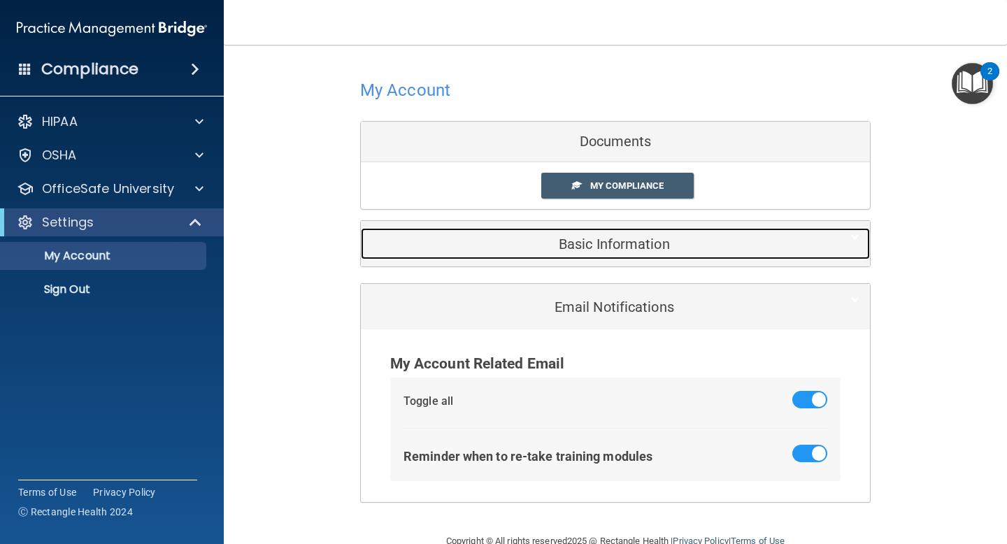
click at [604, 248] on h5 "Basic Information" at bounding box center [593, 243] width 445 height 15
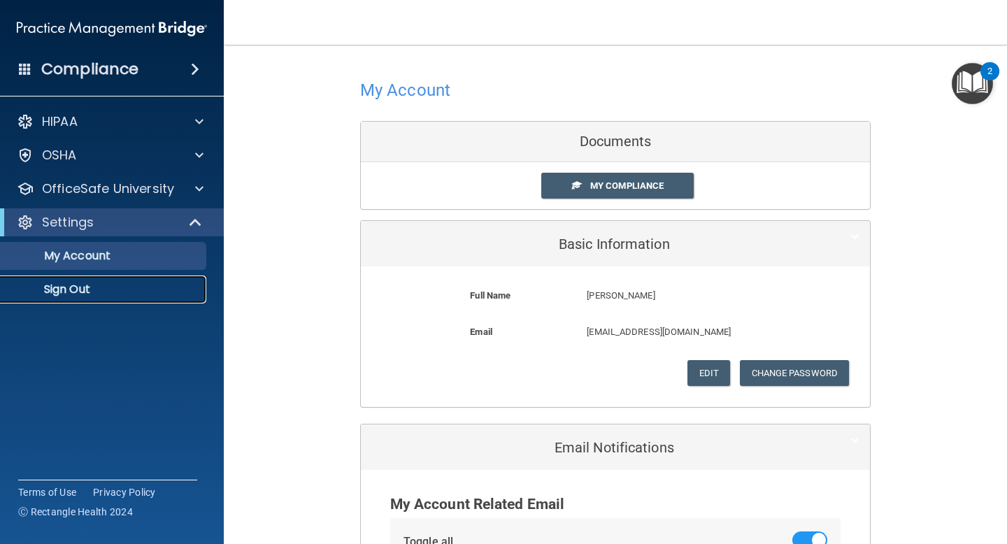
click at [103, 289] on p "Sign Out" at bounding box center [104, 290] width 191 height 14
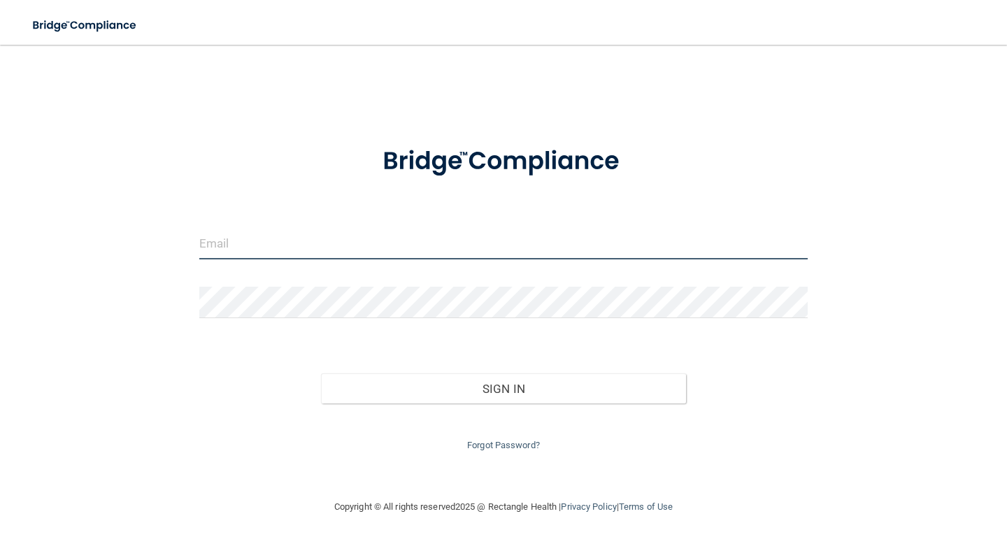
type input "[EMAIL_ADDRESS][DOMAIN_NAME]"
